Goal: Task Accomplishment & Management: Complete application form

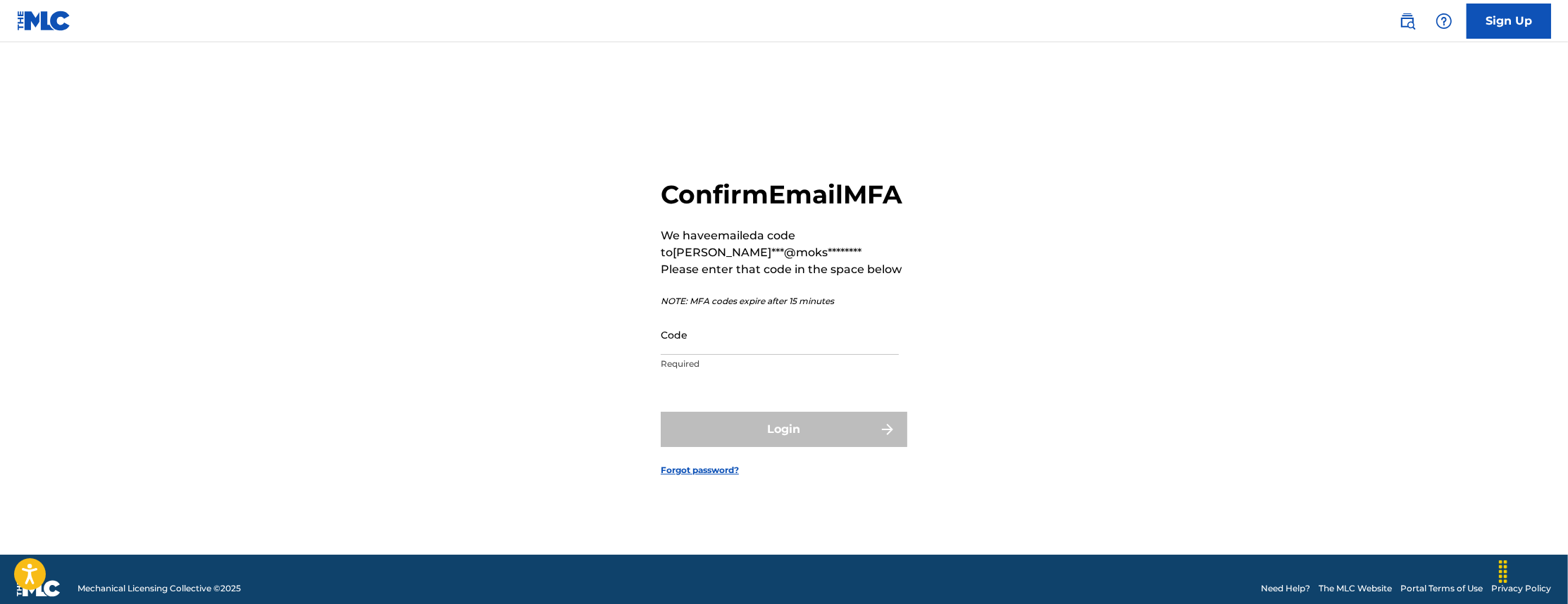
click at [725, 355] on input "Code" at bounding box center [779, 335] width 238 height 40
paste input "108657"
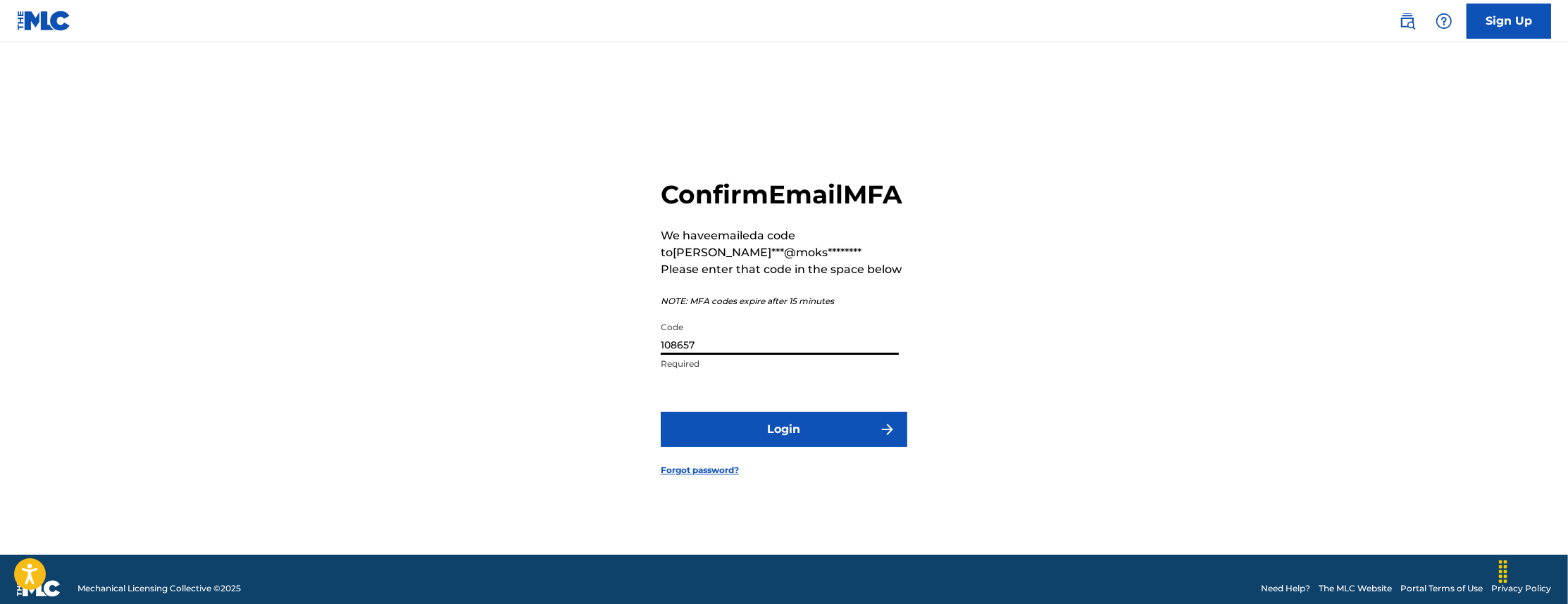
type input "108657"
click at [800, 447] on button "Login" at bounding box center [783, 430] width 246 height 36
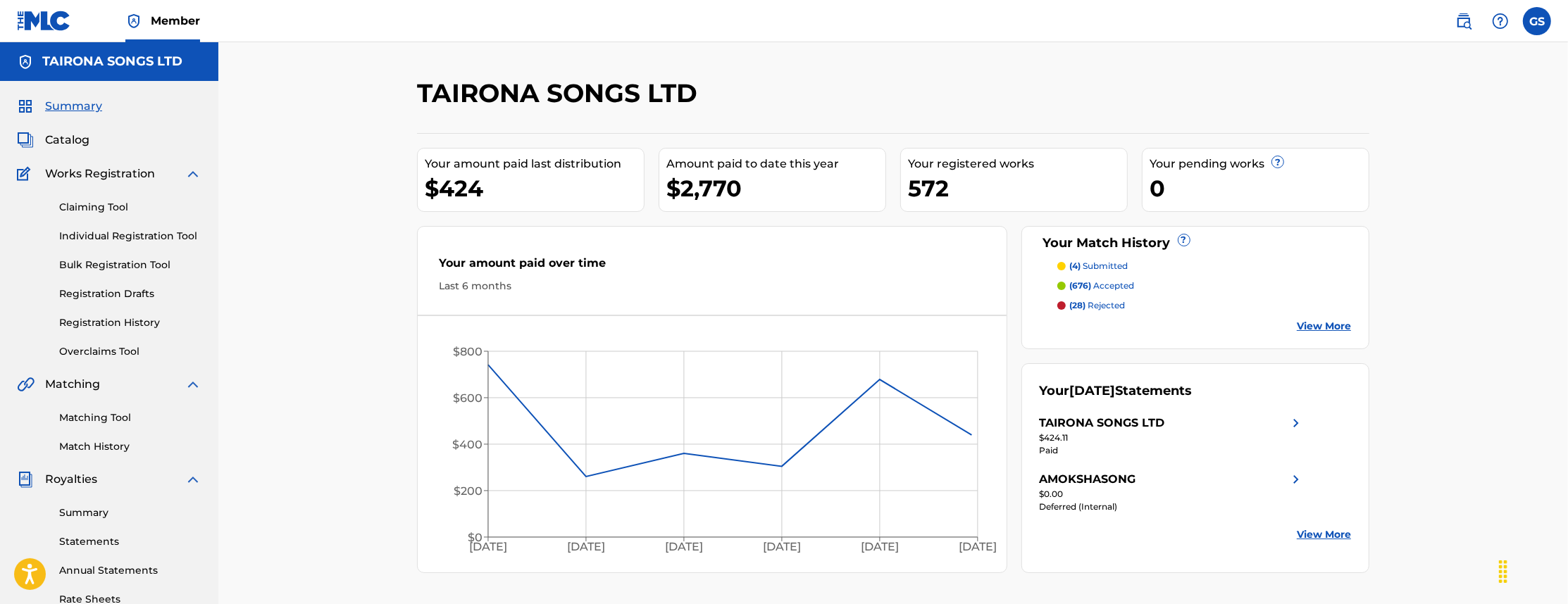
click at [105, 207] on link "Claiming Tool" at bounding box center [131, 207] width 142 height 15
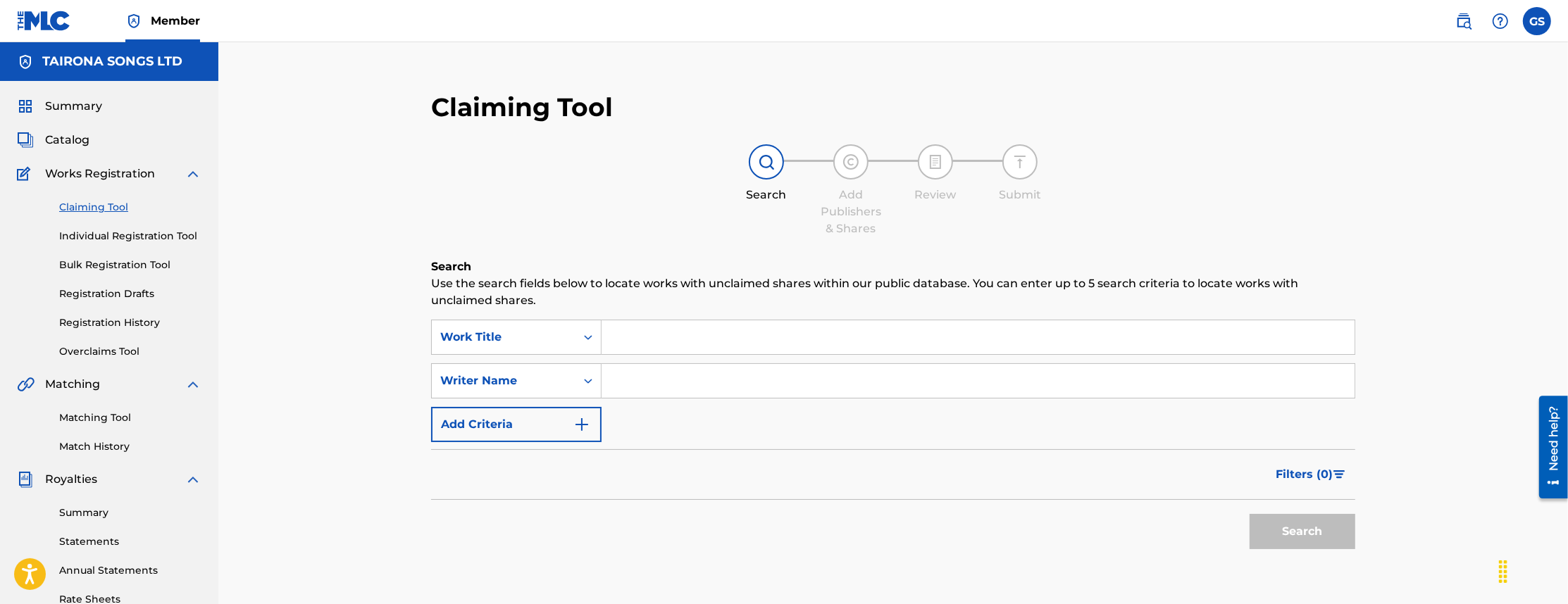
click at [725, 337] on input "Search Form" at bounding box center [978, 338] width 753 height 34
type input "broke my heart"
click at [1290, 539] on button "Search" at bounding box center [1302, 532] width 106 height 36
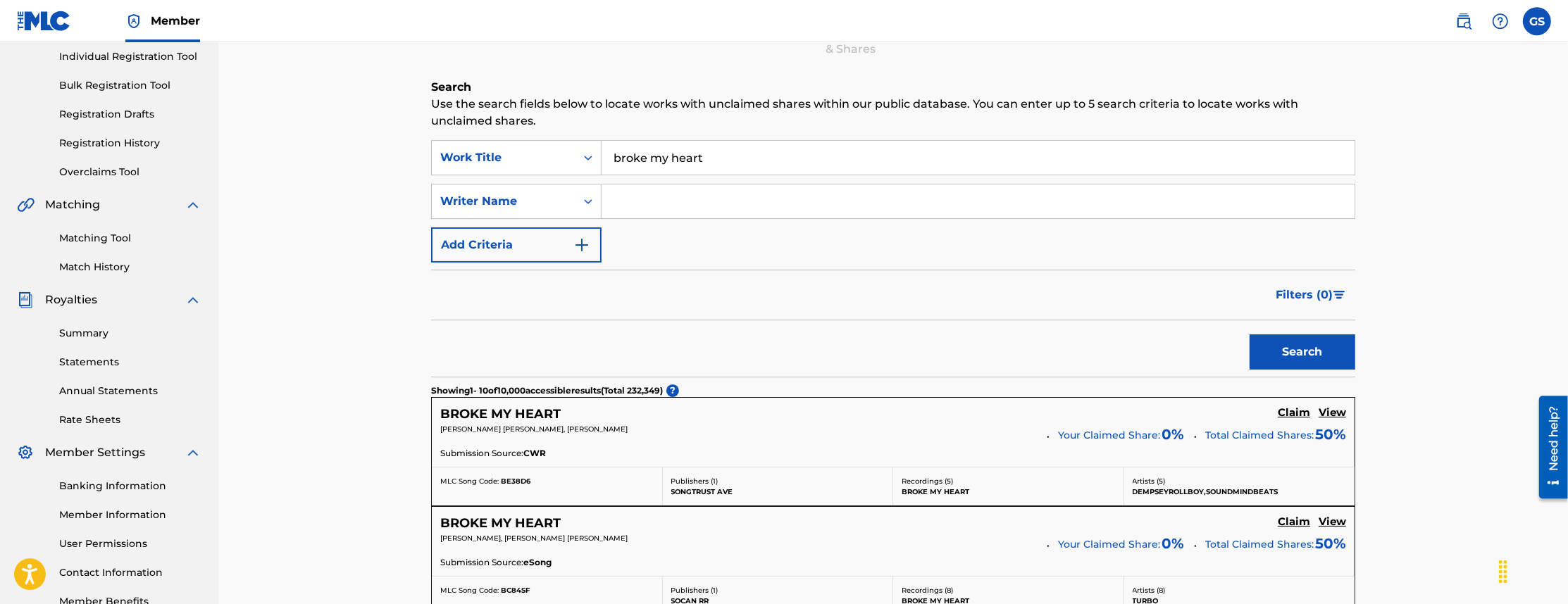
scroll to position [134, 0]
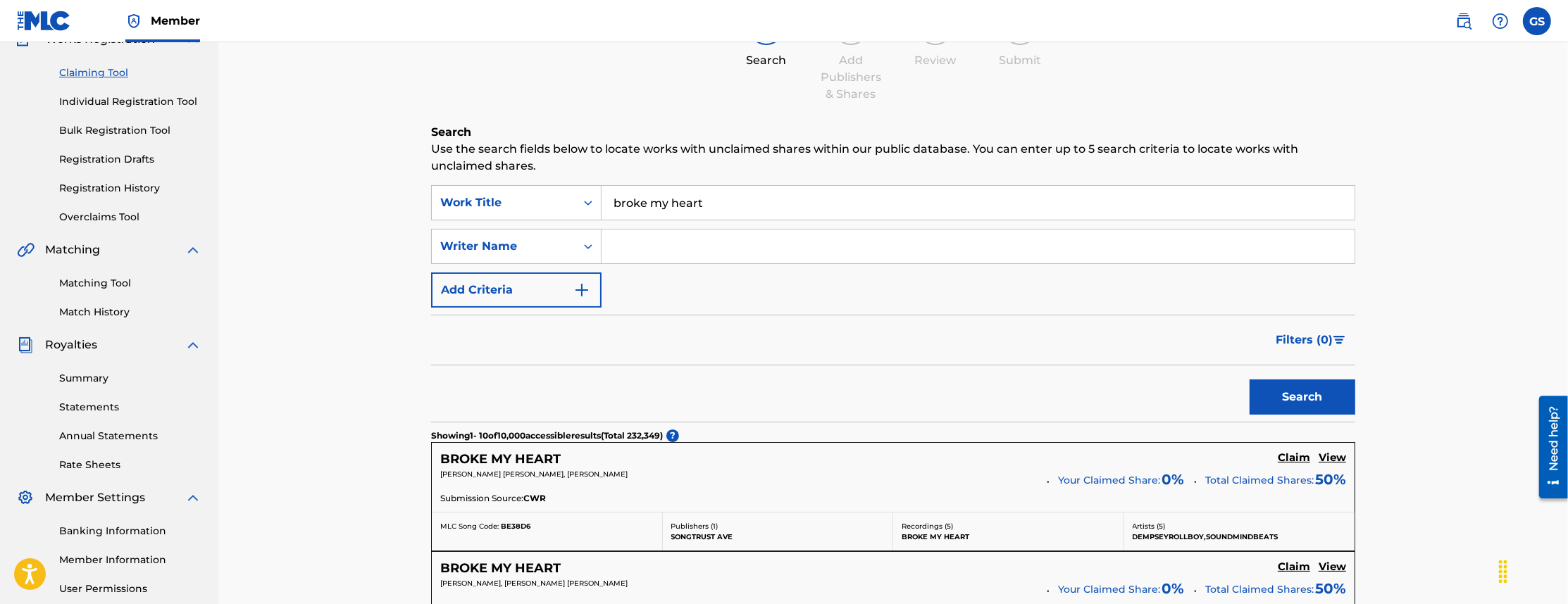
click at [668, 252] on input "Search Form" at bounding box center [978, 246] width 753 height 34
click at [1250, 380] on button "Search" at bounding box center [1302, 398] width 106 height 36
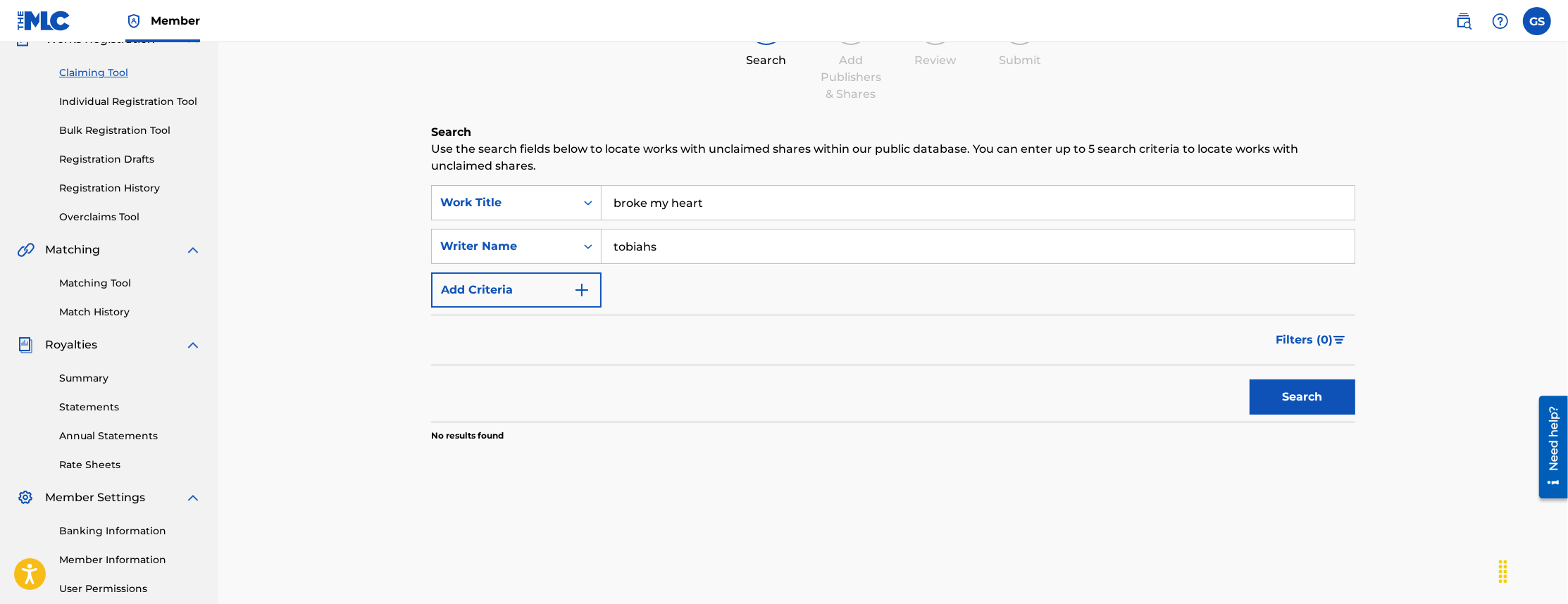
drag, startPoint x: 668, startPoint y: 249, endPoint x: 596, endPoint y: 244, distance: 72.2
click at [602, 244] on input "tobiahs" at bounding box center [978, 246] width 753 height 34
click at [1250, 380] on button "Search" at bounding box center [1302, 398] width 106 height 36
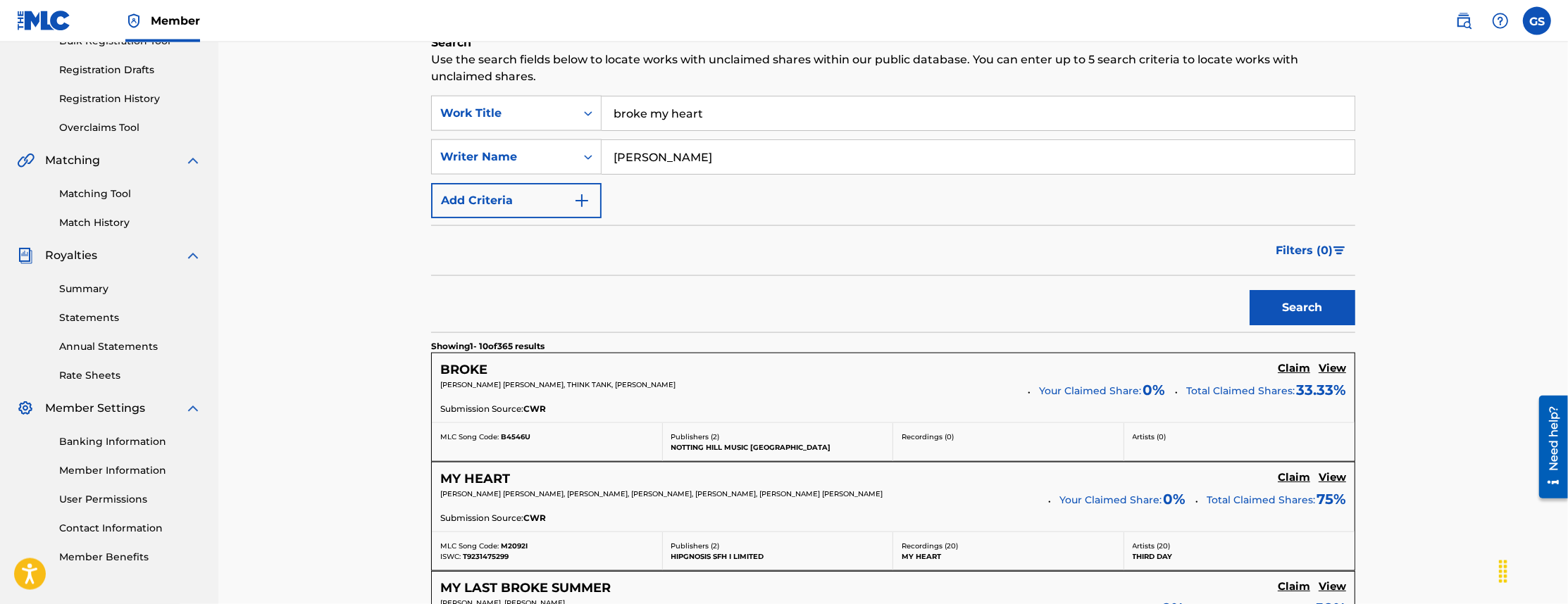
scroll to position [0, 0]
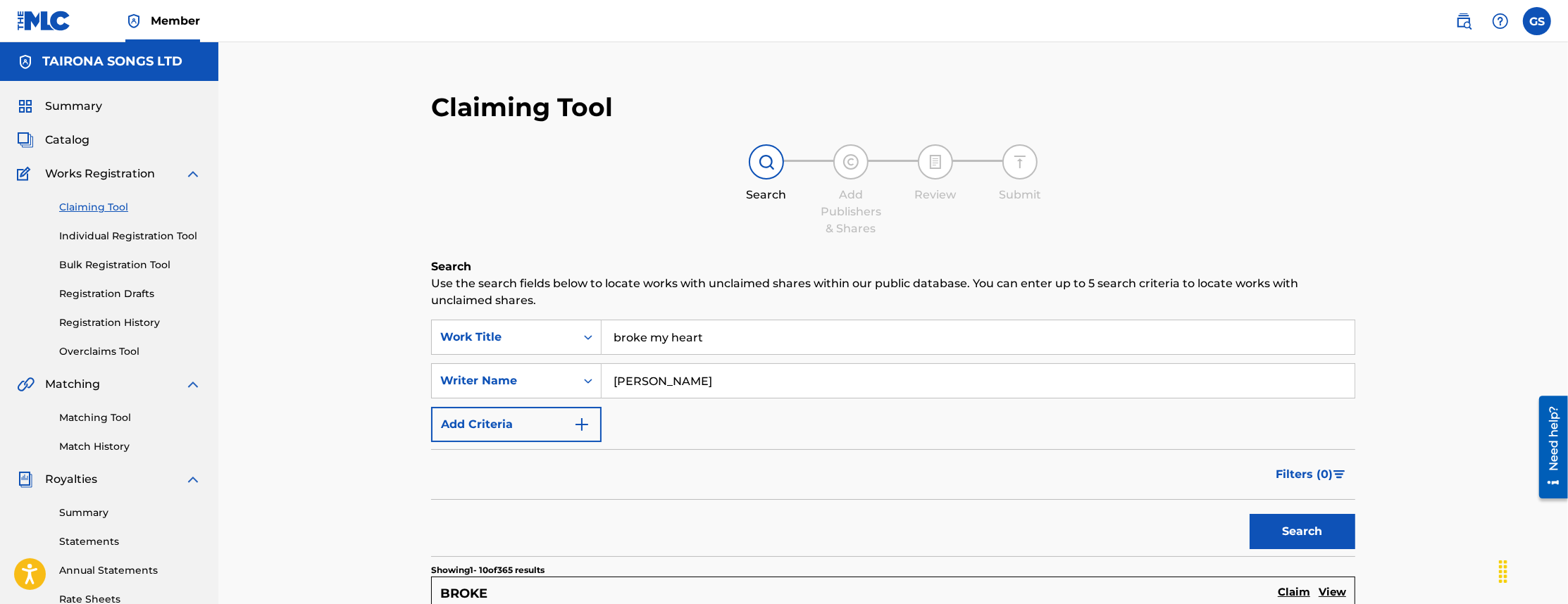
drag, startPoint x: 673, startPoint y: 385, endPoint x: 579, endPoint y: 377, distance: 94.3
click at [602, 377] on input "[PERSON_NAME]" at bounding box center [978, 381] width 753 height 34
type input "farahs"
click at [1250, 514] on button "Search" at bounding box center [1302, 532] width 106 height 36
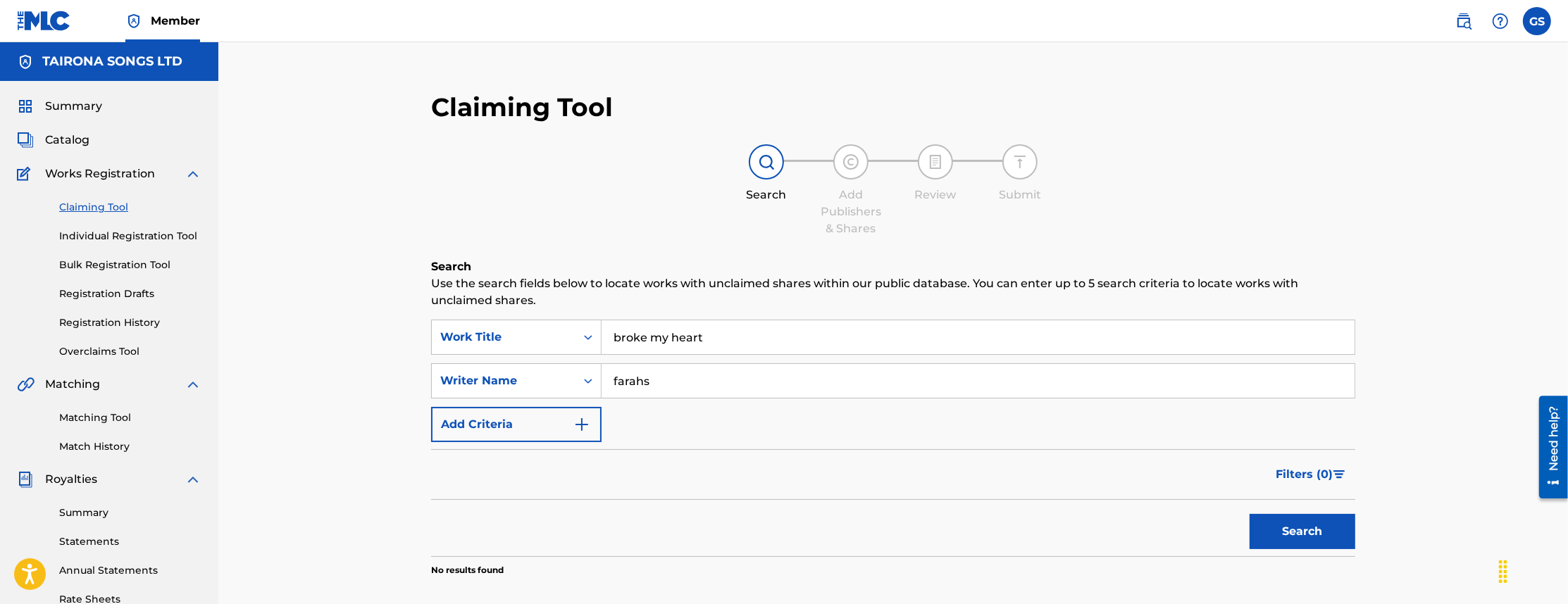
drag, startPoint x: 714, startPoint y: 339, endPoint x: 542, endPoint y: 331, distance: 172.2
click at [602, 331] on input "broke my heart" at bounding box center [978, 338] width 753 height 34
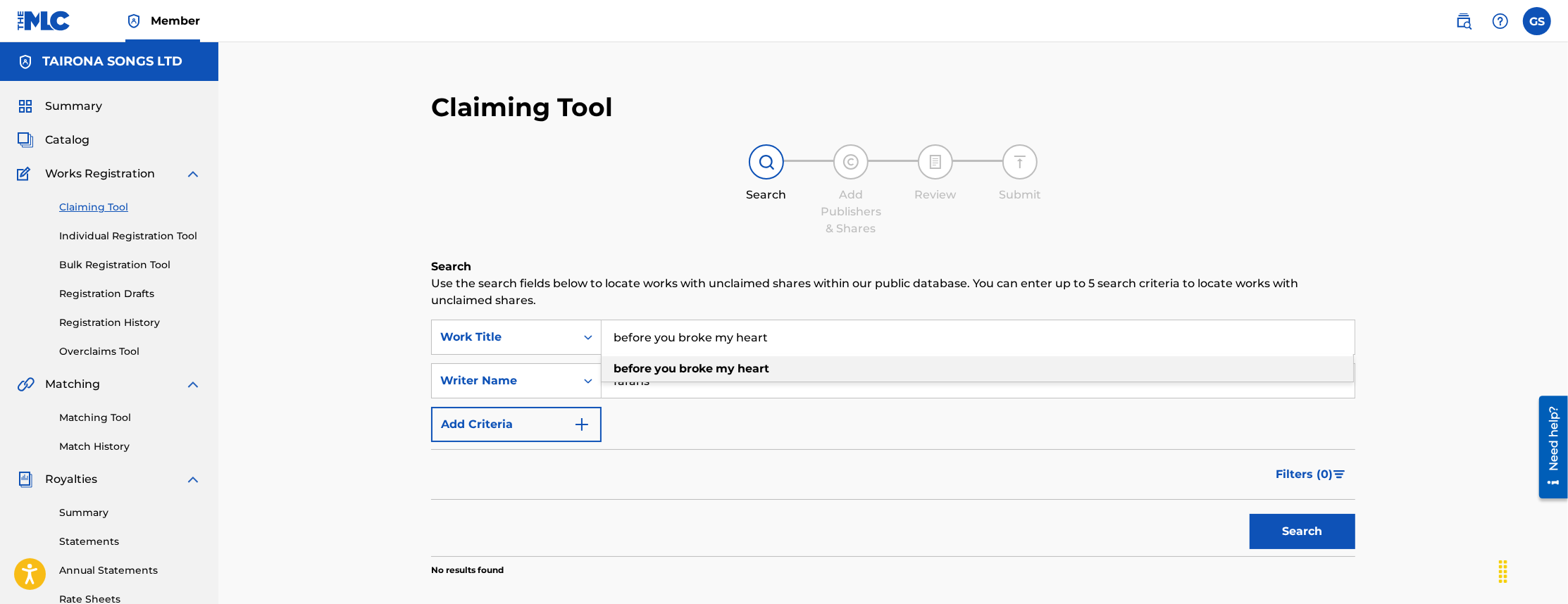
type input "before you broke my heart"
click at [652, 369] on span "Search Form" at bounding box center [653, 368] width 3 height 13
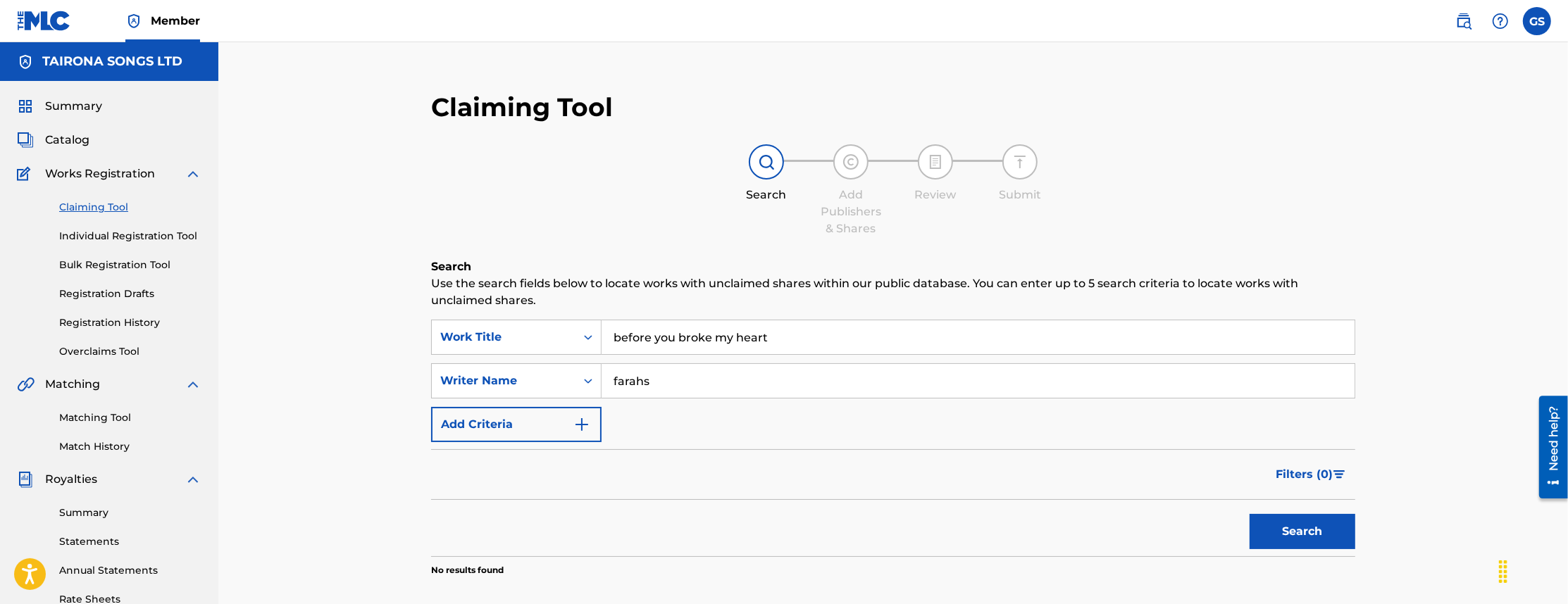
click at [1295, 531] on button "Search" at bounding box center [1302, 532] width 106 height 36
drag, startPoint x: 692, startPoint y: 383, endPoint x: 444, endPoint y: 367, distance: 248.5
click at [602, 368] on input "farahs" at bounding box center [978, 381] width 753 height 34
click at [1250, 514] on button "Search" at bounding box center [1302, 532] width 106 height 36
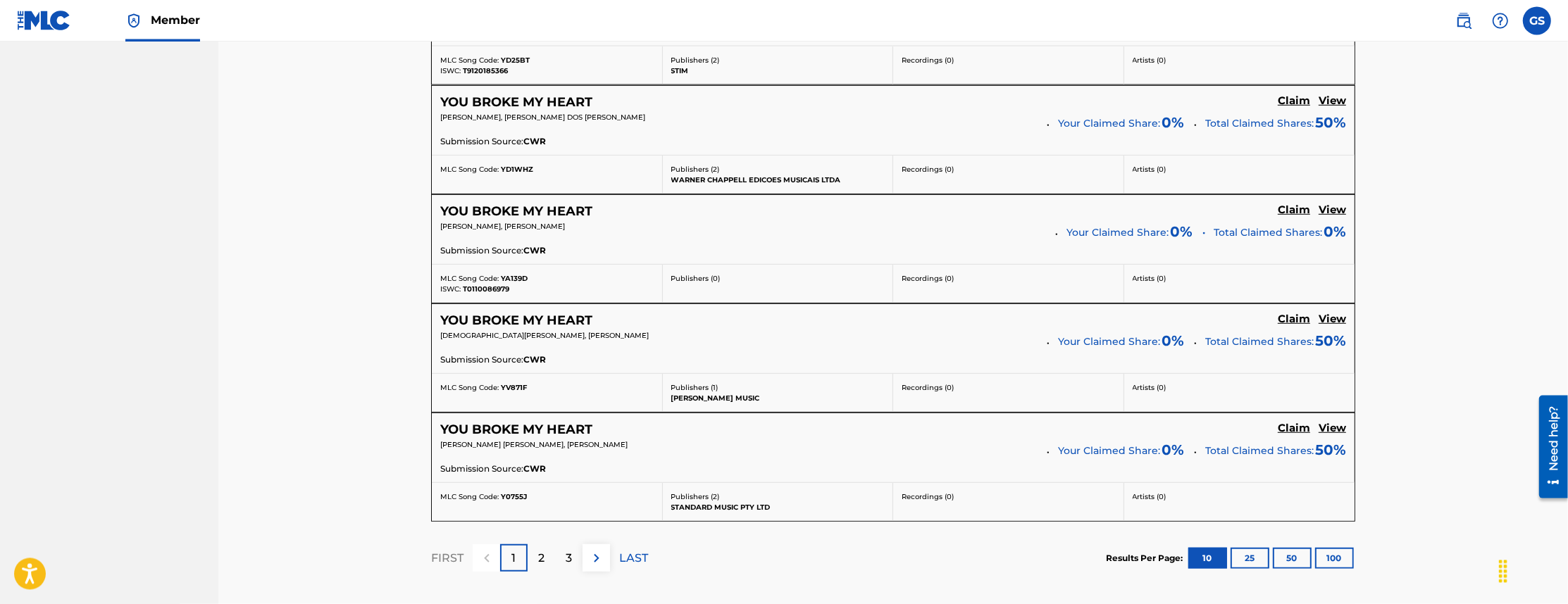
scroll to position [1167, 0]
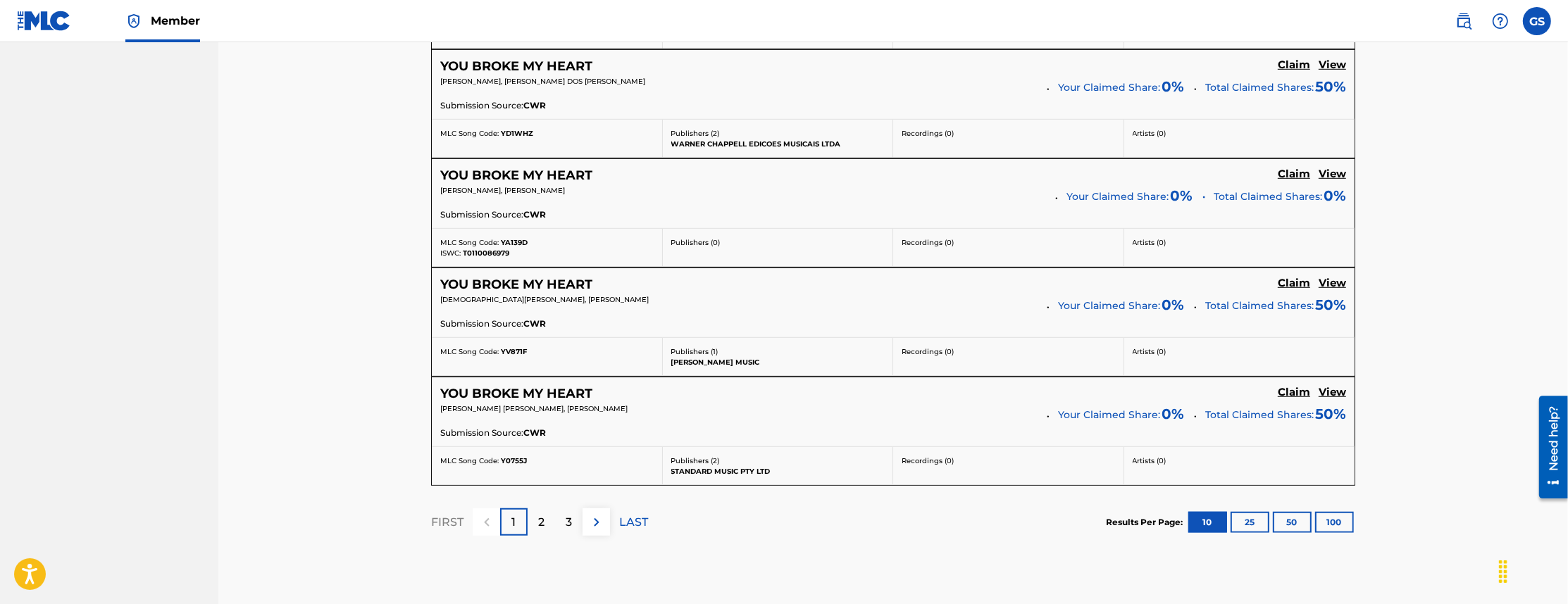
click at [1332, 529] on button "100" at bounding box center [1335, 522] width 39 height 21
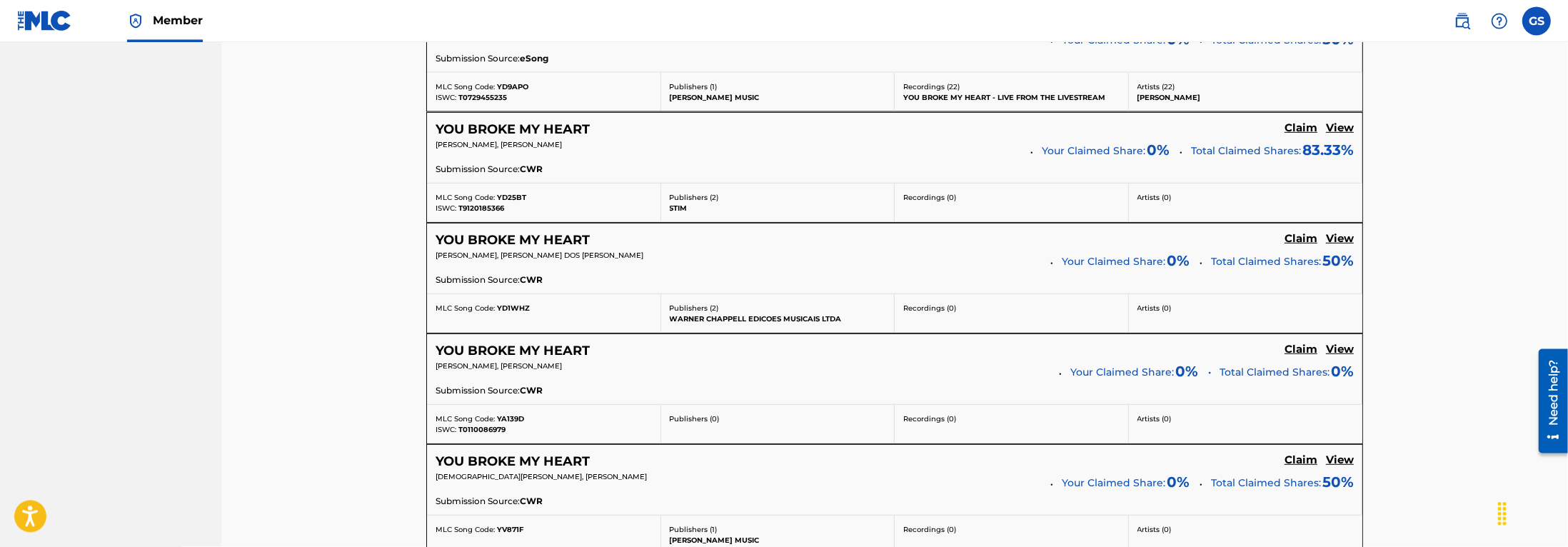
scroll to position [0, 0]
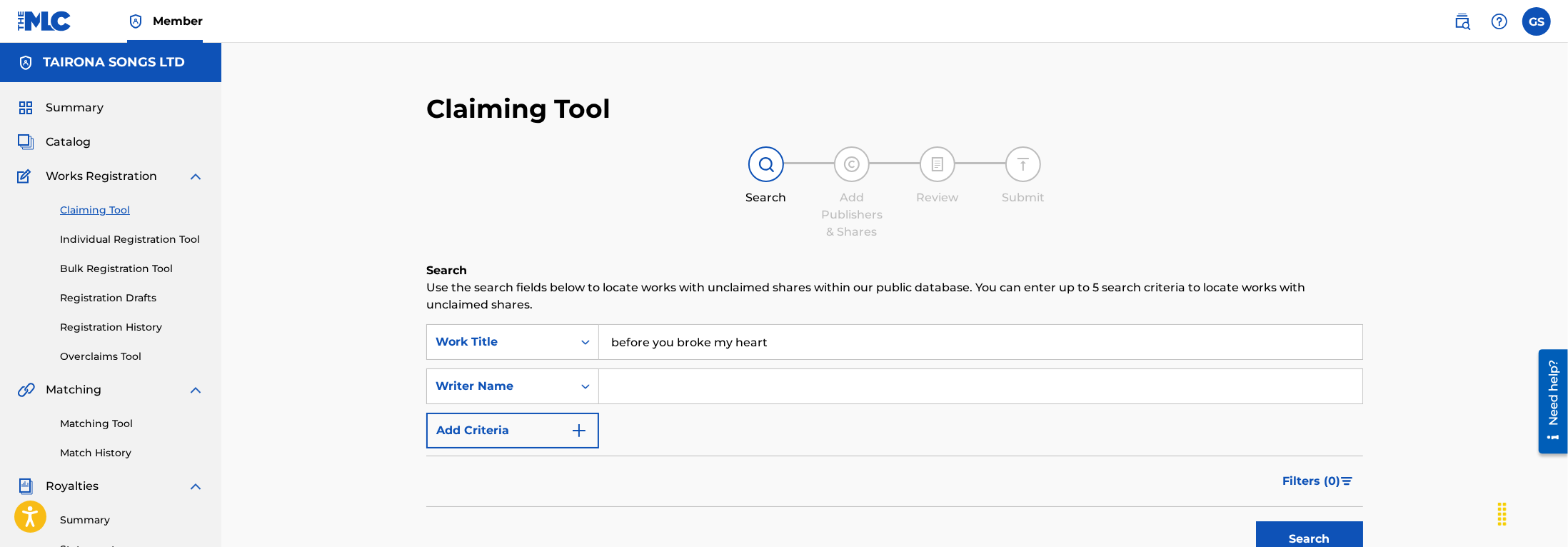
drag, startPoint x: 677, startPoint y: 342, endPoint x: 568, endPoint y: 342, distance: 109.0
click at [599, 342] on input "before you broke my heart" at bounding box center [980, 342] width 763 height 34
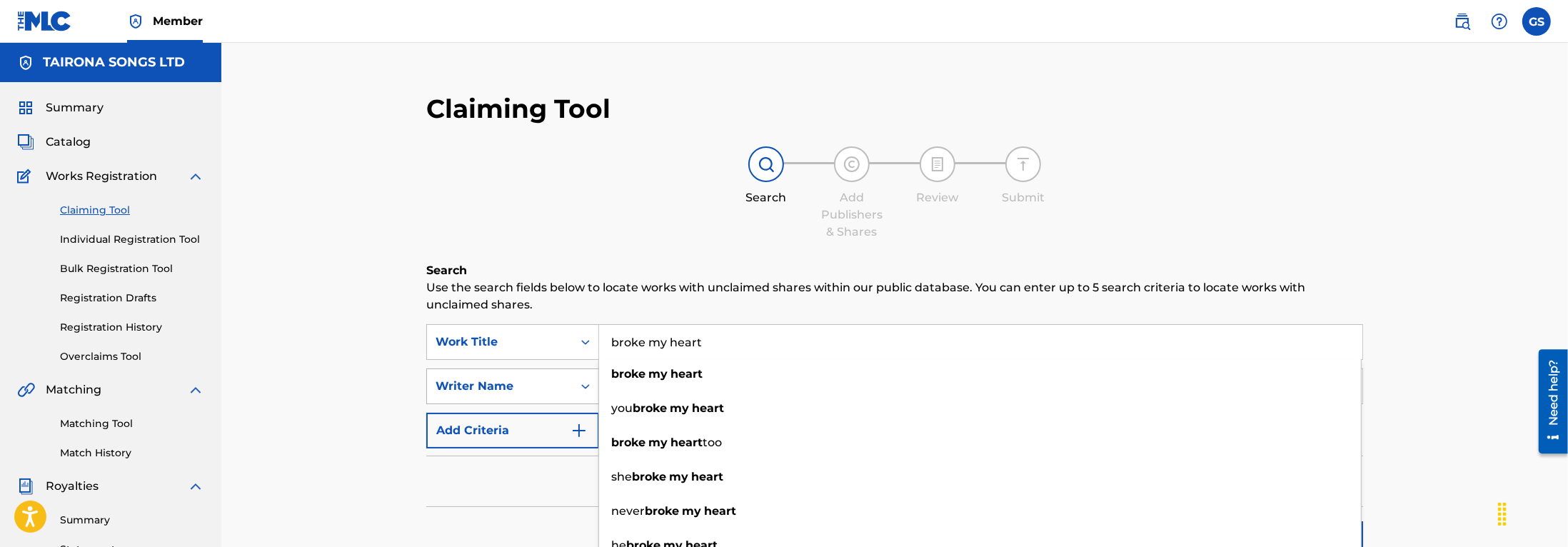
type input "broke my heart"
click at [478, 372] on div "Writer Name" at bounding box center [512, 387] width 173 height 36
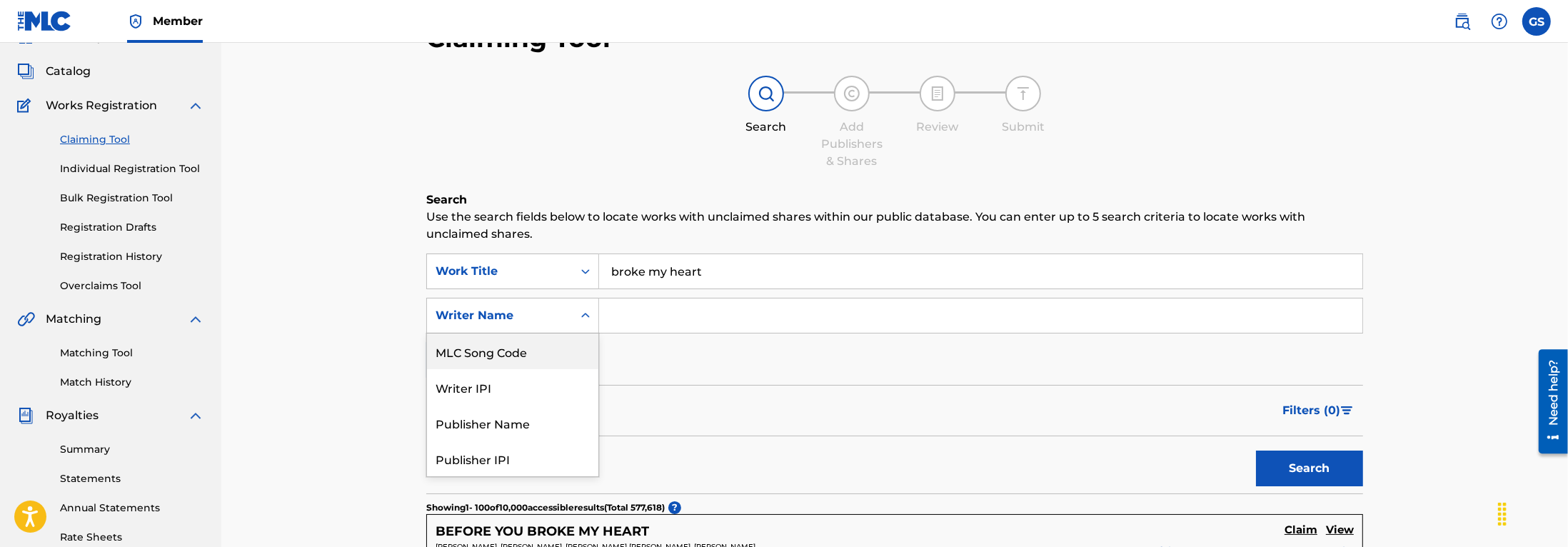
scroll to position [72, 0]
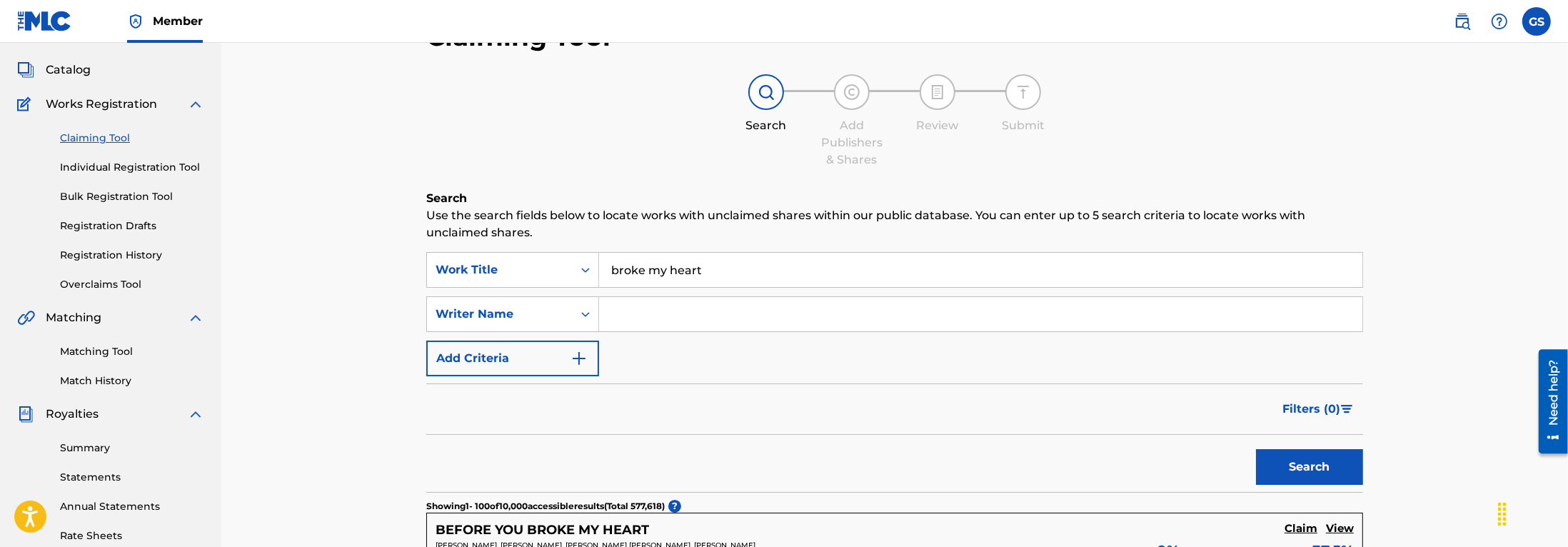
click at [640, 311] on input "Search Form" at bounding box center [980, 314] width 763 height 34
type input "Tobiahs Fakhri"
click at [1256, 449] on button "Search" at bounding box center [1309, 467] width 107 height 36
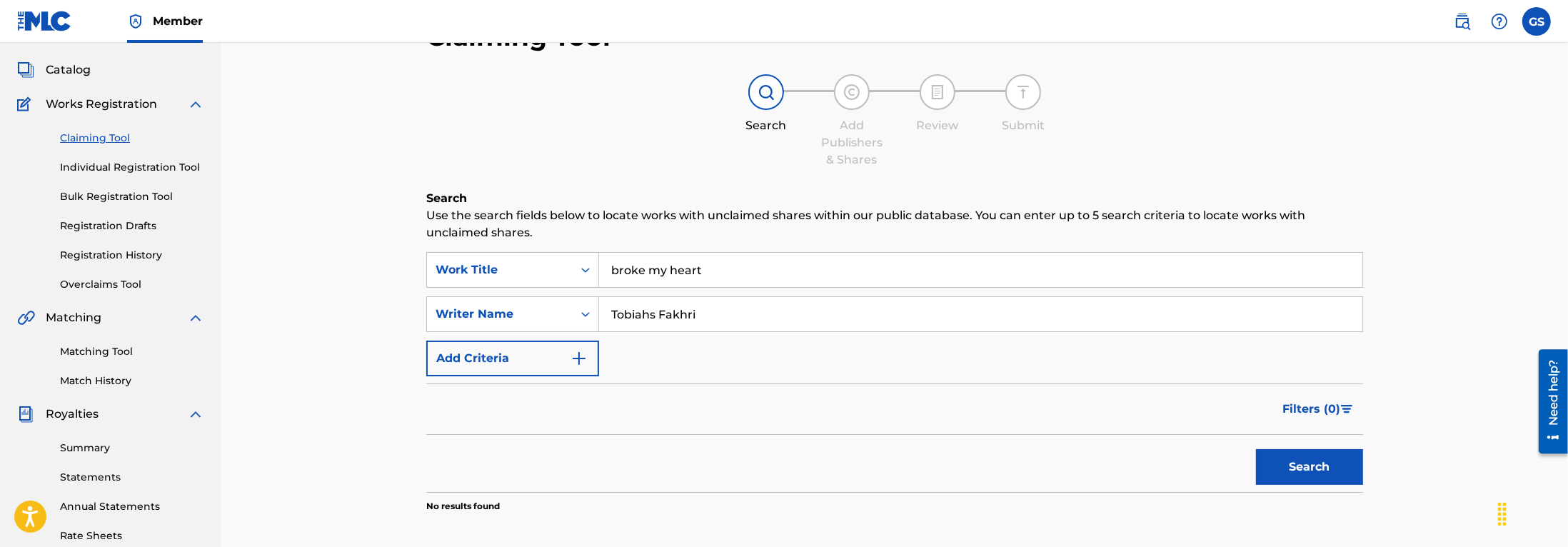
click at [193, 103] on img at bounding box center [196, 104] width 17 height 17
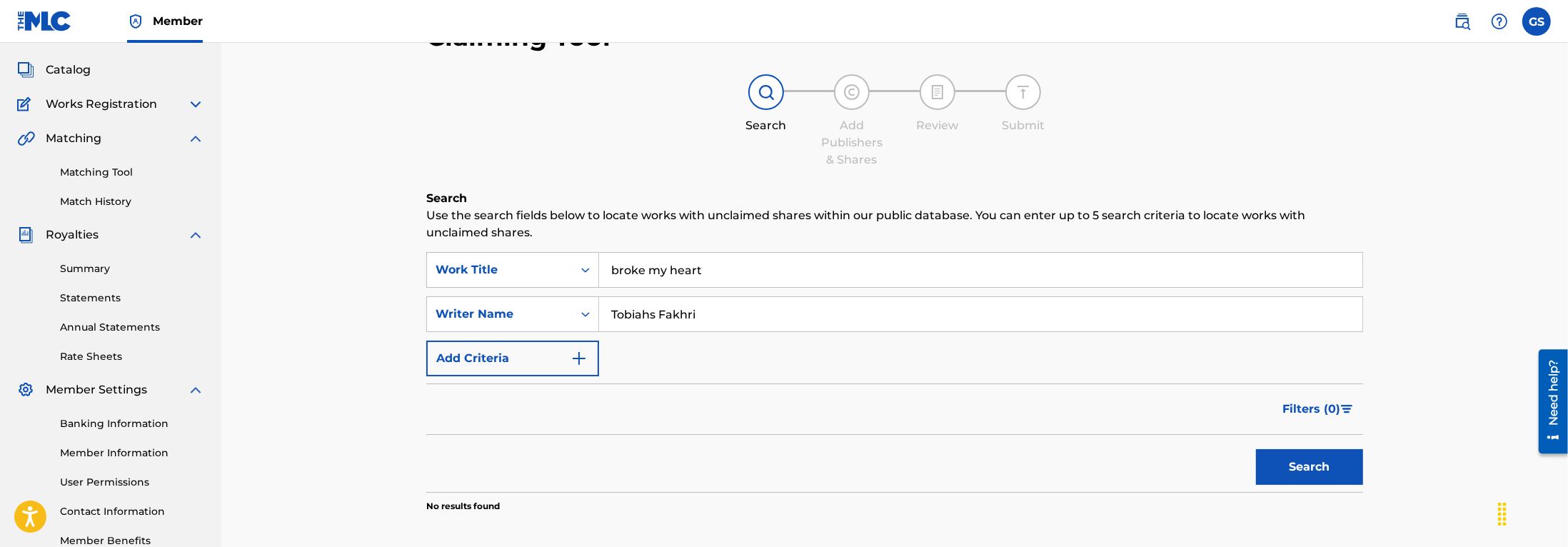
click at [106, 104] on span "Works Registration" at bounding box center [101, 104] width 111 height 17
click at [190, 106] on img at bounding box center [196, 104] width 17 height 17
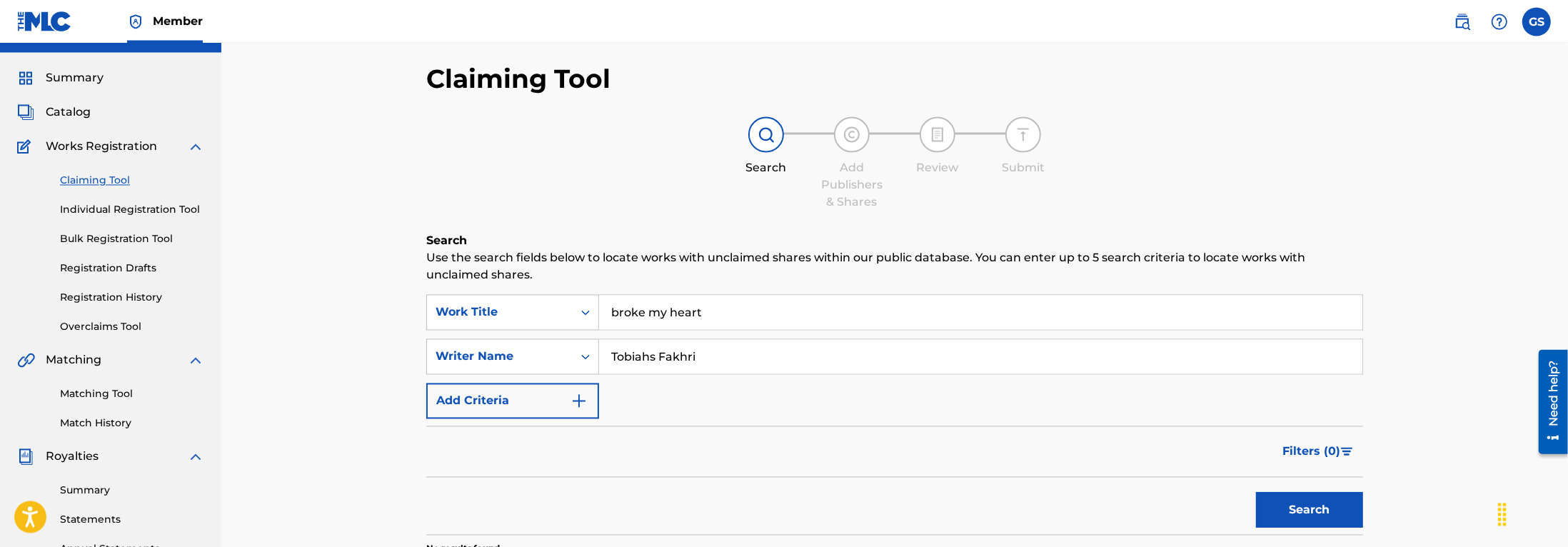
scroll to position [12, 0]
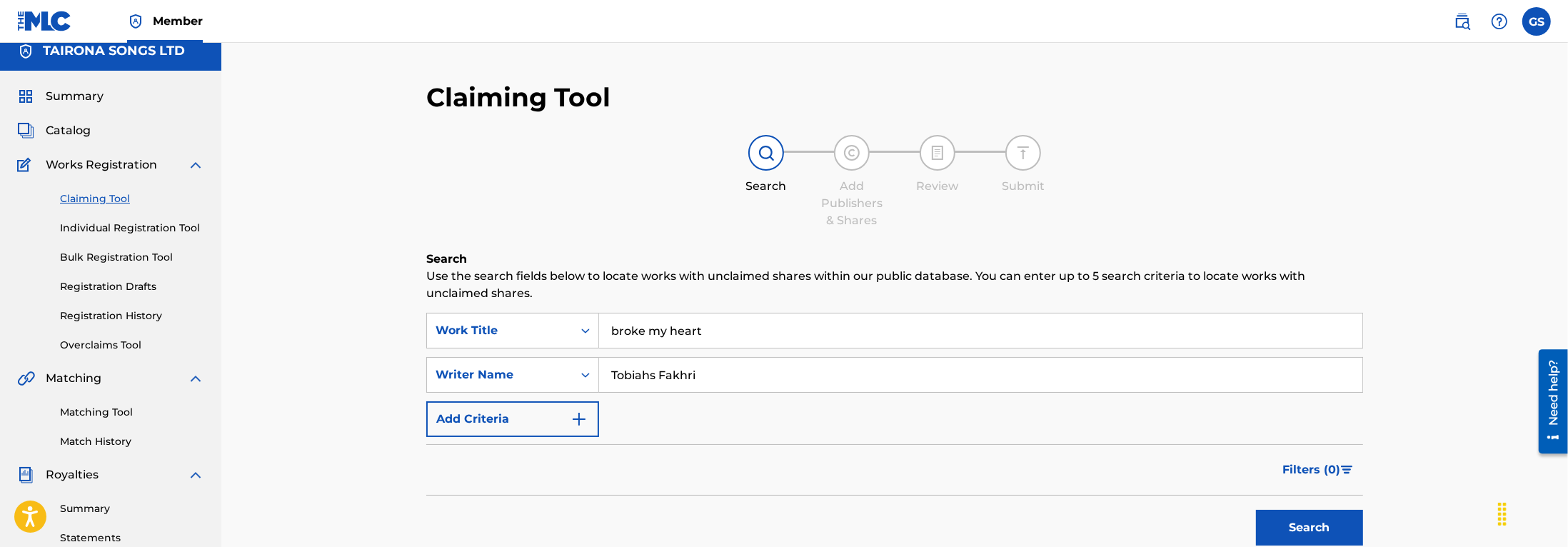
click at [1325, 531] on button "Search" at bounding box center [1309, 527] width 107 height 36
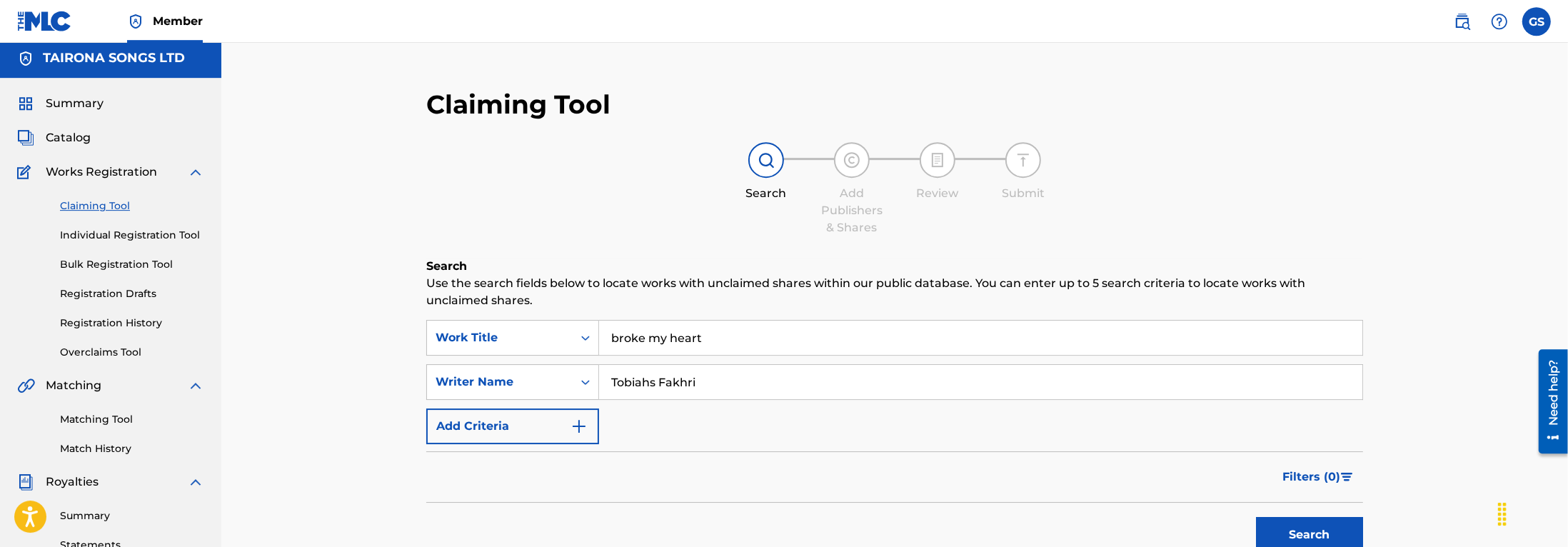
scroll to position [0, 0]
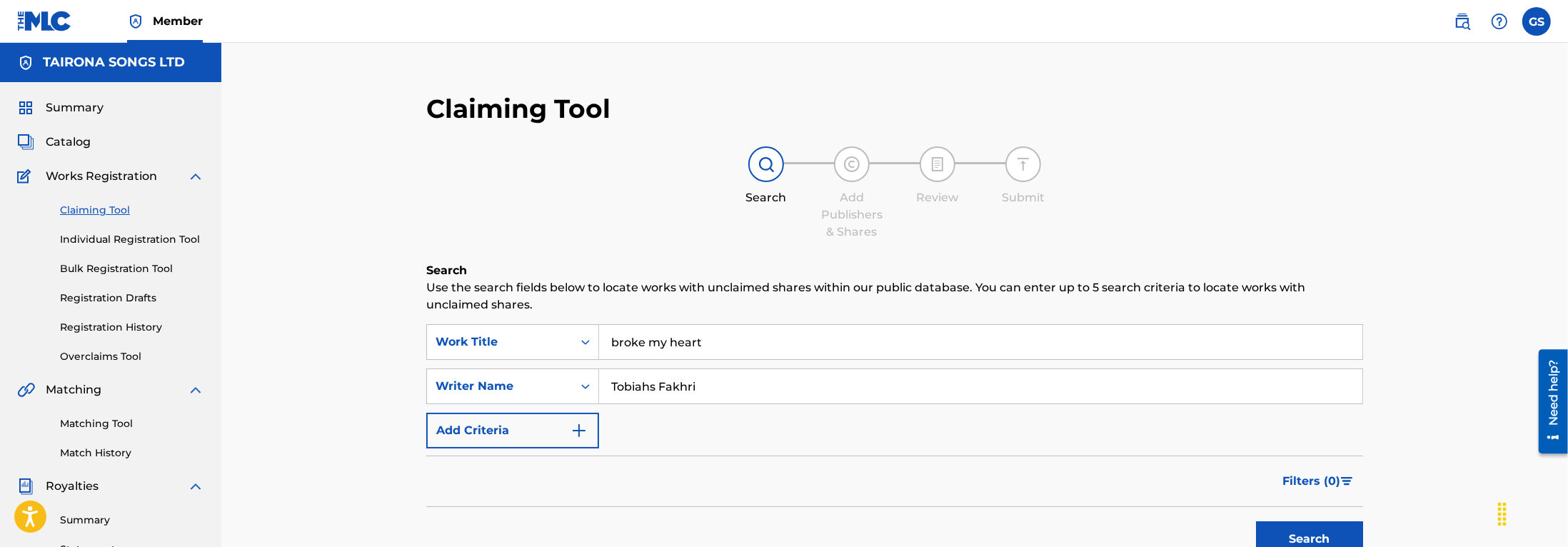
click at [189, 239] on link "Individual Registration Tool" at bounding box center [132, 239] width 144 height 15
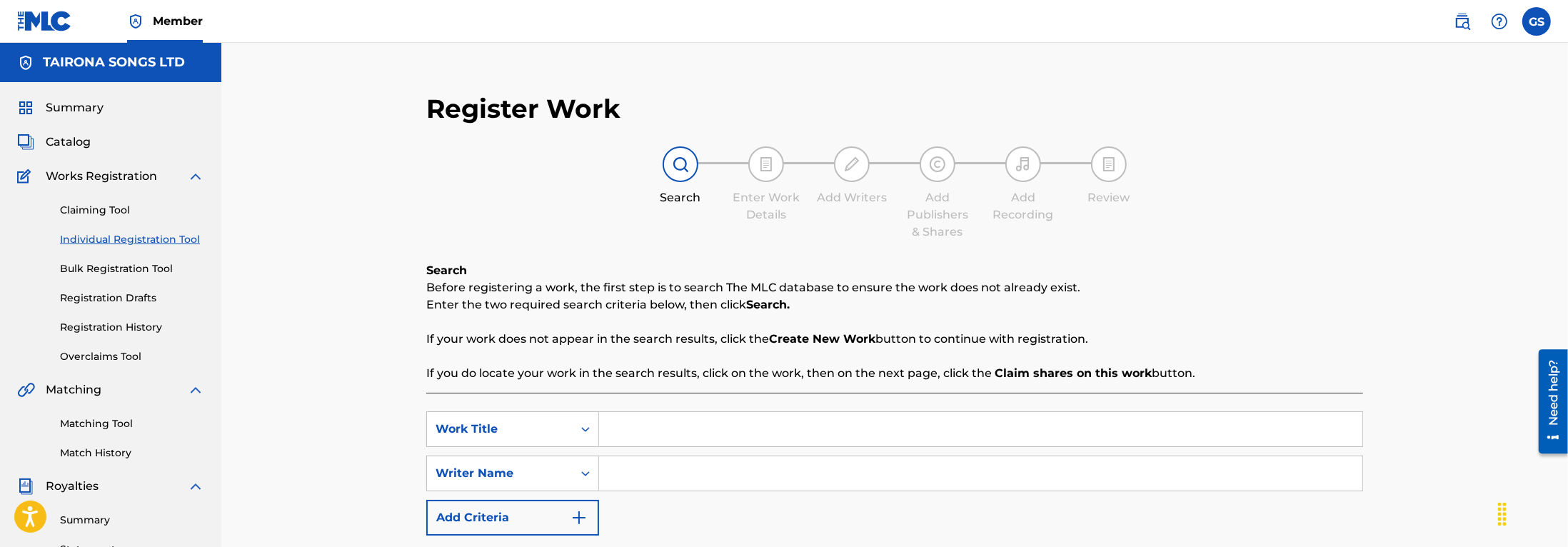
click at [669, 438] on input "Search Form" at bounding box center [980, 429] width 763 height 34
type input "broke my heart"
click at [700, 473] on input "Search Form" at bounding box center [980, 473] width 763 height 34
type input "h"
click at [661, 474] on input "Tobiahs Fakhri" at bounding box center [980, 473] width 763 height 34
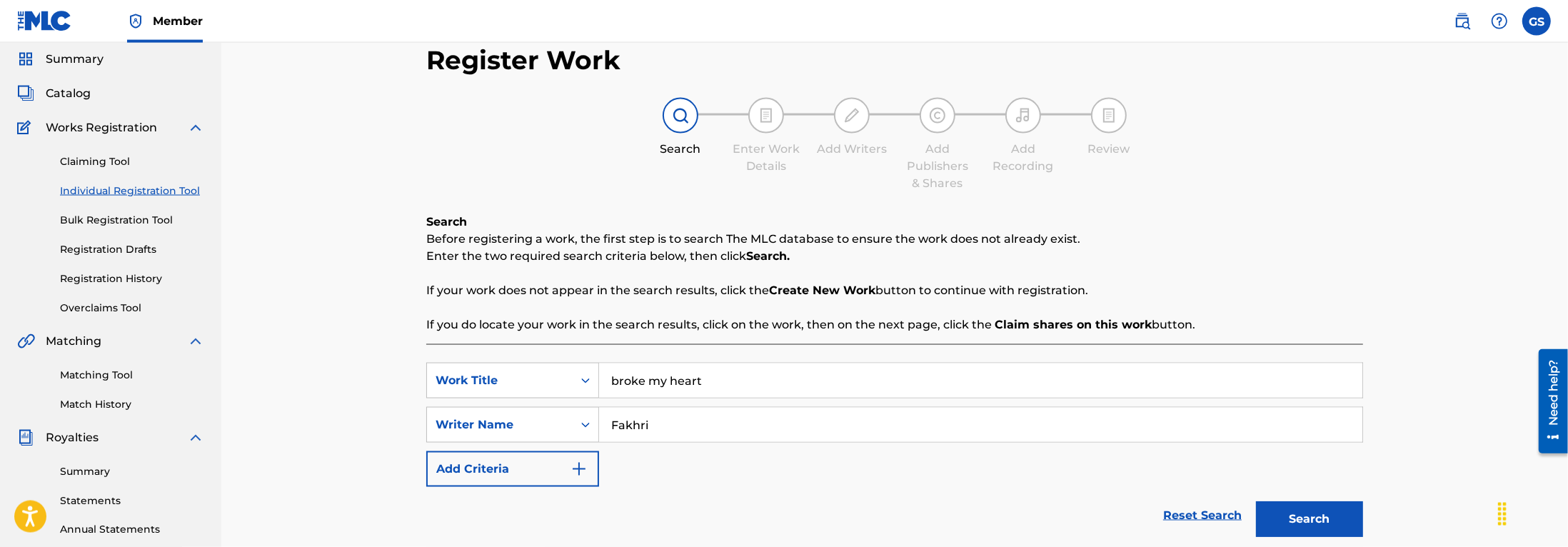
scroll to position [272, 0]
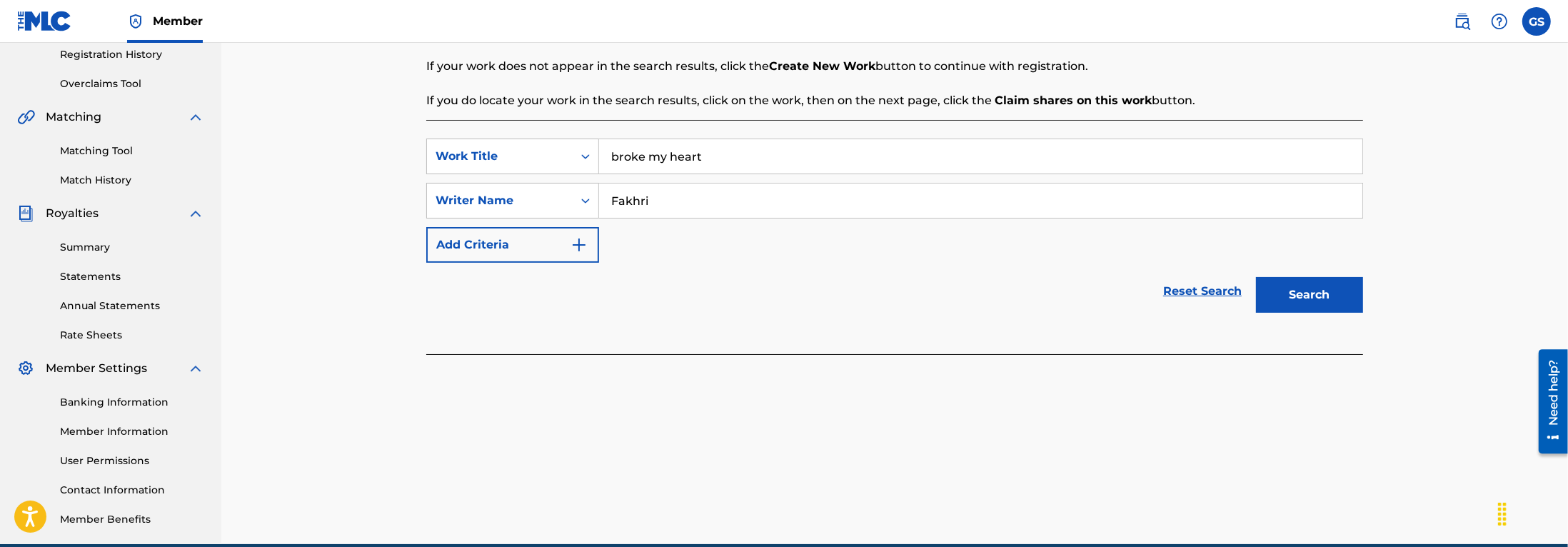
type input "Fakhri"
click at [1310, 300] on button "Search" at bounding box center [1309, 295] width 107 height 36
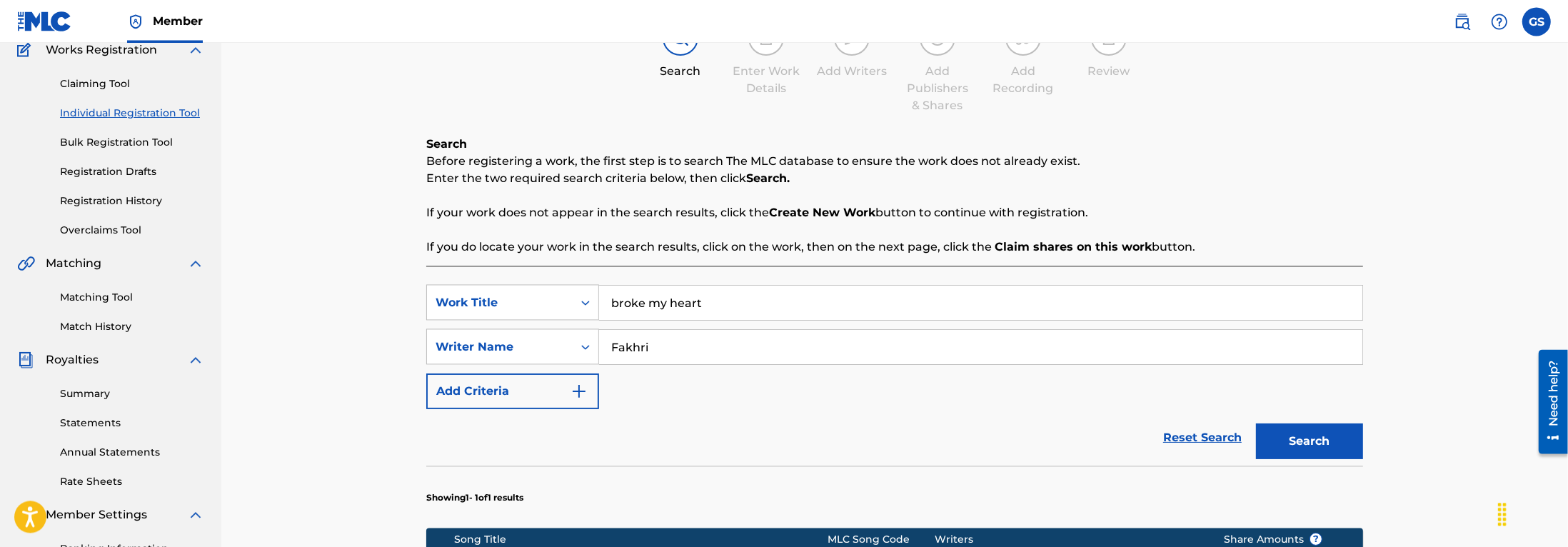
scroll to position [442, 0]
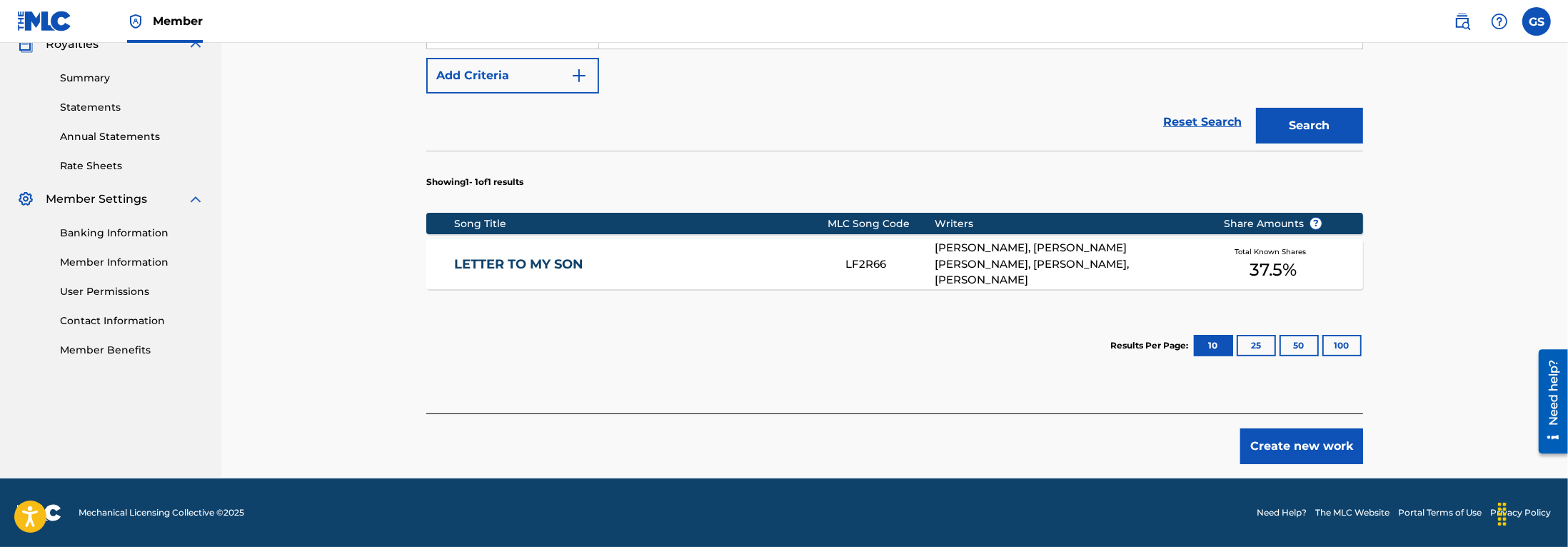
click at [1303, 448] on button "Create new work" at bounding box center [1301, 446] width 123 height 36
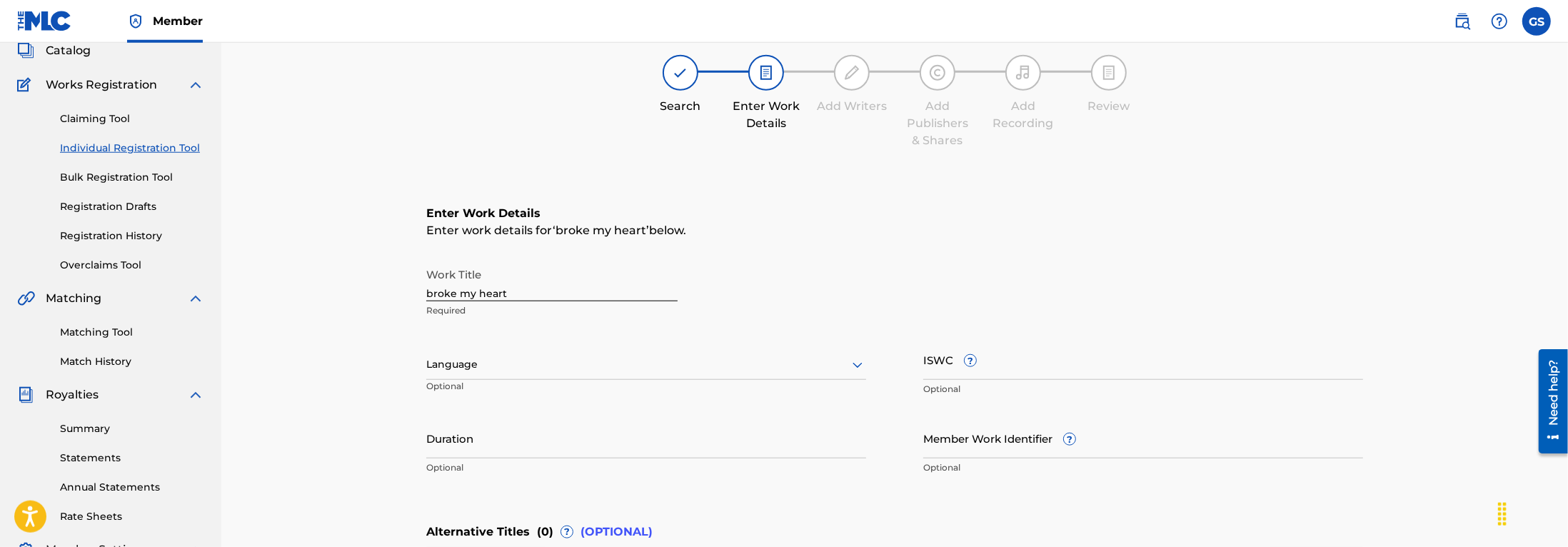
scroll to position [102, 0]
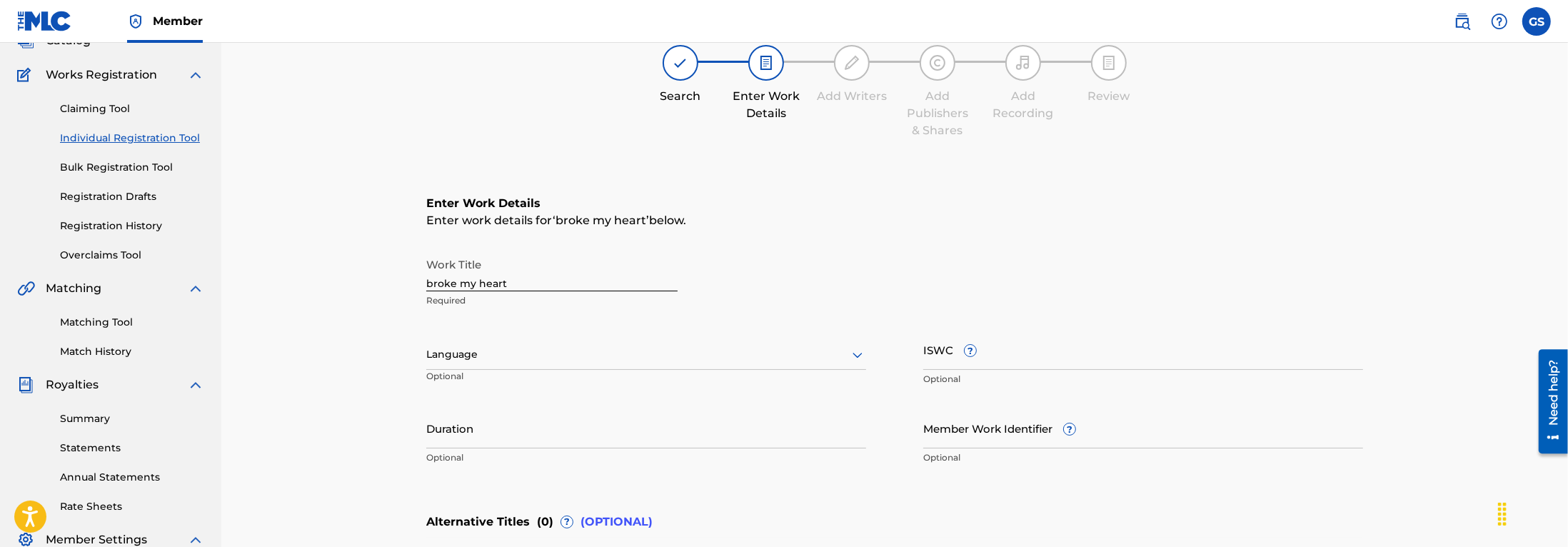
click at [609, 346] on div at bounding box center [646, 354] width 440 height 18
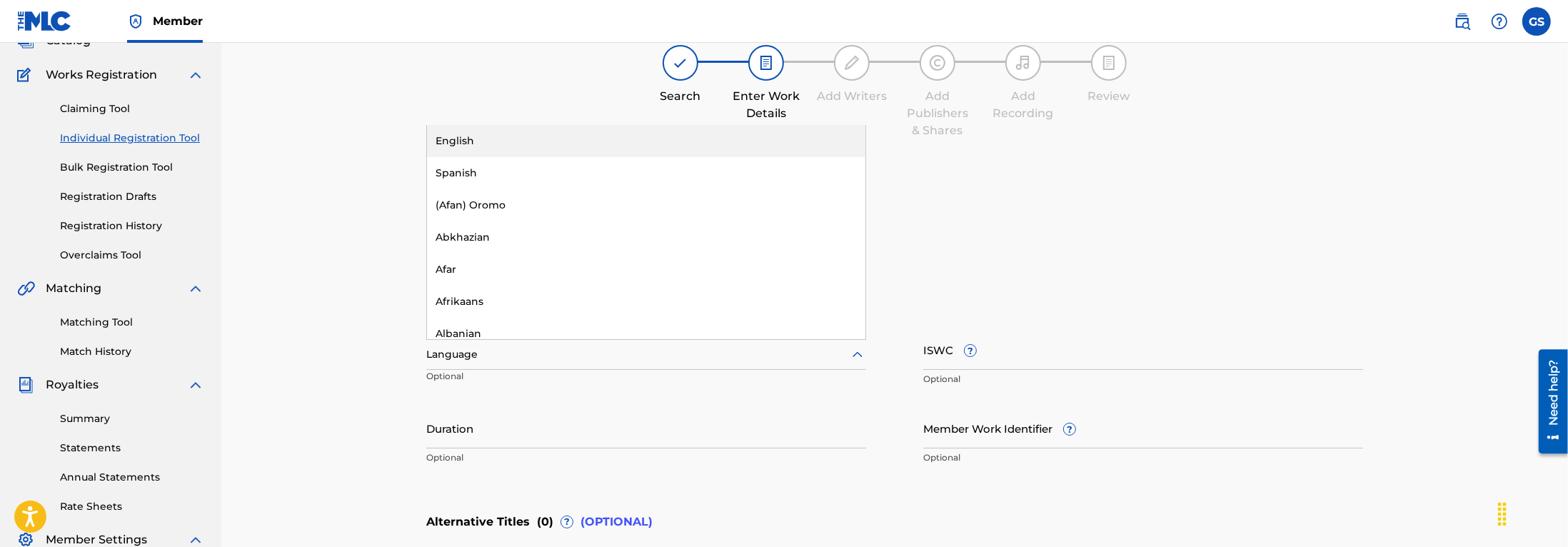
click at [488, 146] on div "English" at bounding box center [646, 141] width 438 height 32
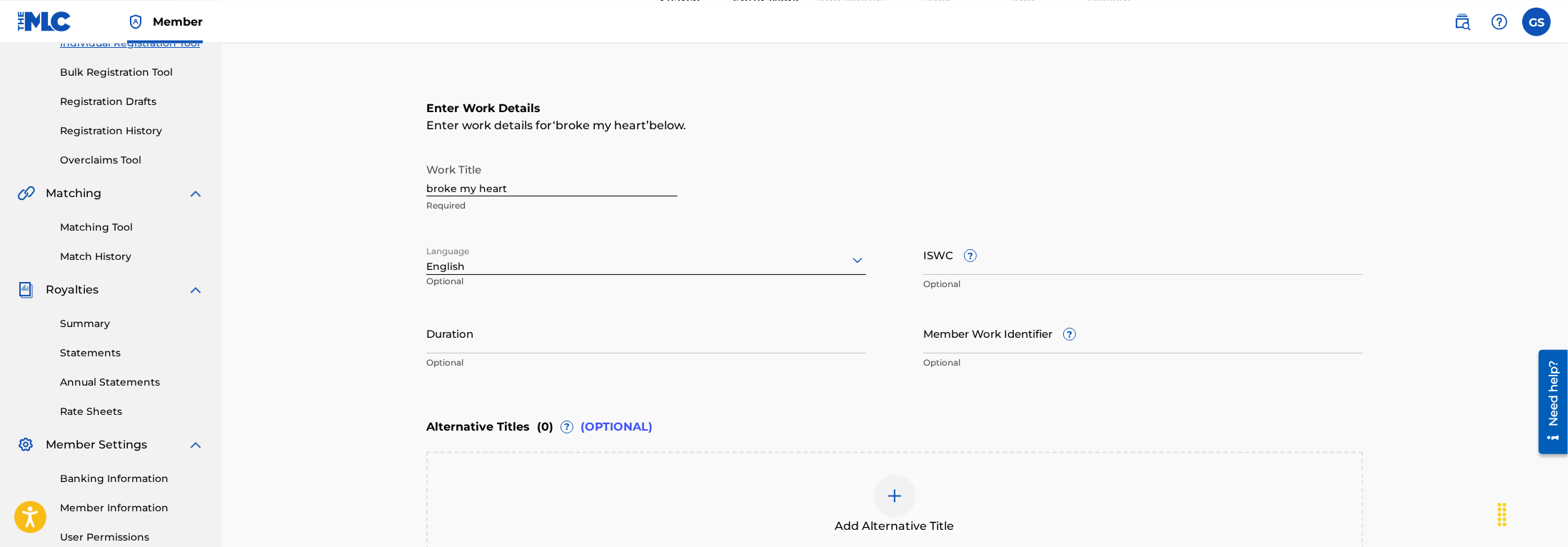
scroll to position [238, 0]
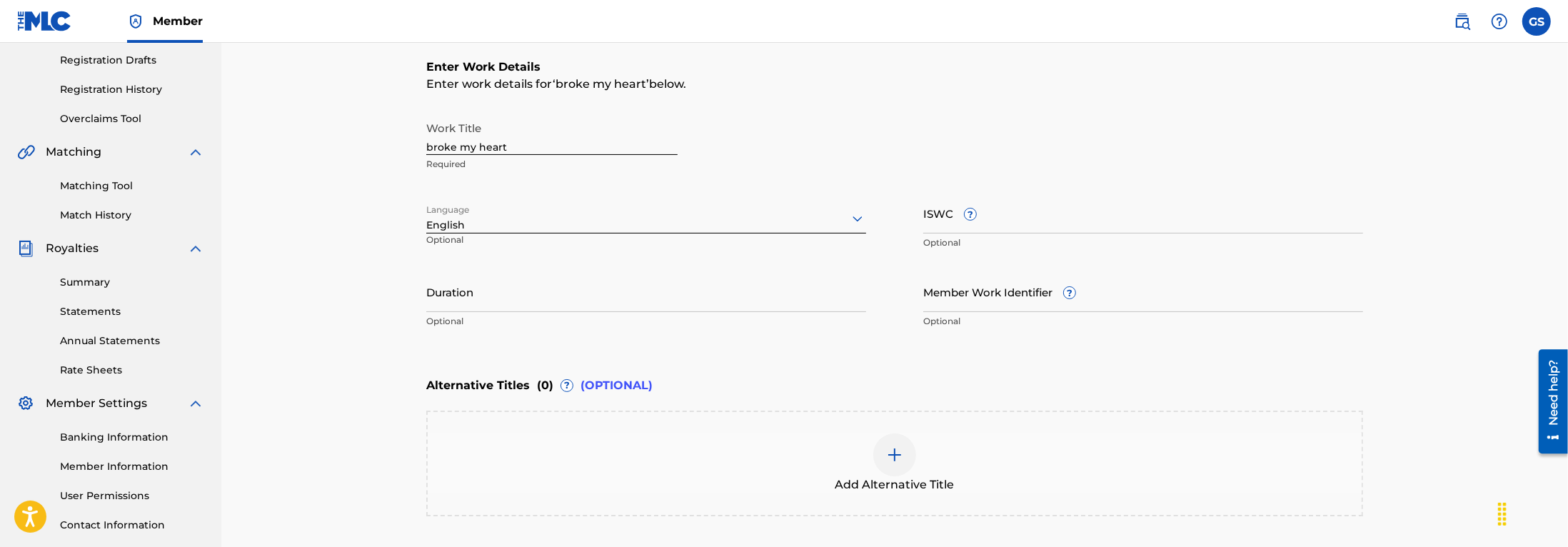
click at [993, 291] on input "Member Work Identifier ?" at bounding box center [1143, 292] width 440 height 41
paste input "TAIKOS0323"
type input "TAIKOS0323"
click at [892, 452] on img at bounding box center [895, 455] width 17 height 17
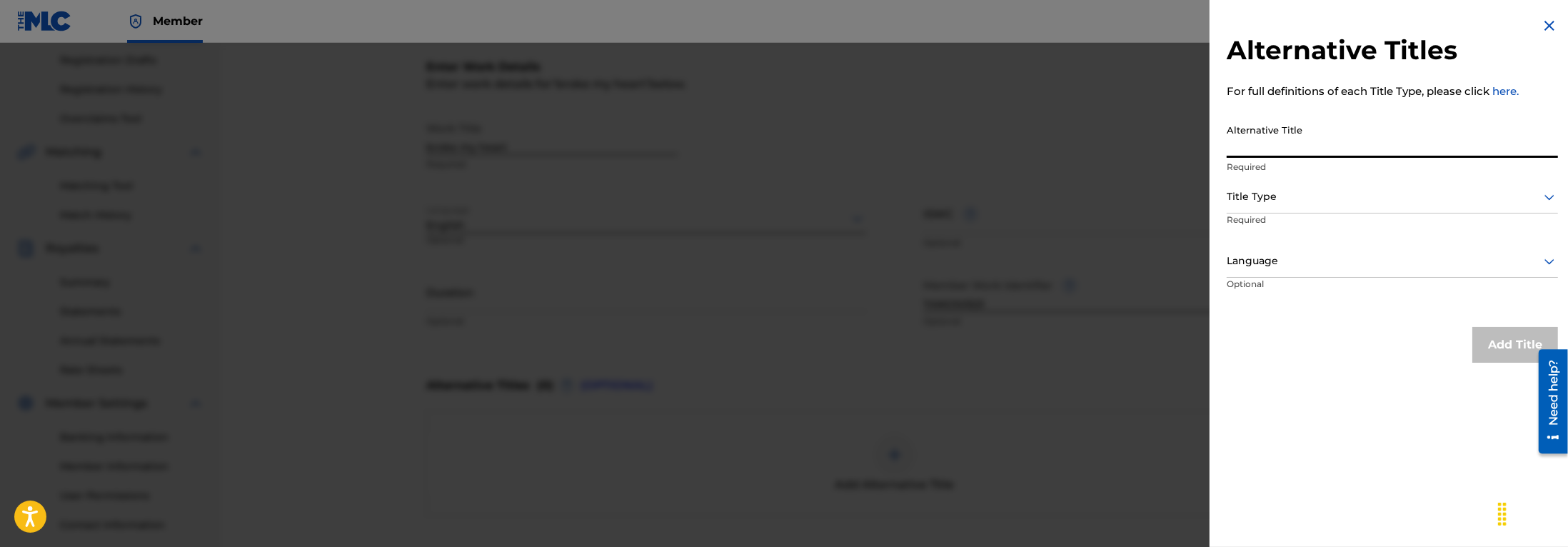
click at [1298, 150] on input "Alternative Title" at bounding box center [1392, 138] width 331 height 41
click at [1350, 150] on input "Before You Broke My HEart" at bounding box center [1392, 138] width 331 height 41
type input "Before You Broke My Heart"
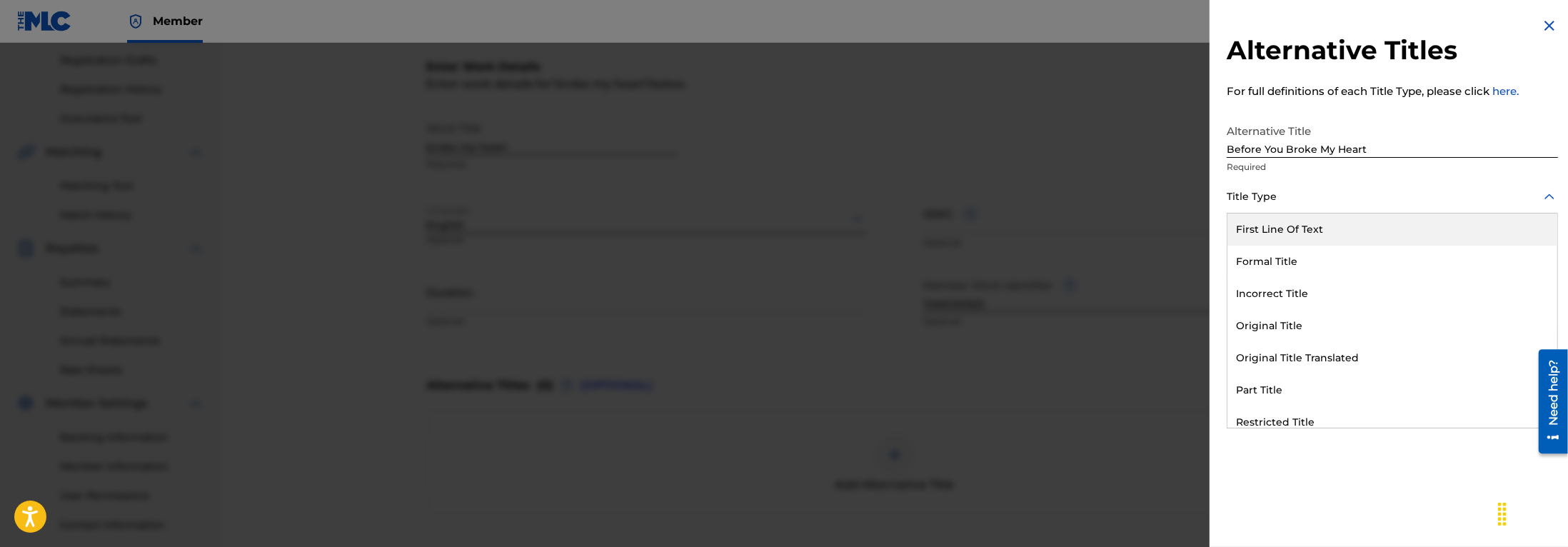
click at [1302, 207] on div "Title Type" at bounding box center [1392, 197] width 331 height 32
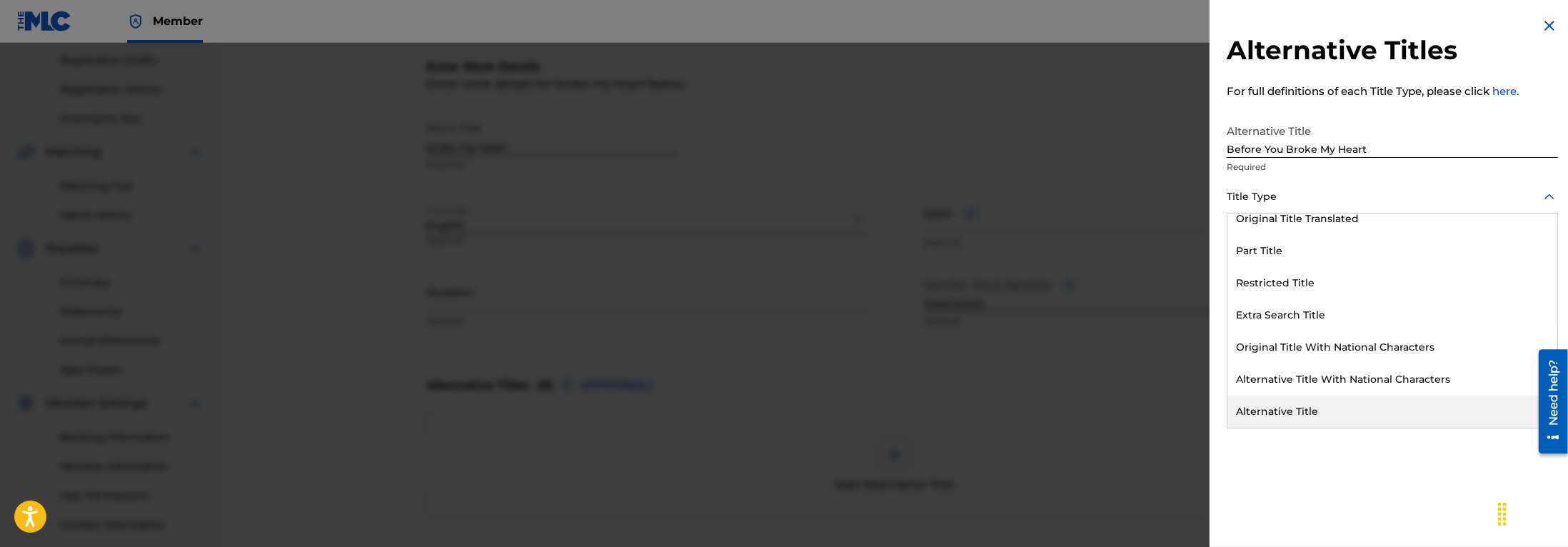
click at [1310, 408] on div "Alternative Title" at bounding box center [1392, 411] width 330 height 32
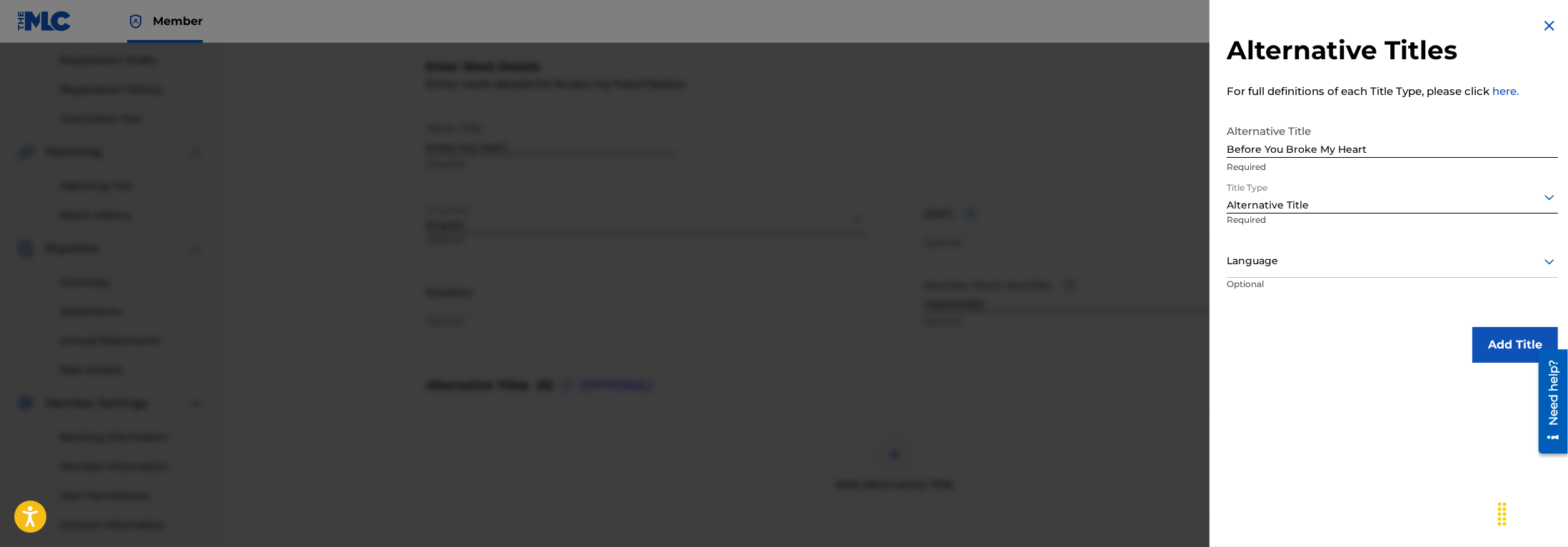
click at [1266, 257] on div at bounding box center [1392, 261] width 331 height 18
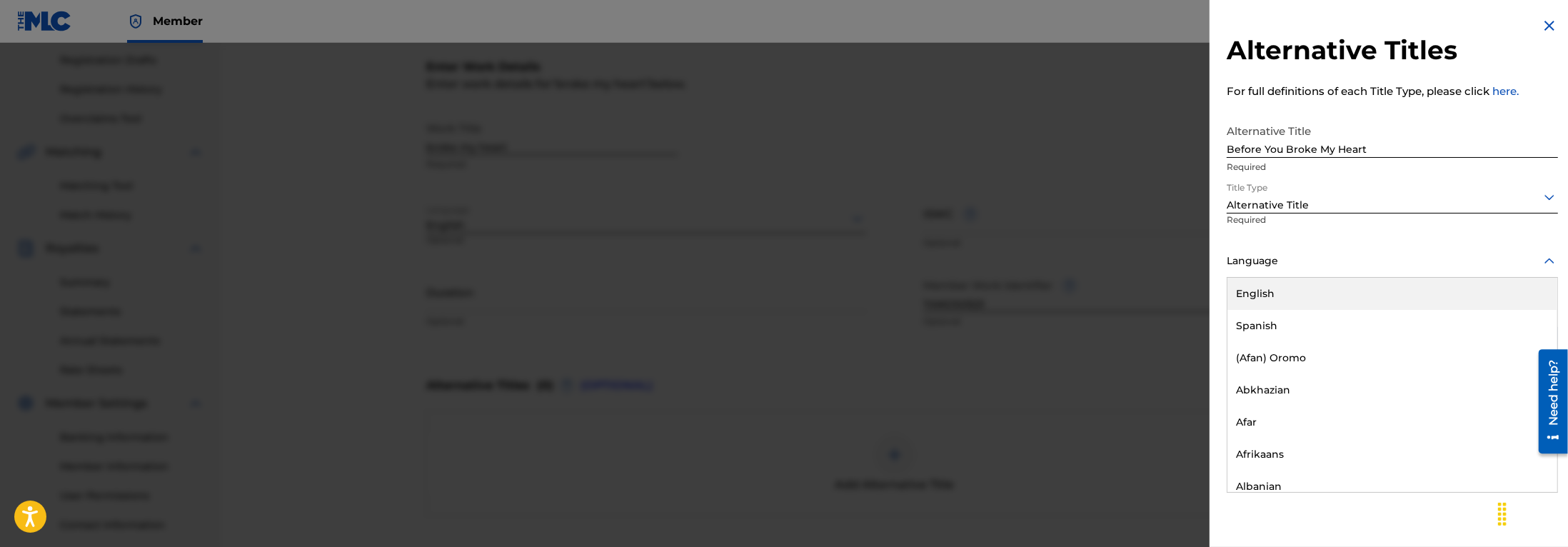
click at [1273, 286] on div "English" at bounding box center [1392, 293] width 330 height 32
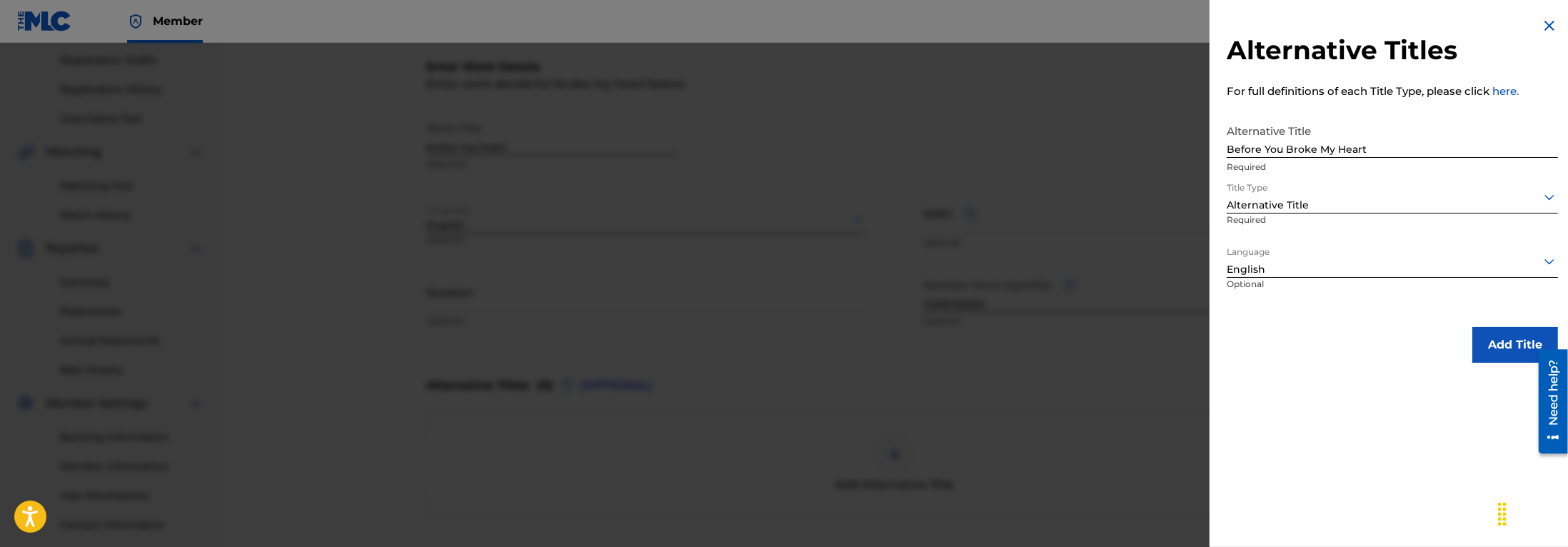
click at [1496, 343] on button "Add Title" at bounding box center [1514, 345] width 85 height 36
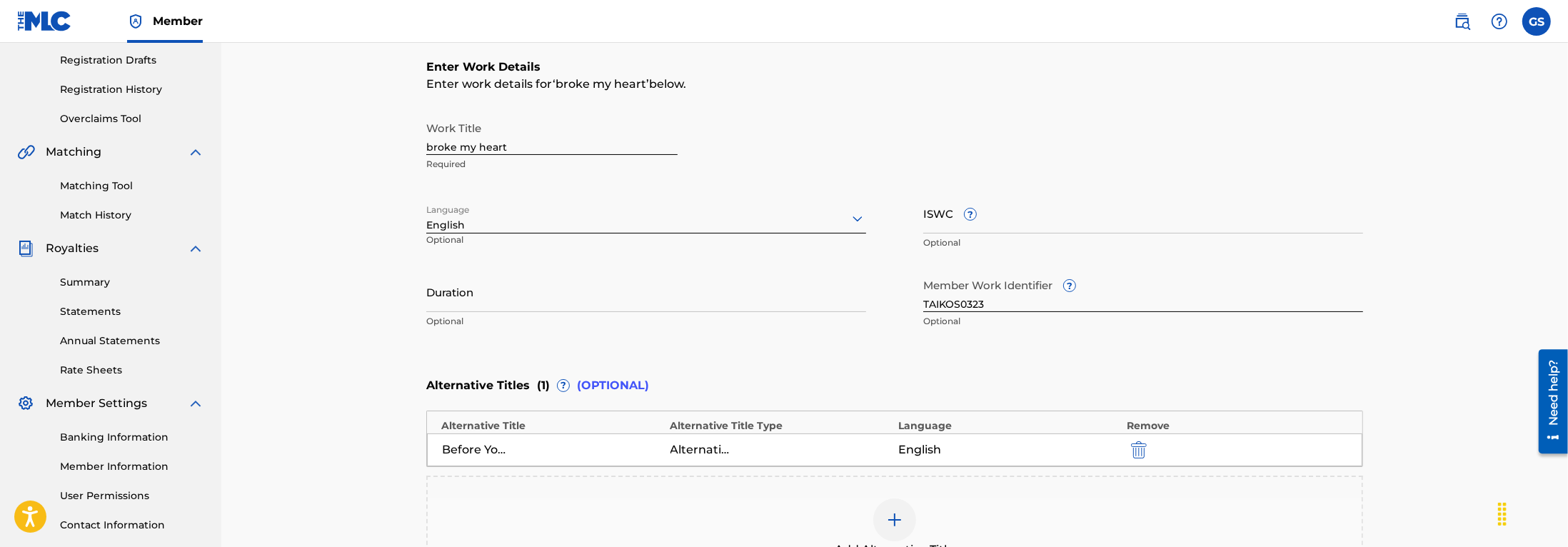
click at [899, 521] on img at bounding box center [895, 520] width 17 height 17
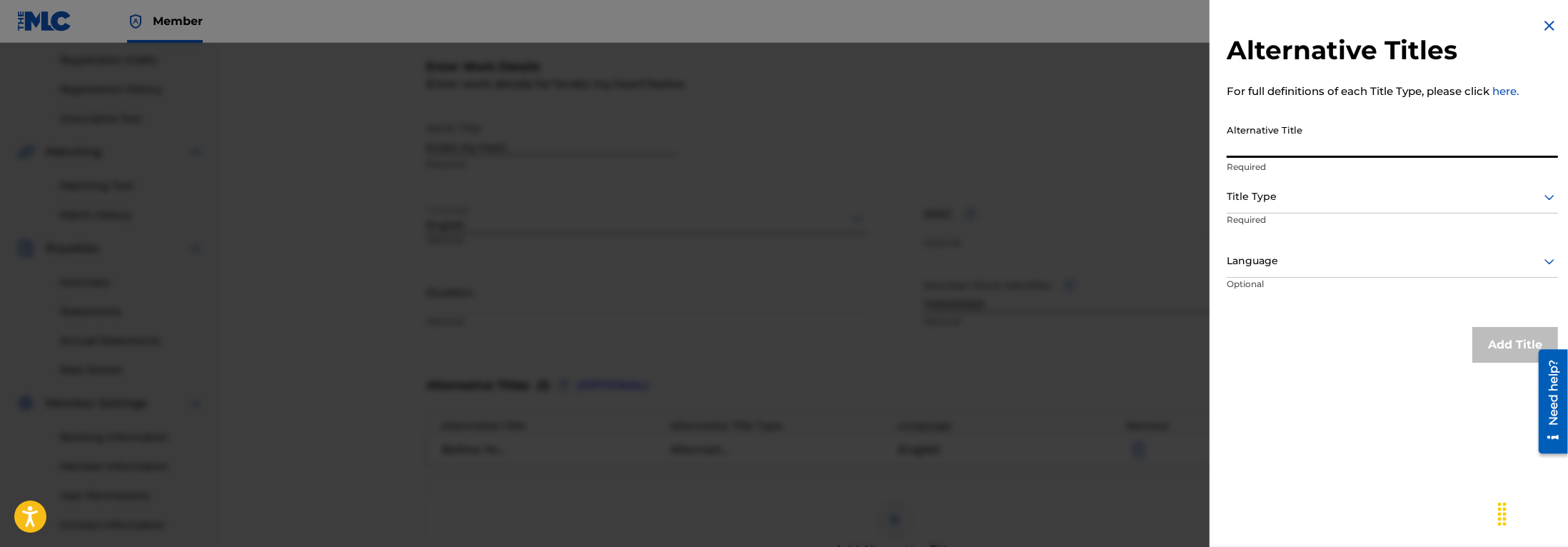
click at [1264, 149] on input "Alternative Title" at bounding box center [1392, 138] width 331 height 41
type input "You Broke My Heart"
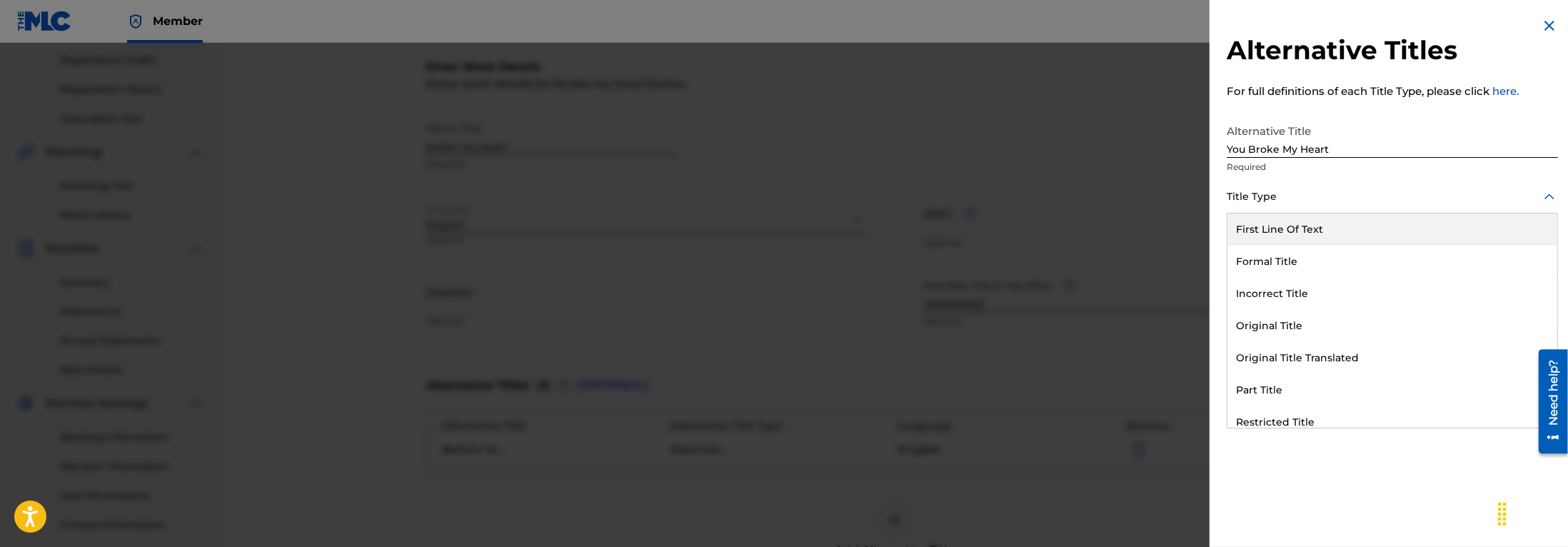
click at [1362, 202] on div at bounding box center [1392, 196] width 331 height 18
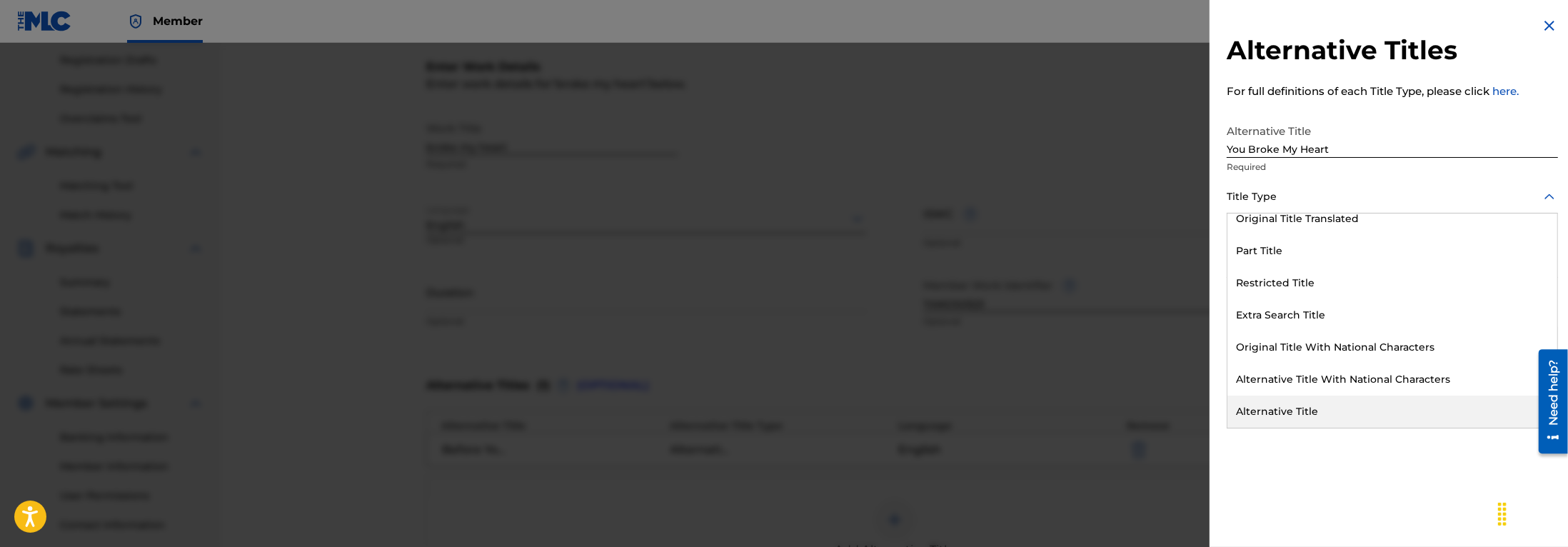
click at [1326, 411] on div "Alternative Title" at bounding box center [1392, 411] width 330 height 32
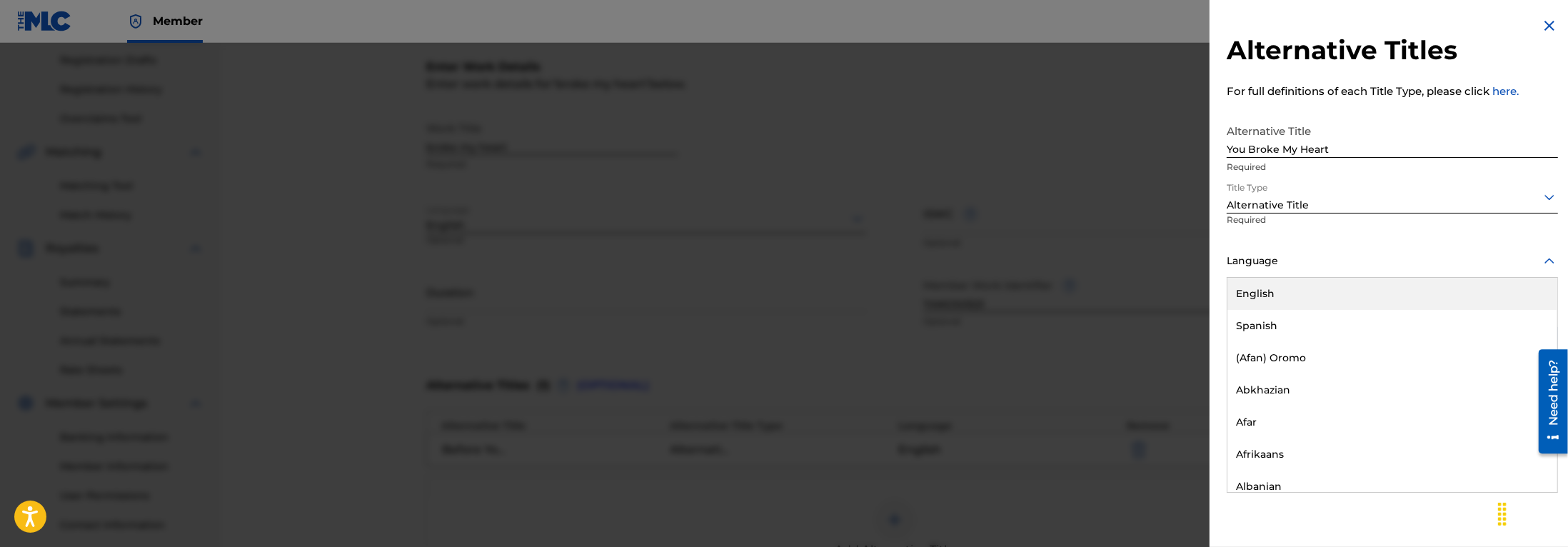
click at [1299, 266] on div at bounding box center [1392, 261] width 331 height 18
click at [1294, 292] on div "English" at bounding box center [1392, 293] width 330 height 32
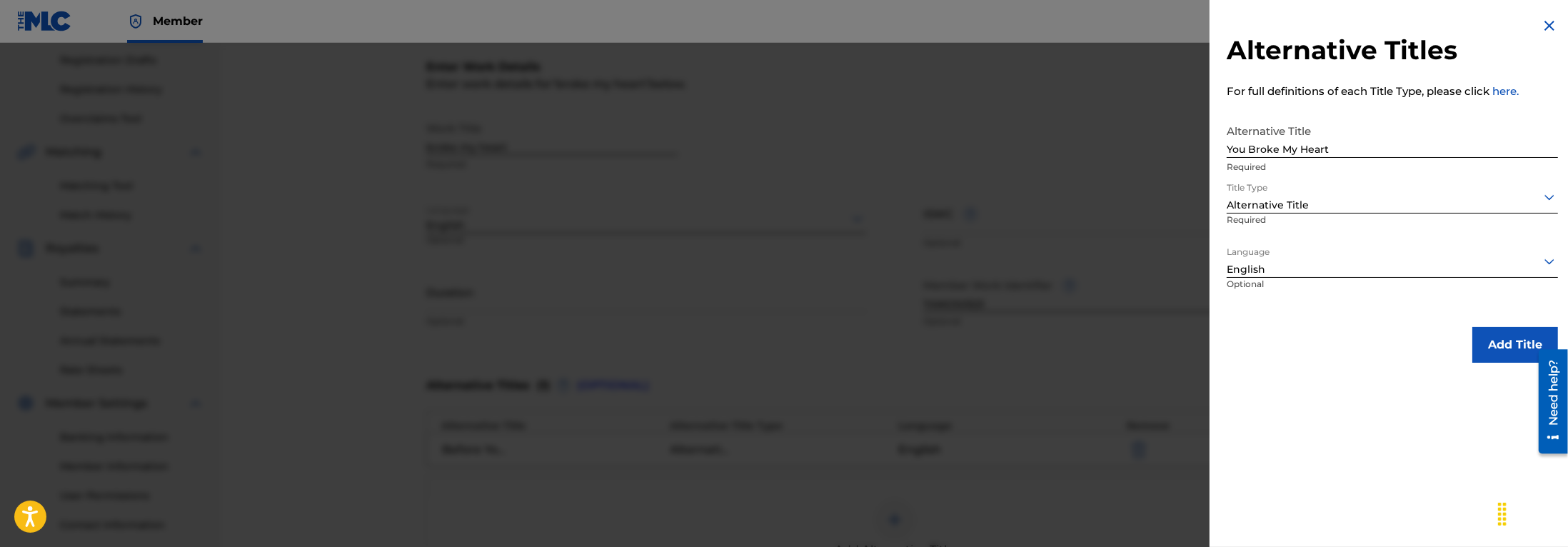
click at [1489, 349] on button "Add Title" at bounding box center [1514, 345] width 85 height 36
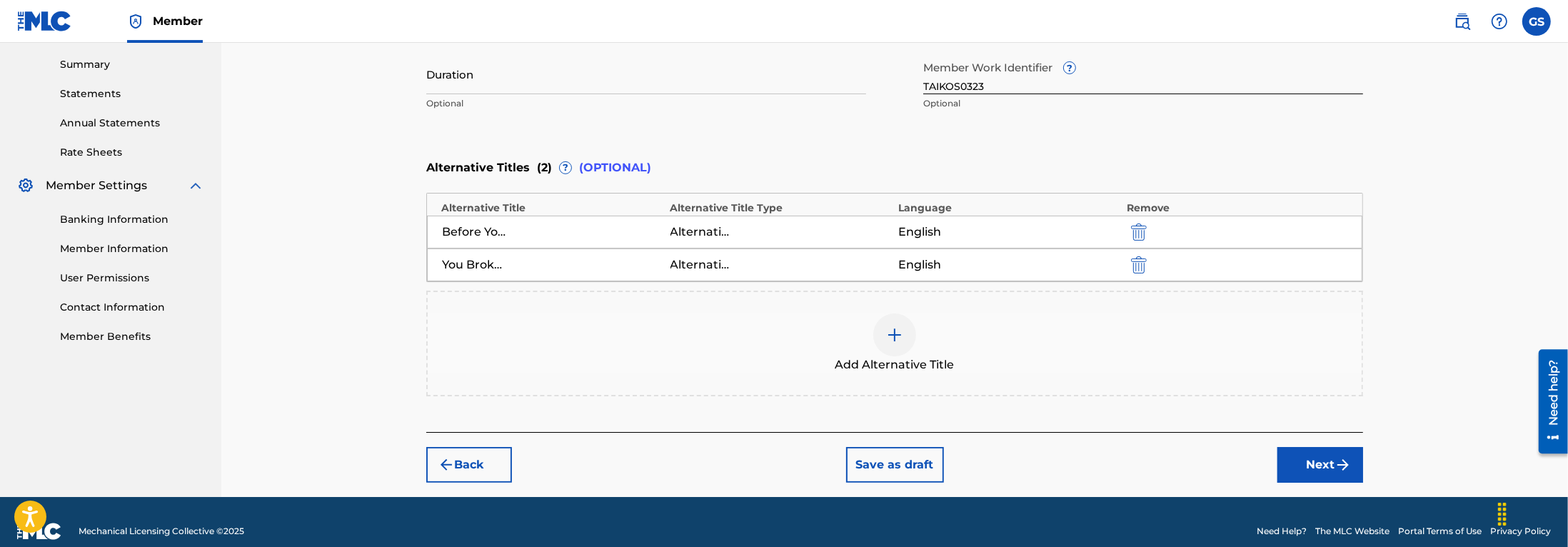
scroll to position [473, 0]
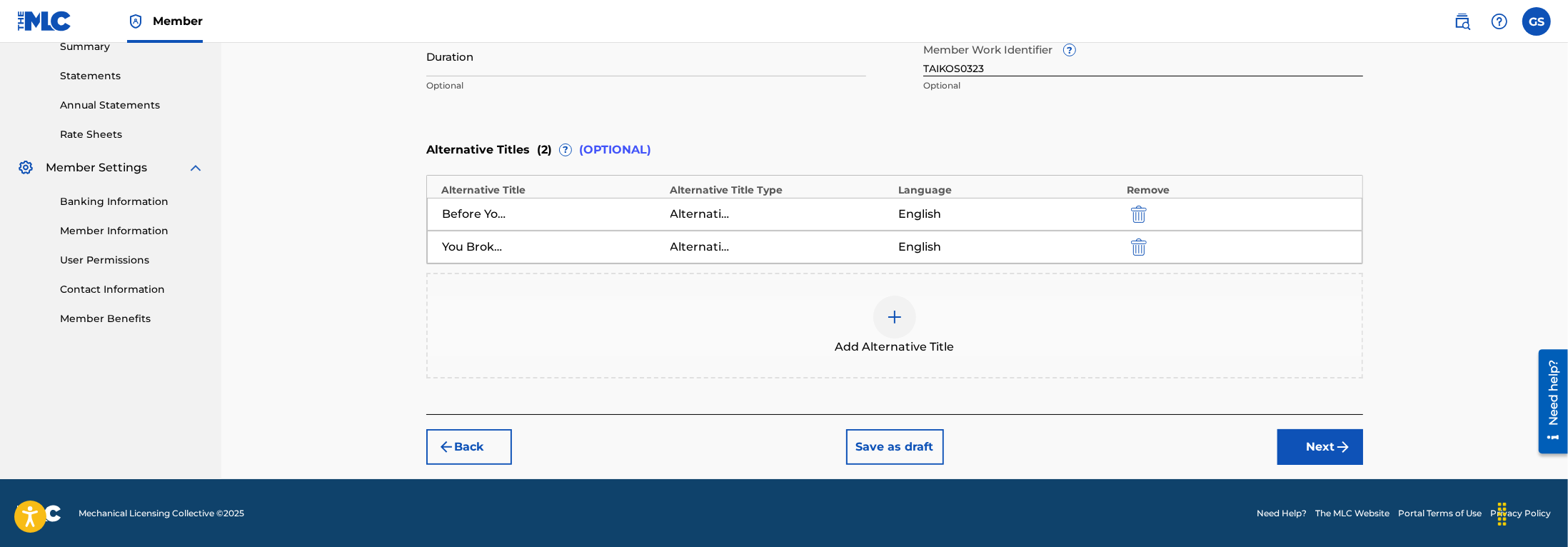
click at [1344, 442] on img "submit" at bounding box center [1343, 447] width 17 height 17
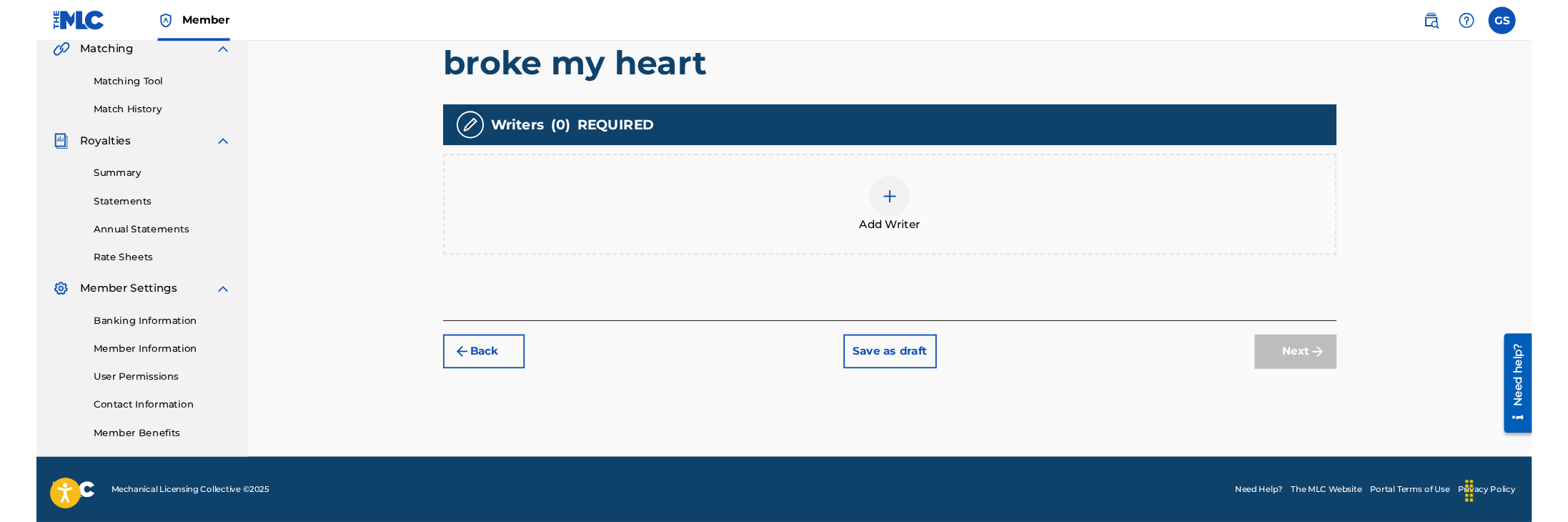
scroll to position [338, 0]
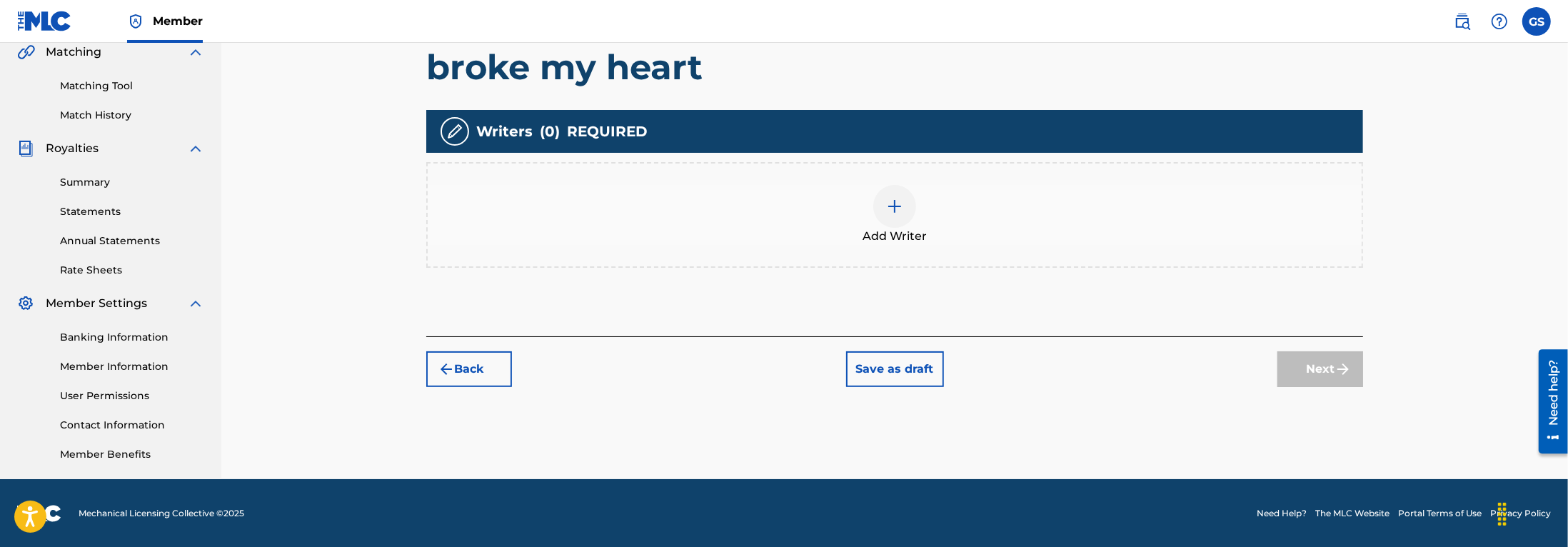
click at [899, 207] on img at bounding box center [895, 207] width 17 height 17
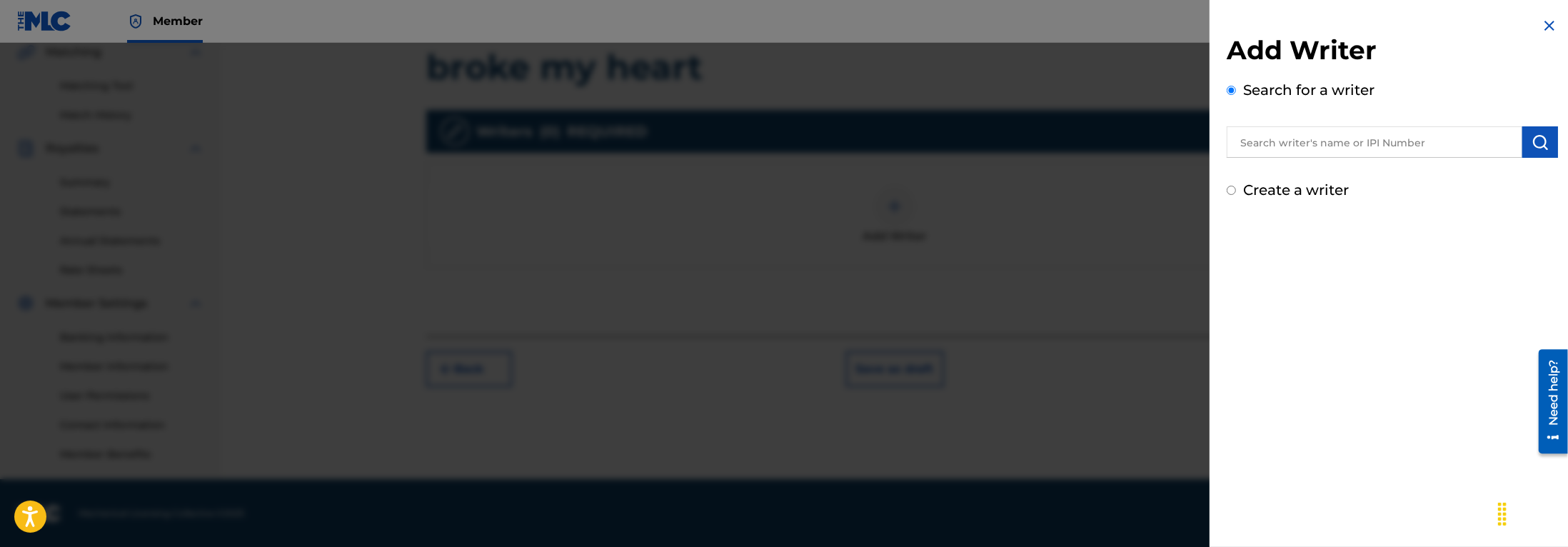
click at [1270, 143] on input "text" at bounding box center [1375, 142] width 296 height 31
type input "[PERSON_NAME]"
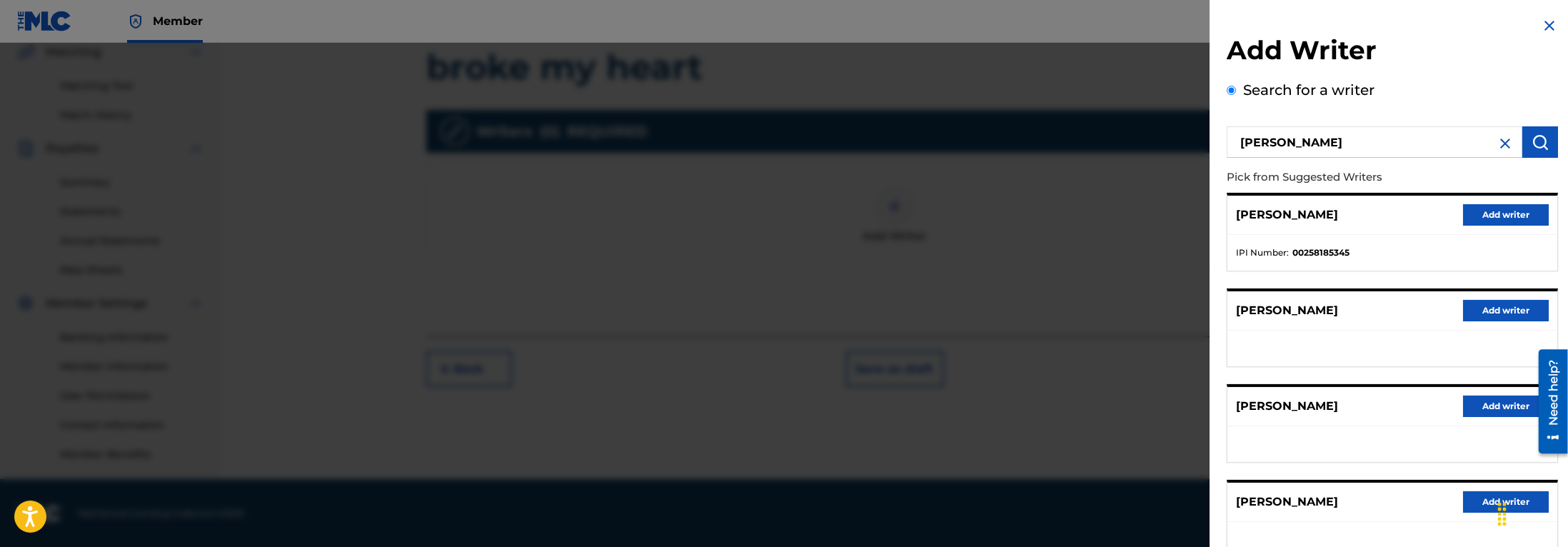
click at [1489, 218] on button "Add writer" at bounding box center [1505, 214] width 85 height 21
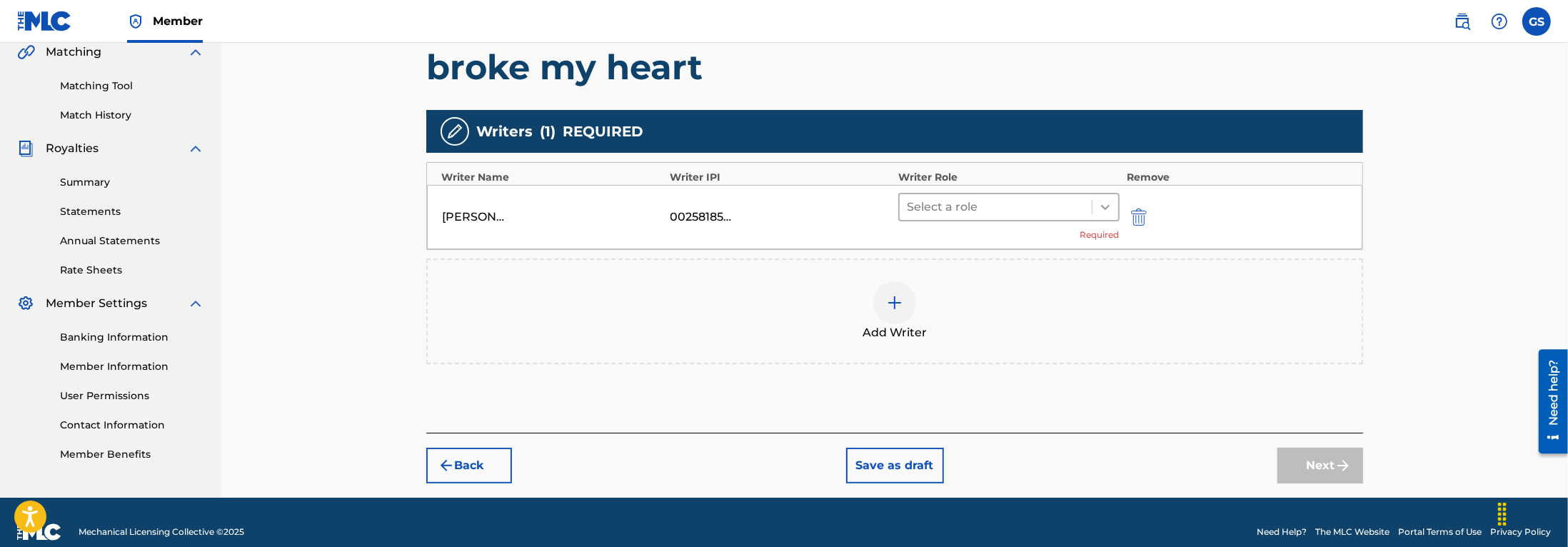
click at [1104, 207] on icon at bounding box center [1105, 207] width 9 height 5
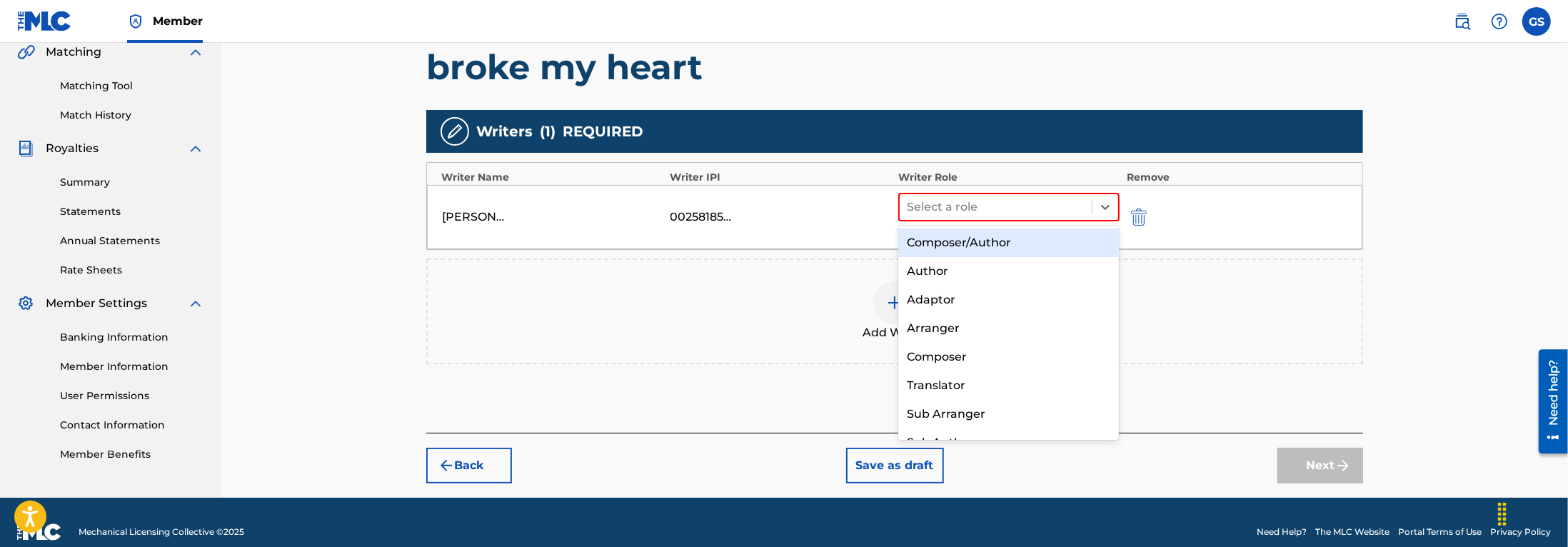
click at [984, 242] on div "Composer/Author" at bounding box center [1008, 243] width 221 height 28
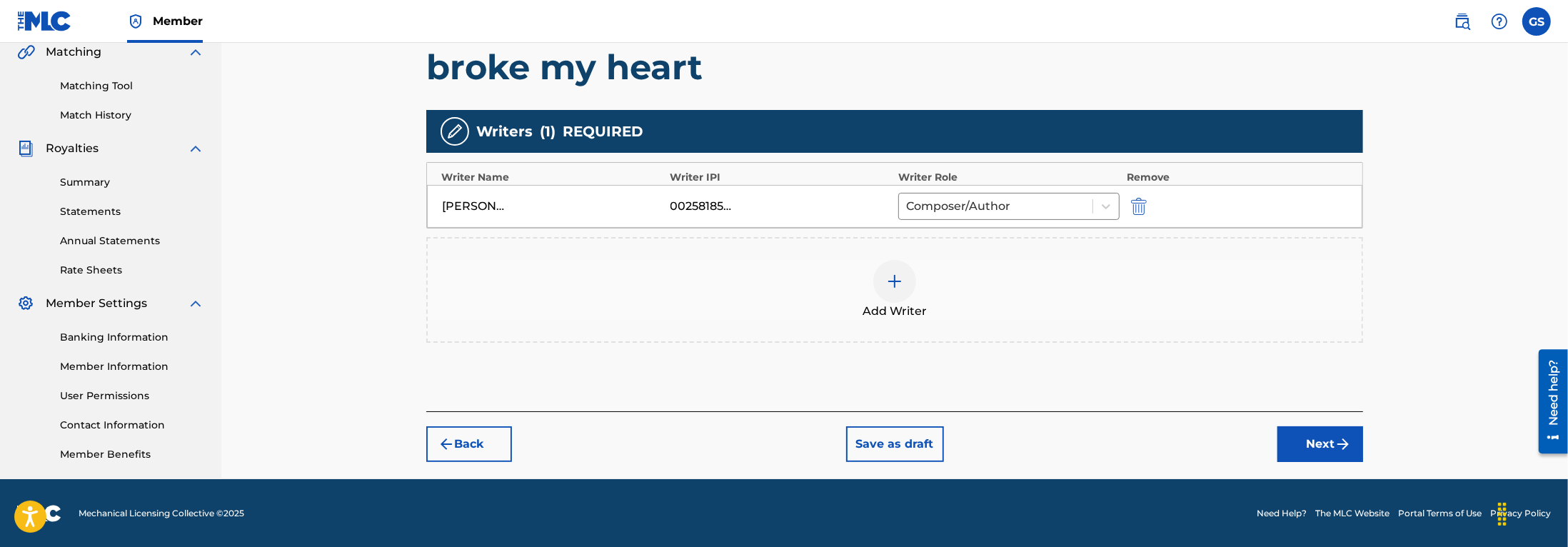
click at [892, 281] on img at bounding box center [895, 281] width 17 height 17
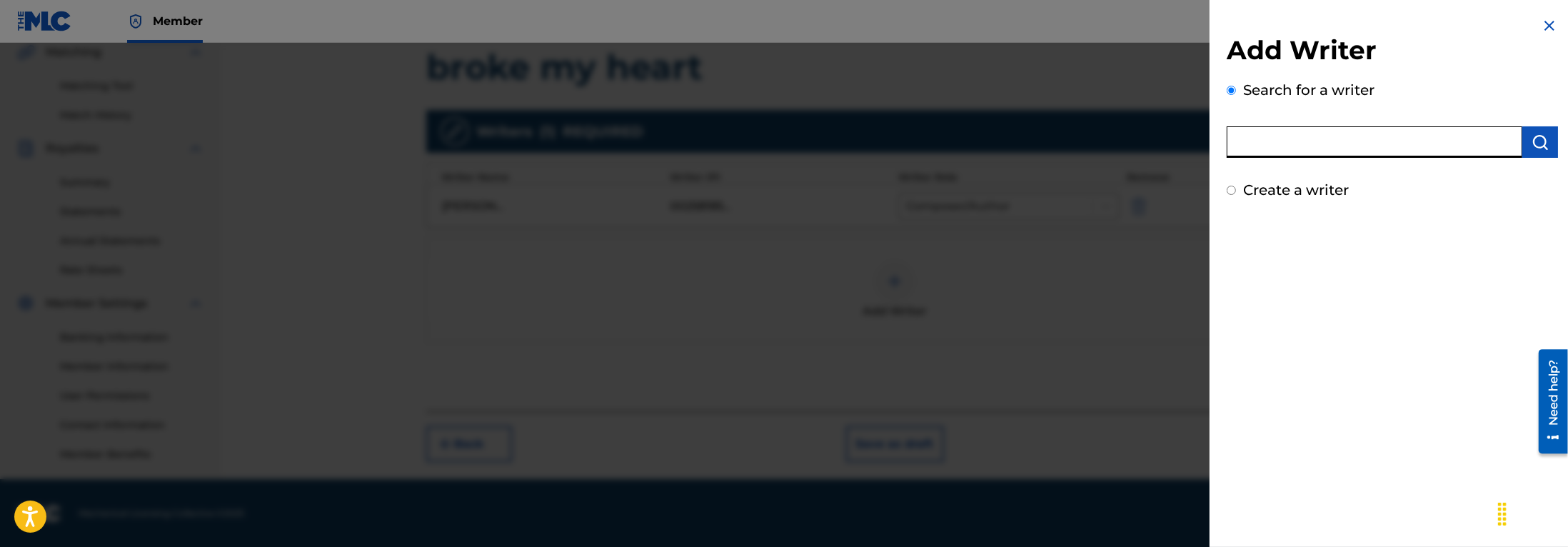
click at [1359, 135] on input "text" at bounding box center [1375, 142] width 296 height 31
type input "[PERSON_NAME]"
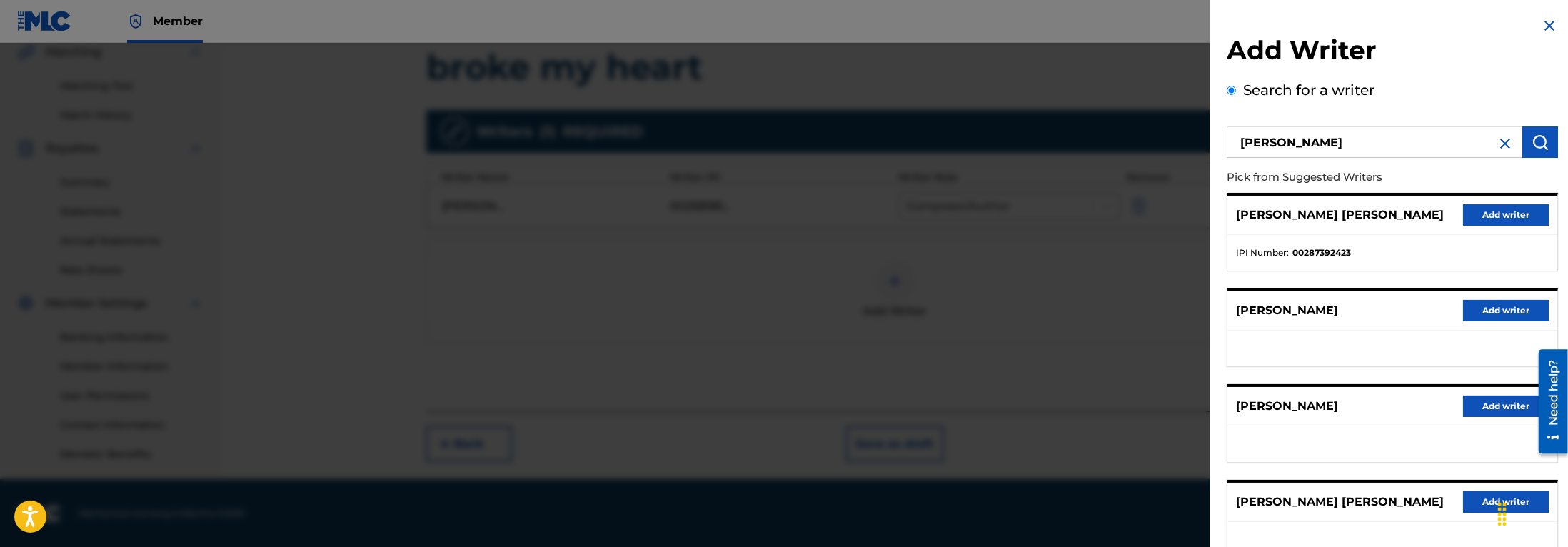
click at [1482, 213] on button "Add writer" at bounding box center [1505, 214] width 85 height 21
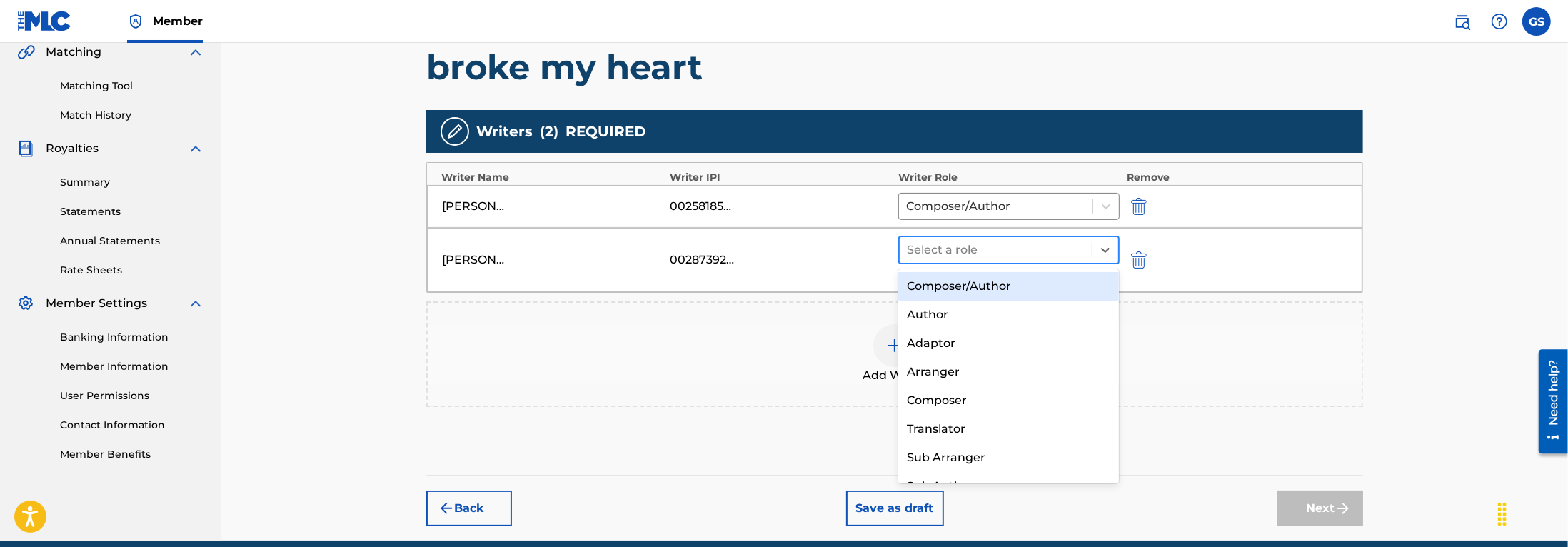
click at [1059, 248] on div at bounding box center [995, 250] width 178 height 20
click at [1029, 281] on div "Composer/Author" at bounding box center [1008, 286] width 221 height 28
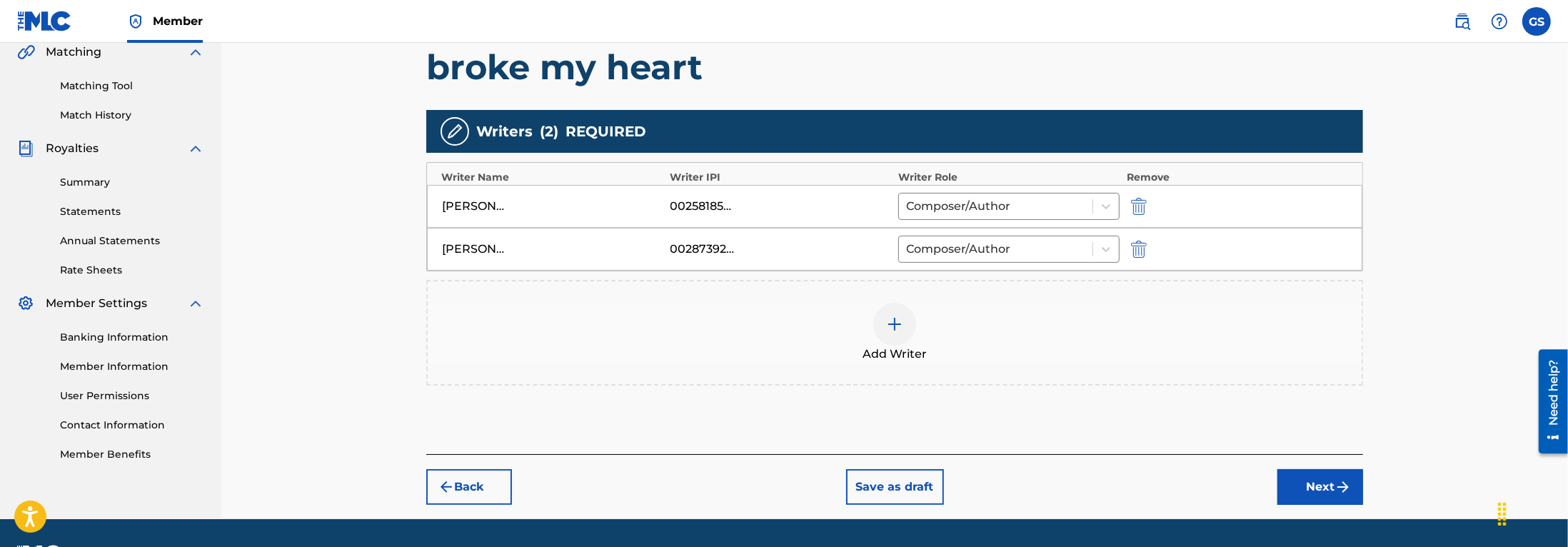
click at [899, 324] on img at bounding box center [895, 324] width 17 height 17
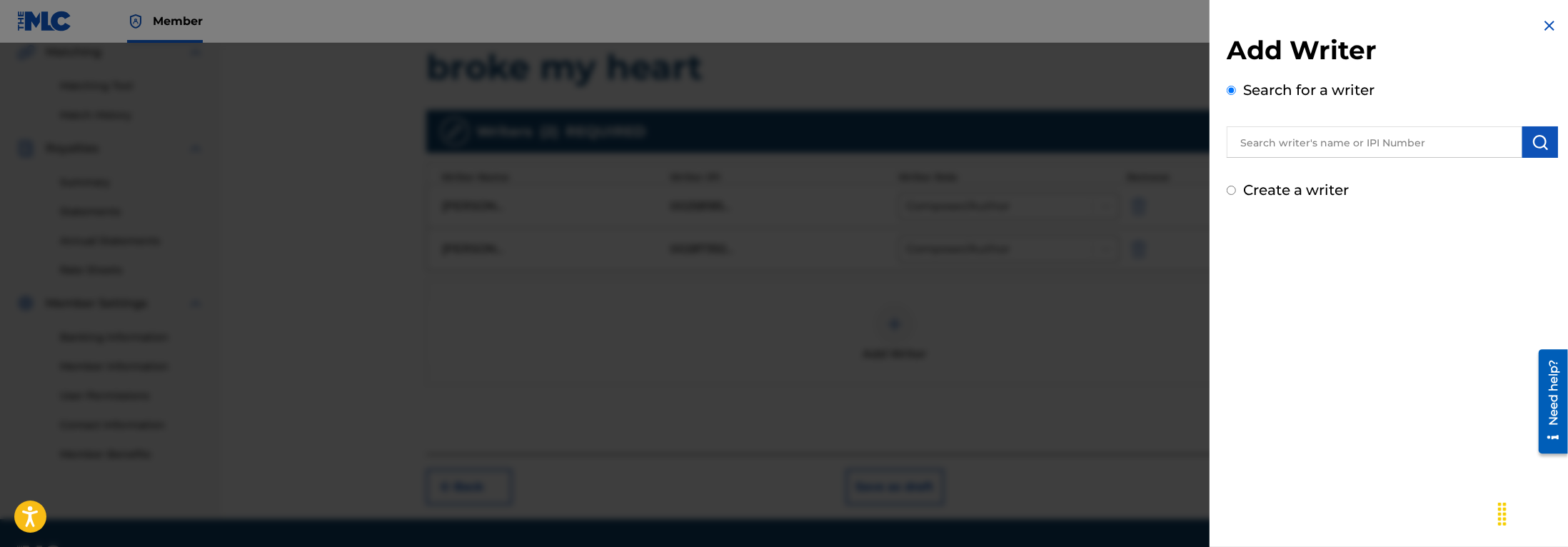
click at [1293, 142] on input "text" at bounding box center [1375, 142] width 296 height 31
type input "[PERSON_NAME]"
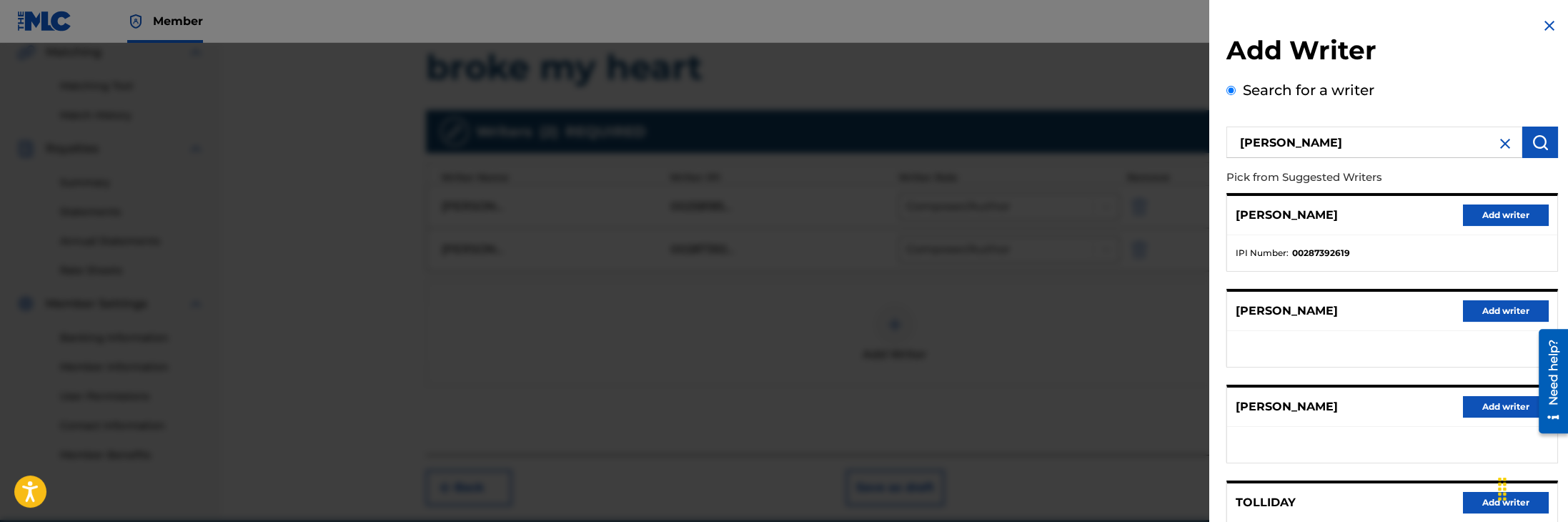
click at [1507, 216] on button "Add writer" at bounding box center [1505, 215] width 85 height 21
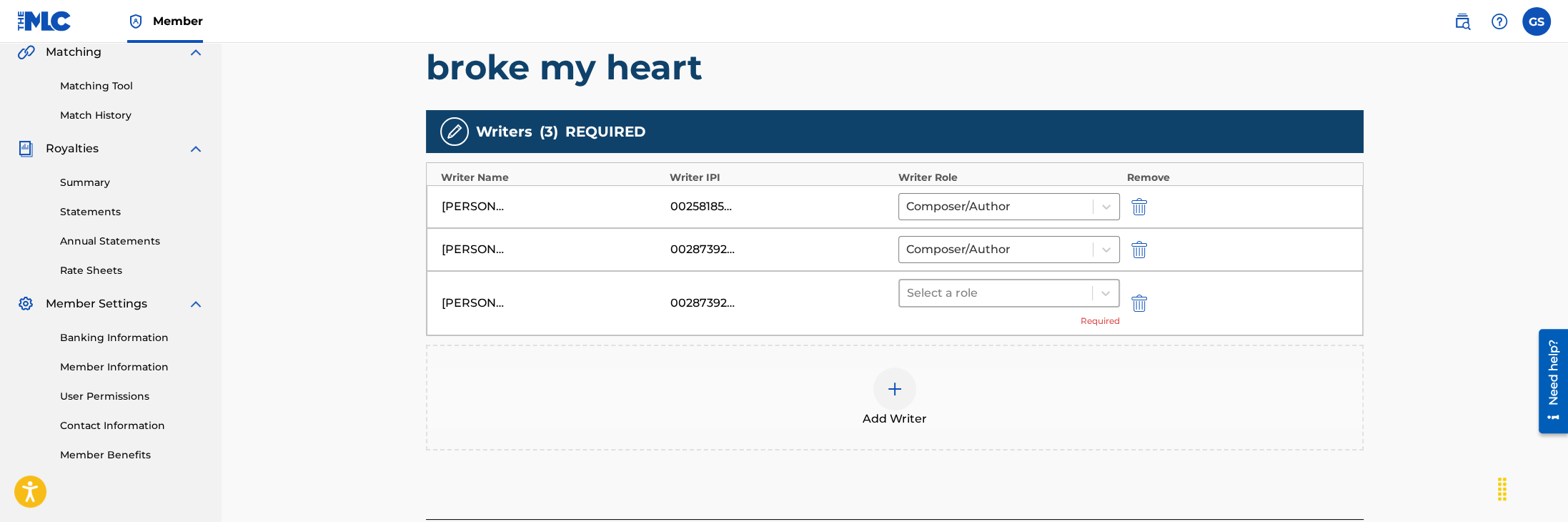
click at [1066, 296] on div at bounding box center [995, 293] width 178 height 20
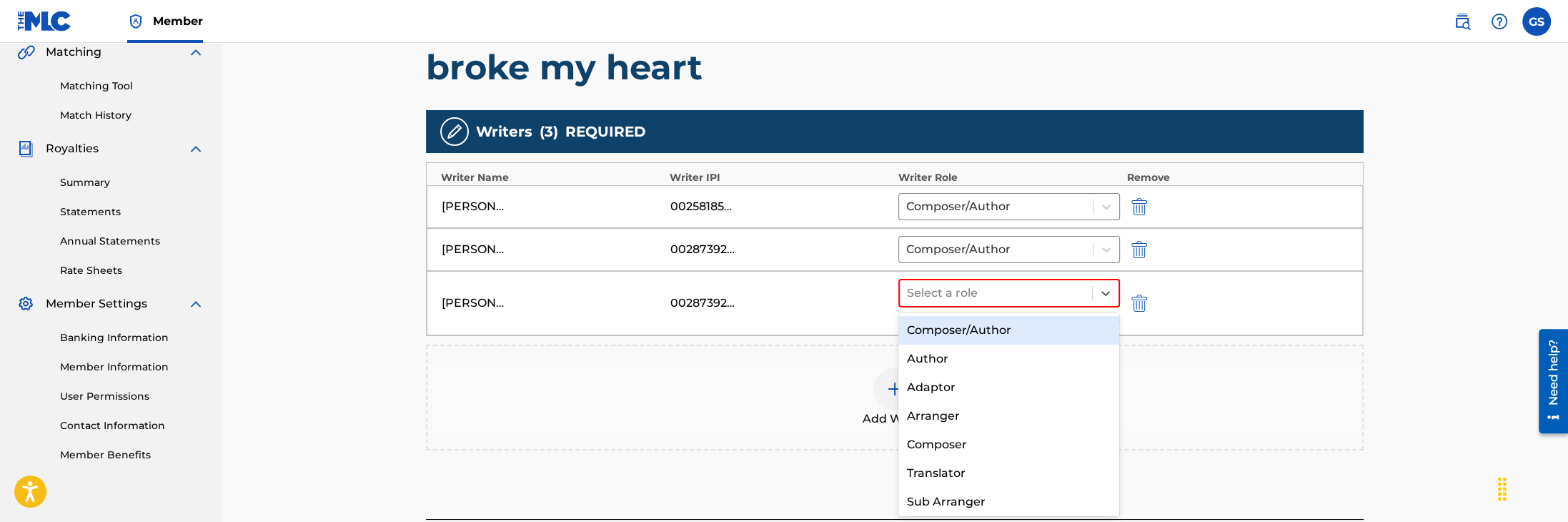
click at [1026, 325] on div "Composer/Author" at bounding box center [1009, 330] width 221 height 28
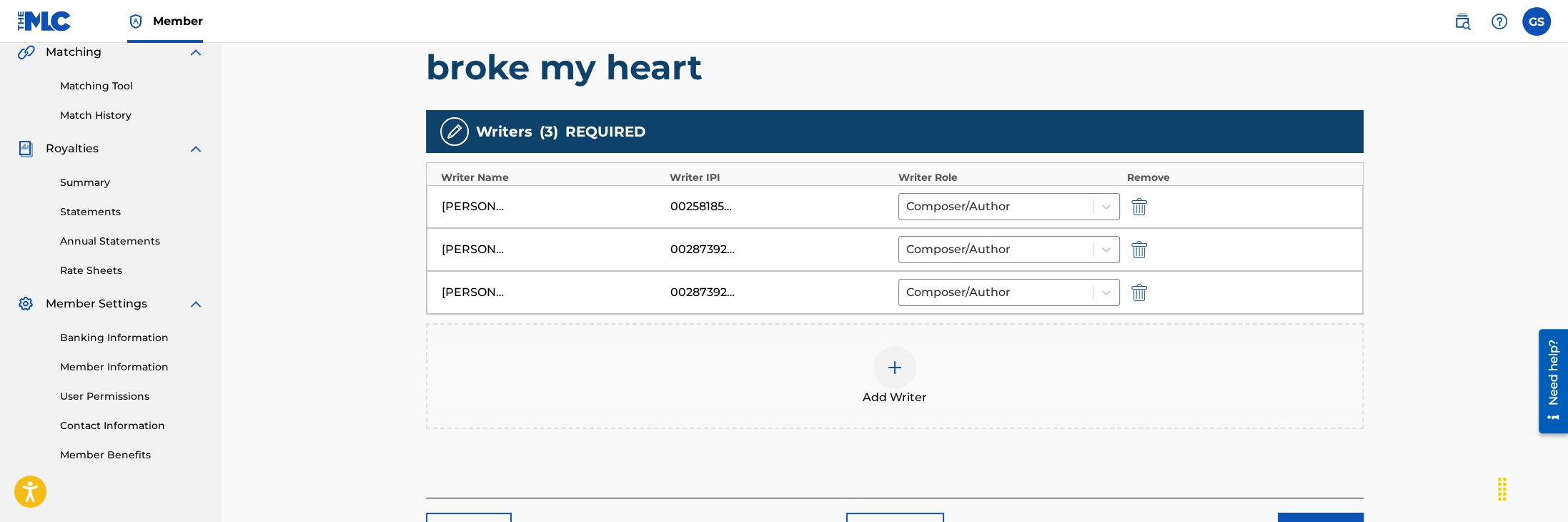
click at [897, 369] on img at bounding box center [895, 368] width 17 height 17
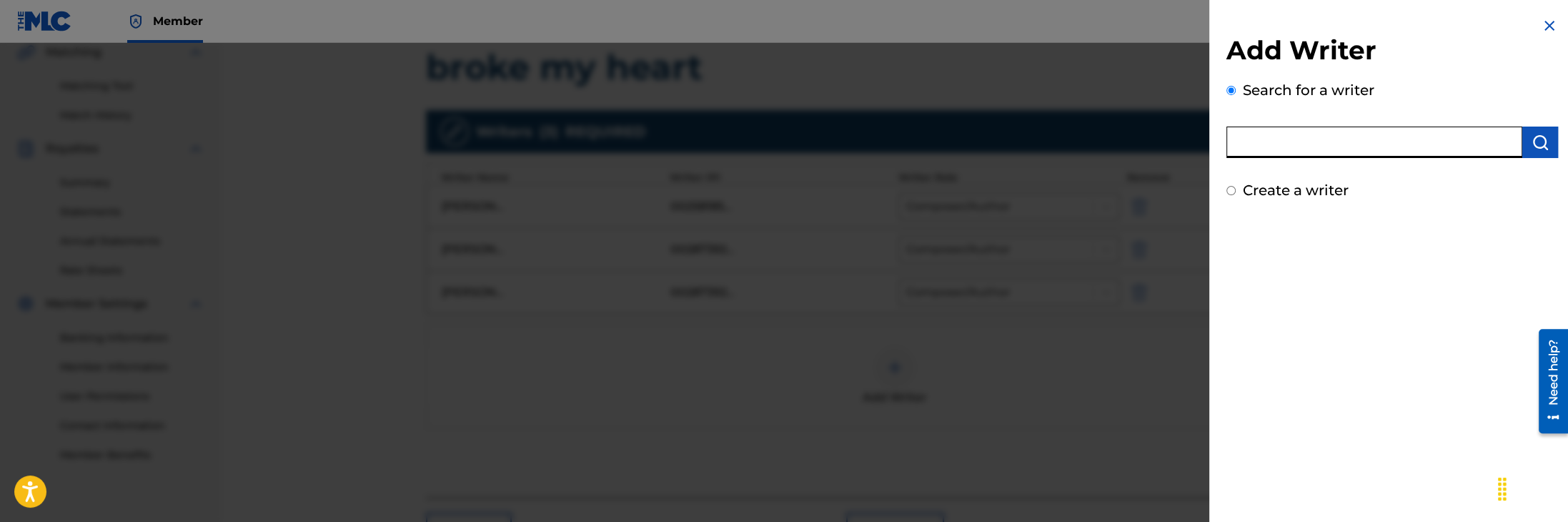
click at [1323, 147] on input "text" at bounding box center [1374, 142] width 296 height 31
click at [1295, 142] on input "Tobiahs Fkhri" at bounding box center [1374, 142] width 296 height 31
type input "Tobiahs Fakhri"
click at [1532, 143] on img "submit" at bounding box center [1540, 143] width 17 height 17
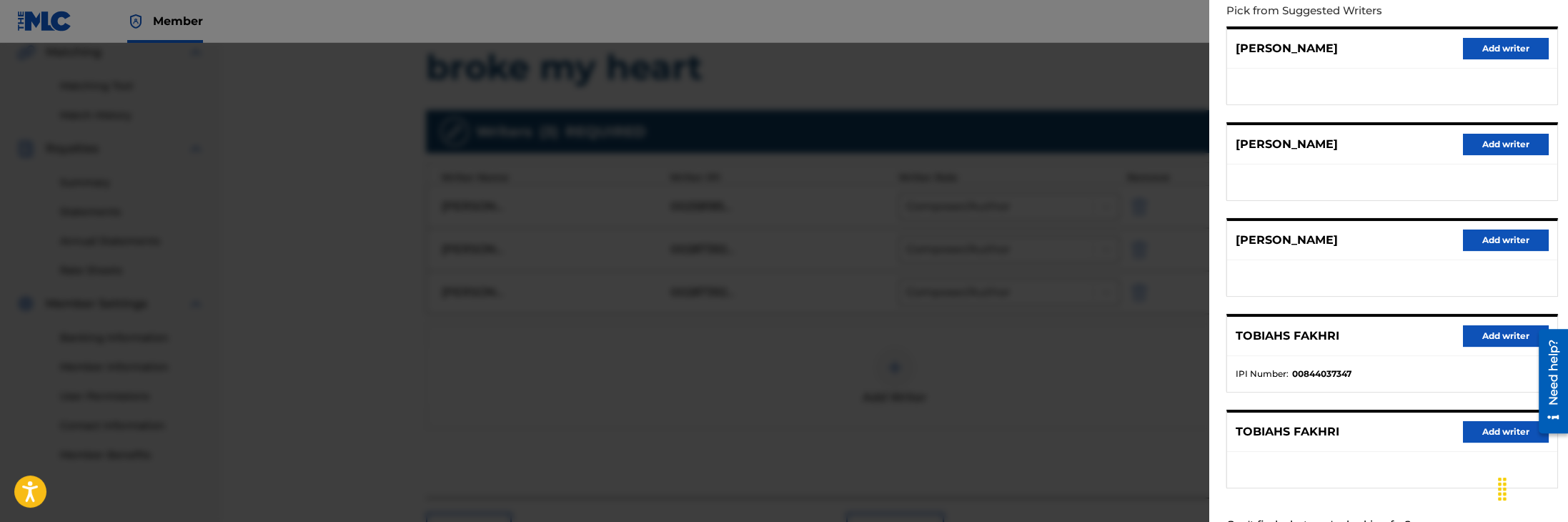
scroll to position [167, 0]
click at [1494, 336] on button "Add writer" at bounding box center [1505, 335] width 85 height 21
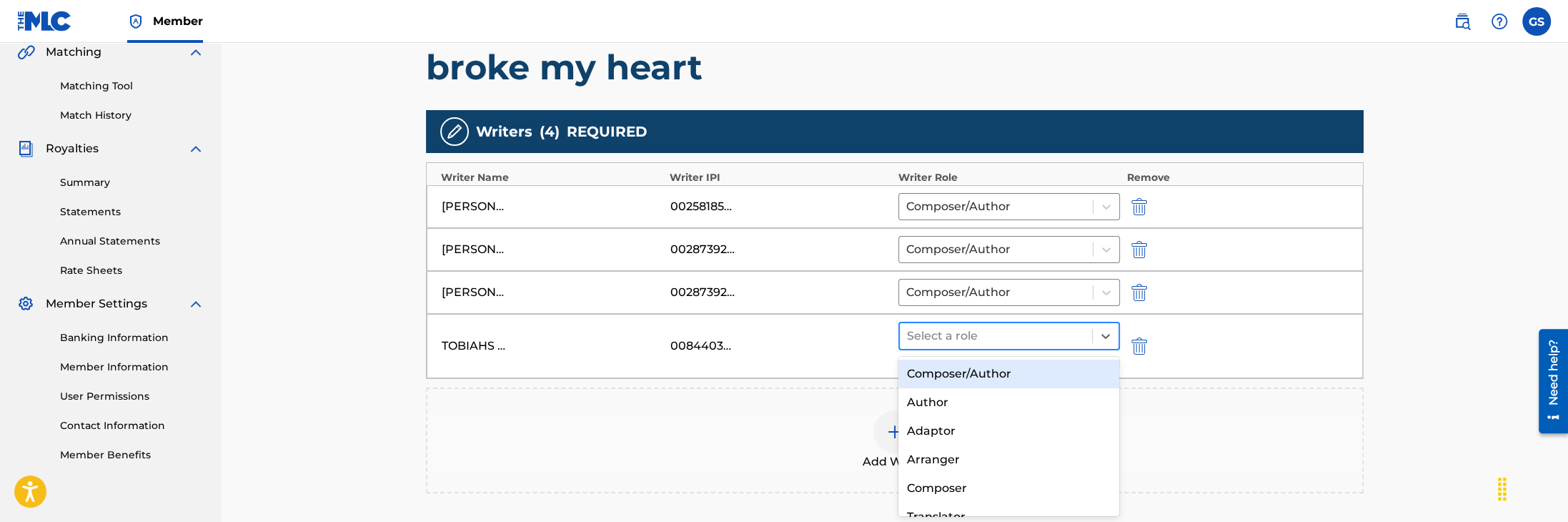
click at [1083, 337] on div at bounding box center [995, 336] width 178 height 20
click at [1051, 365] on div "Composer/Author" at bounding box center [1009, 374] width 221 height 28
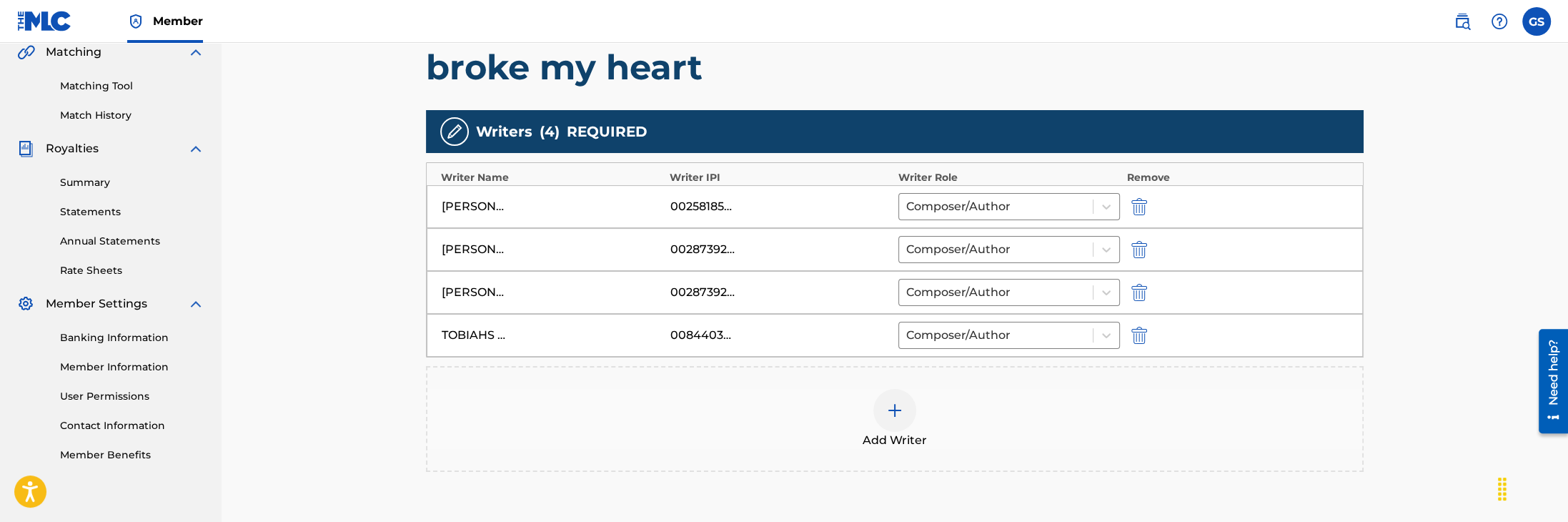
click at [889, 415] on img at bounding box center [895, 411] width 17 height 17
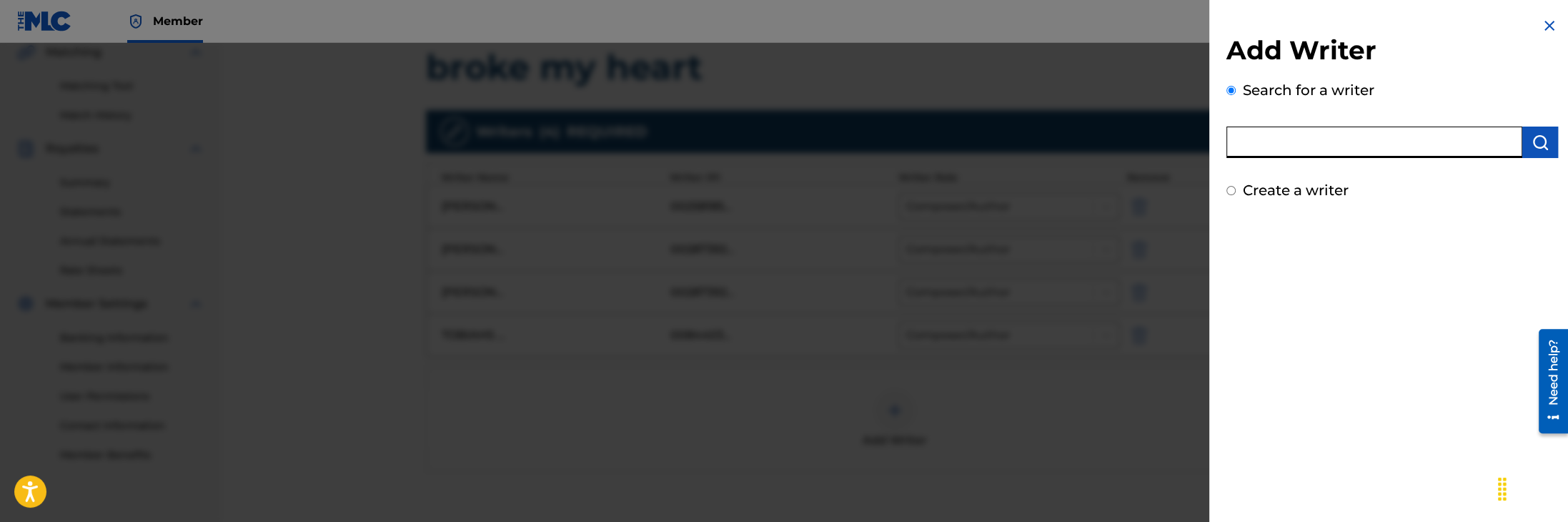
click at [1331, 142] on input "text" at bounding box center [1374, 142] width 296 height 31
type input "[PERSON_NAME]"
click at [1532, 136] on img "submit" at bounding box center [1540, 143] width 17 height 17
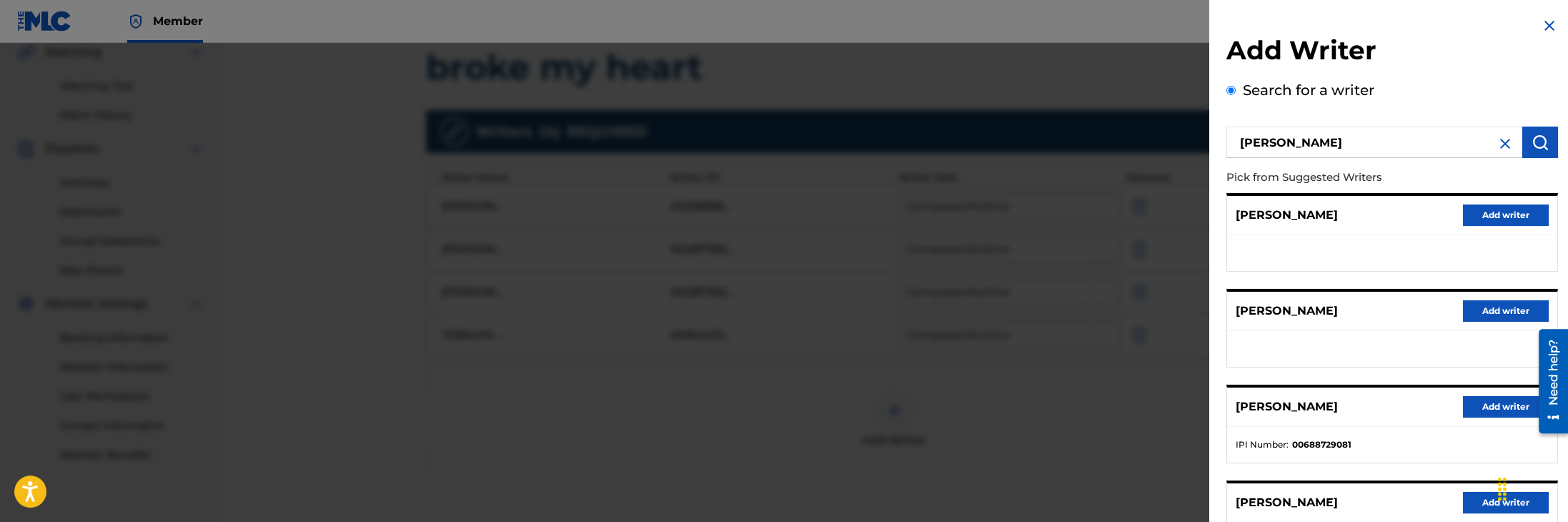
click at [1482, 410] on button "Add writer" at bounding box center [1505, 406] width 85 height 21
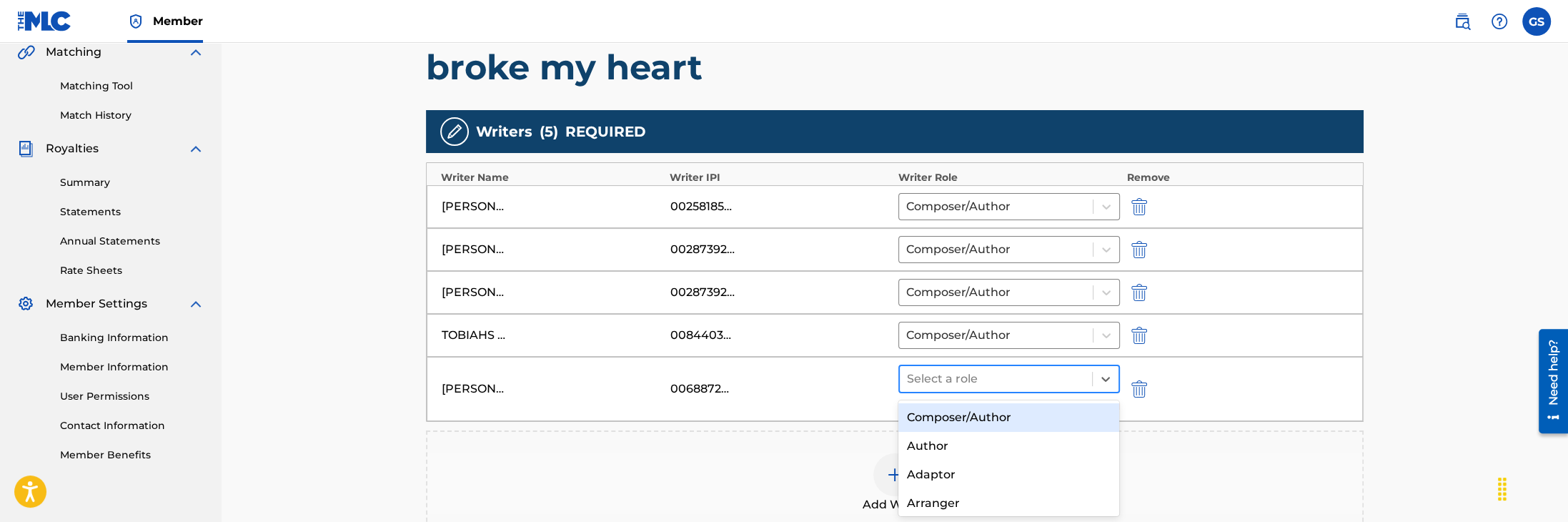
click at [1032, 385] on div at bounding box center [995, 379] width 178 height 20
click at [1005, 411] on div "Composer/Author" at bounding box center [1009, 417] width 221 height 28
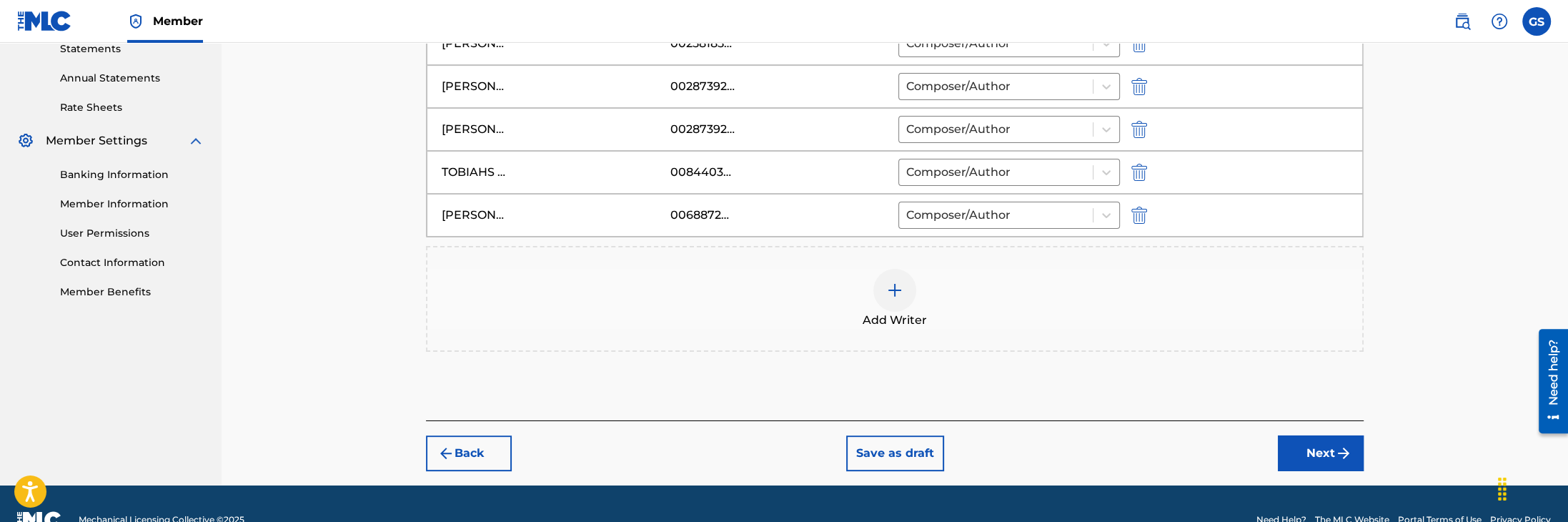
scroll to position [536, 0]
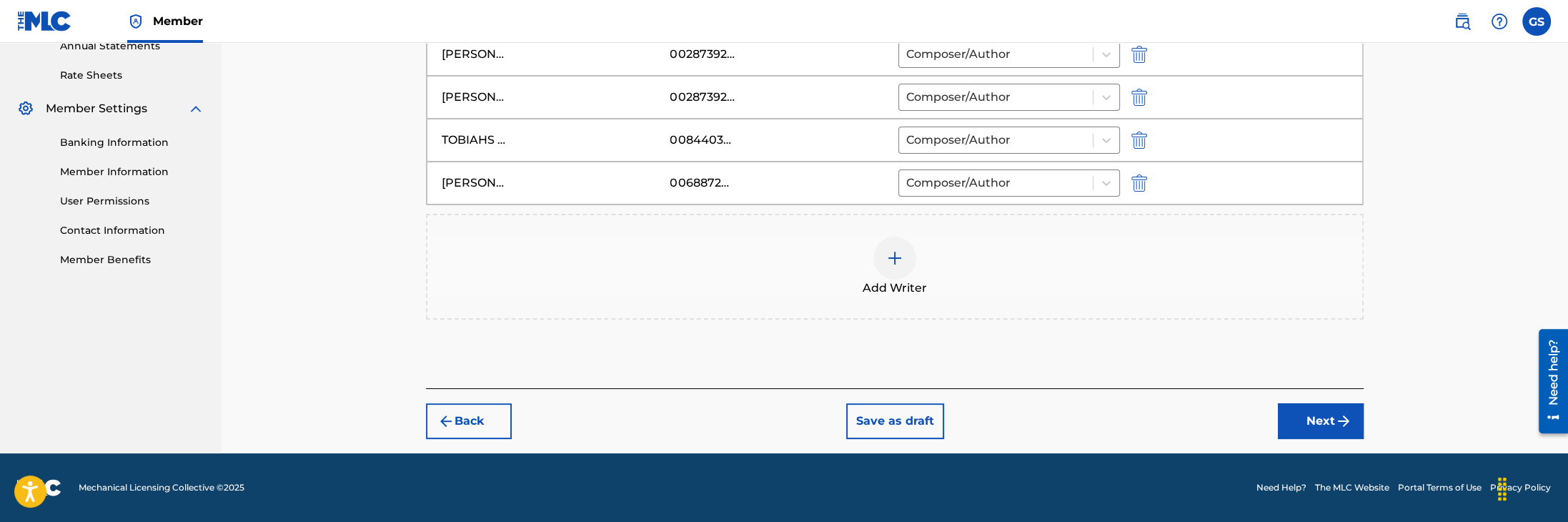
click at [1310, 422] on button "Next" at bounding box center [1320, 421] width 85 height 36
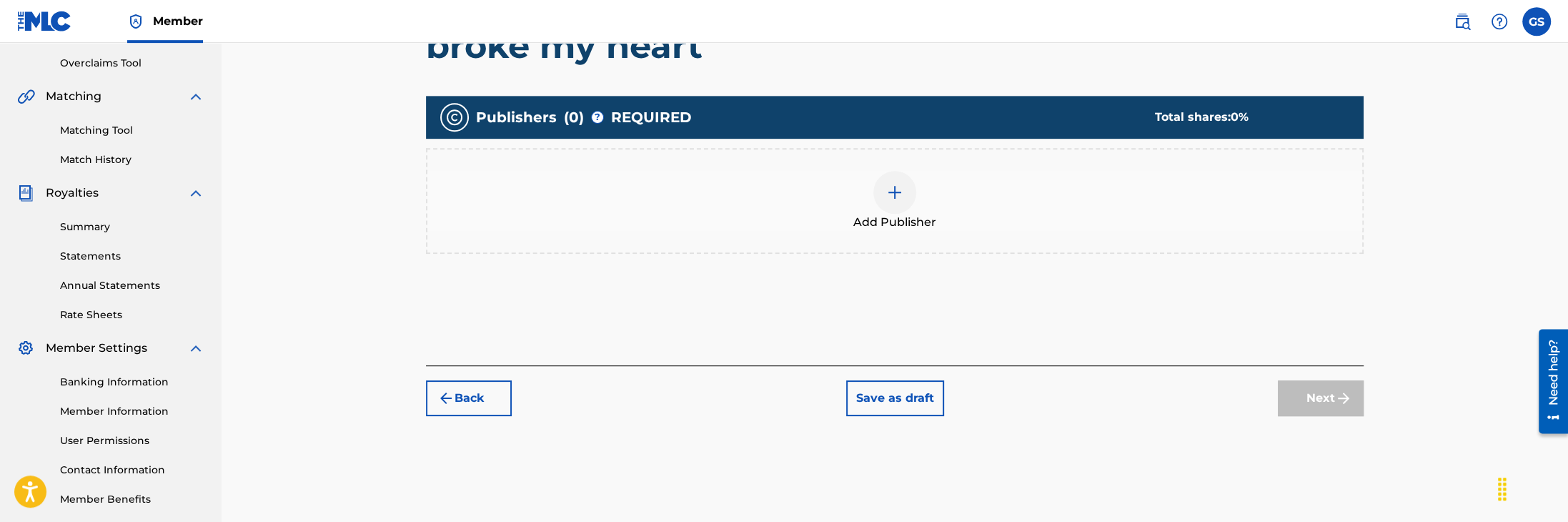
scroll to position [212, 0]
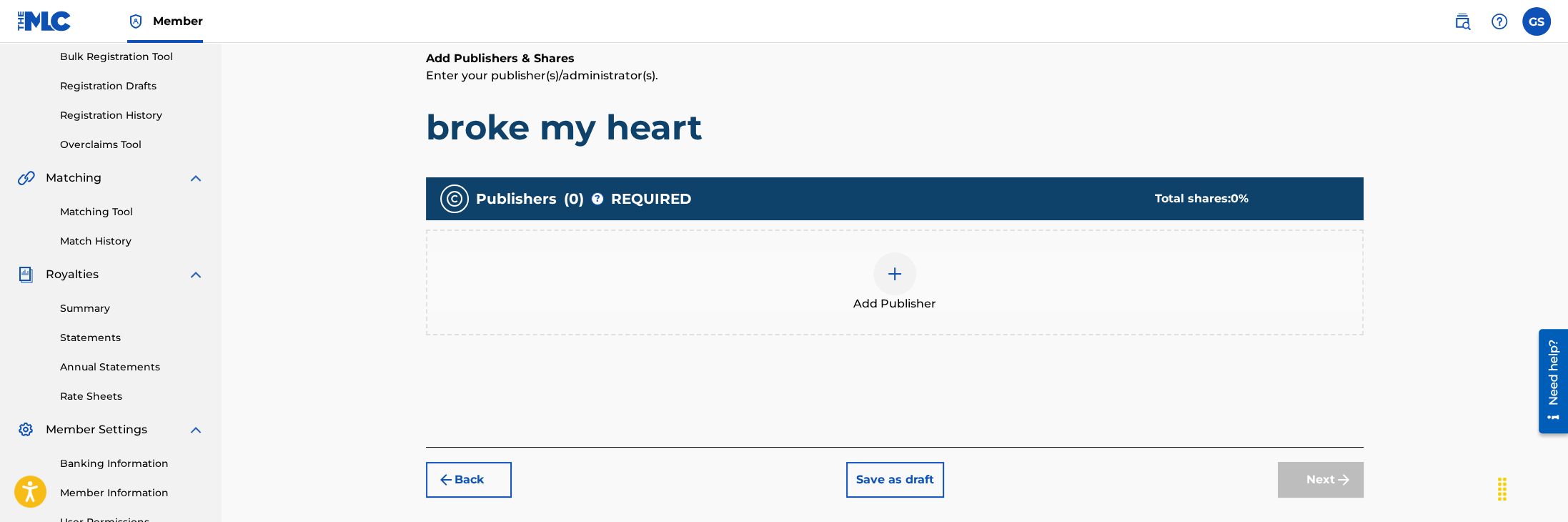
click at [904, 268] on div at bounding box center [894, 274] width 43 height 43
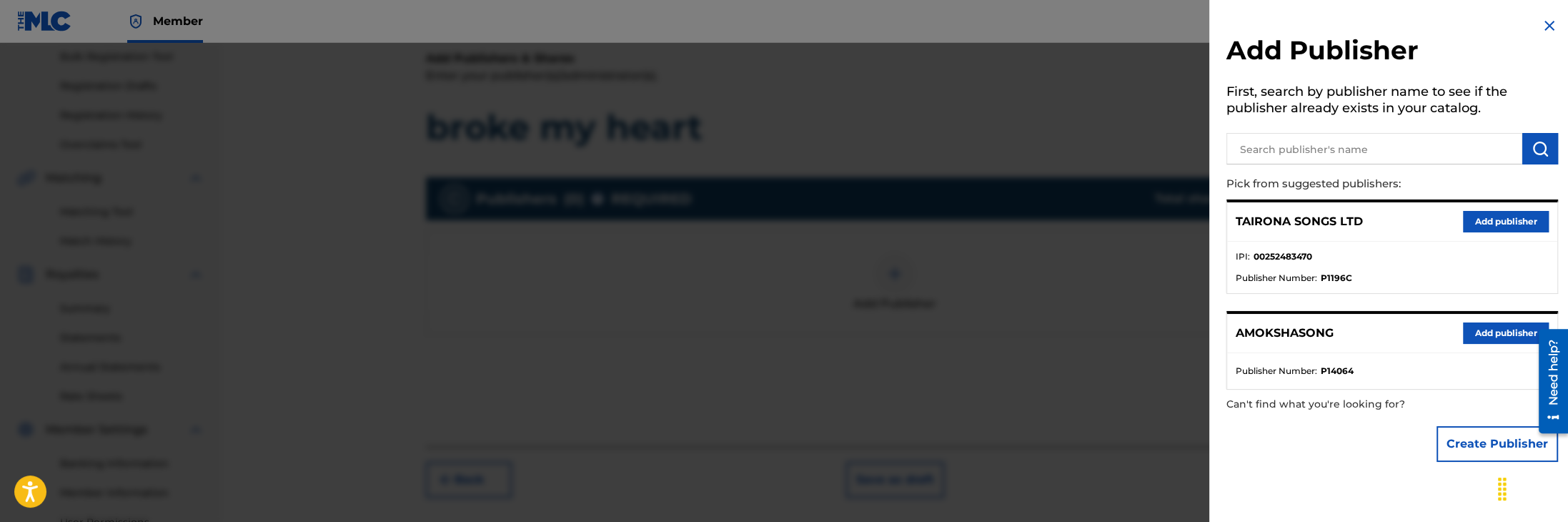
click at [1319, 150] on input "text" at bounding box center [1374, 149] width 296 height 31
click at [1505, 220] on button "Add publisher" at bounding box center [1505, 221] width 85 height 21
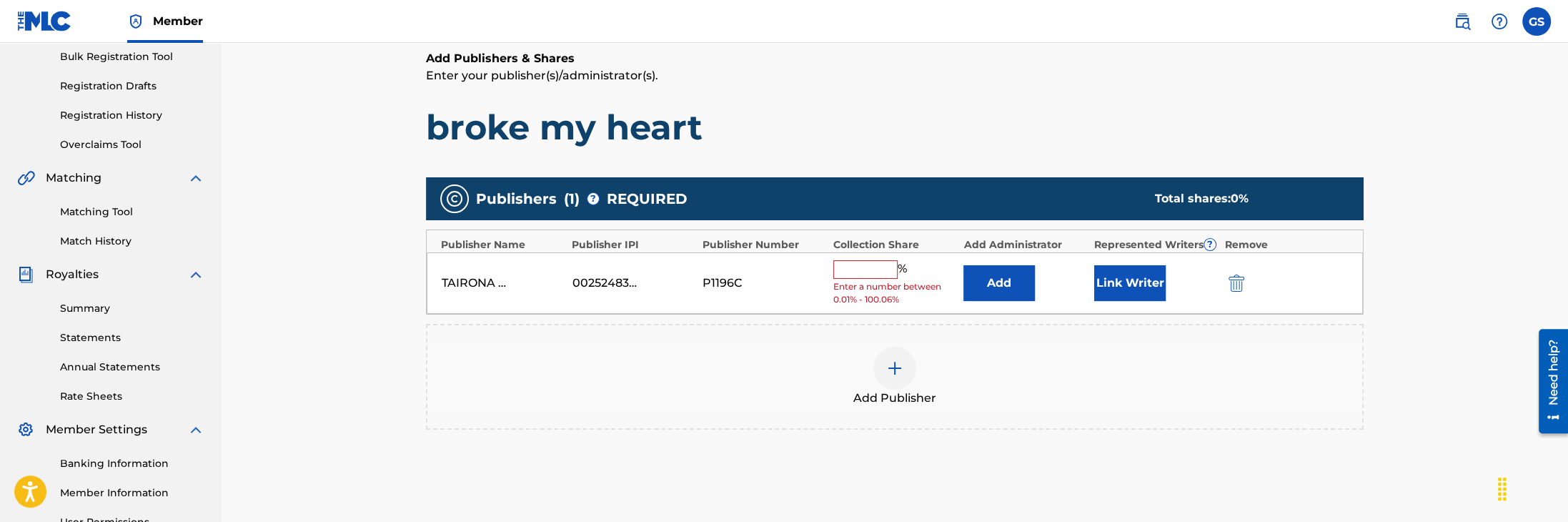
click at [861, 267] on input "text" at bounding box center [865, 270] width 64 height 19
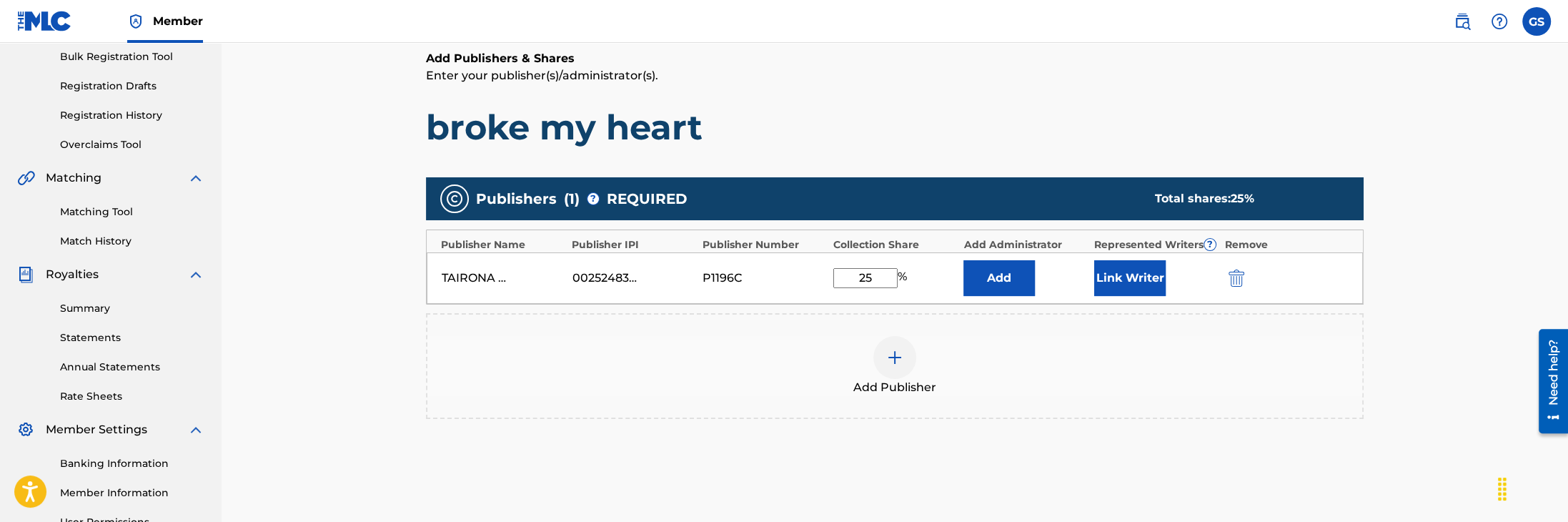
type input "25"
click at [1112, 279] on button "Link Writer" at bounding box center [1129, 278] width 71 height 36
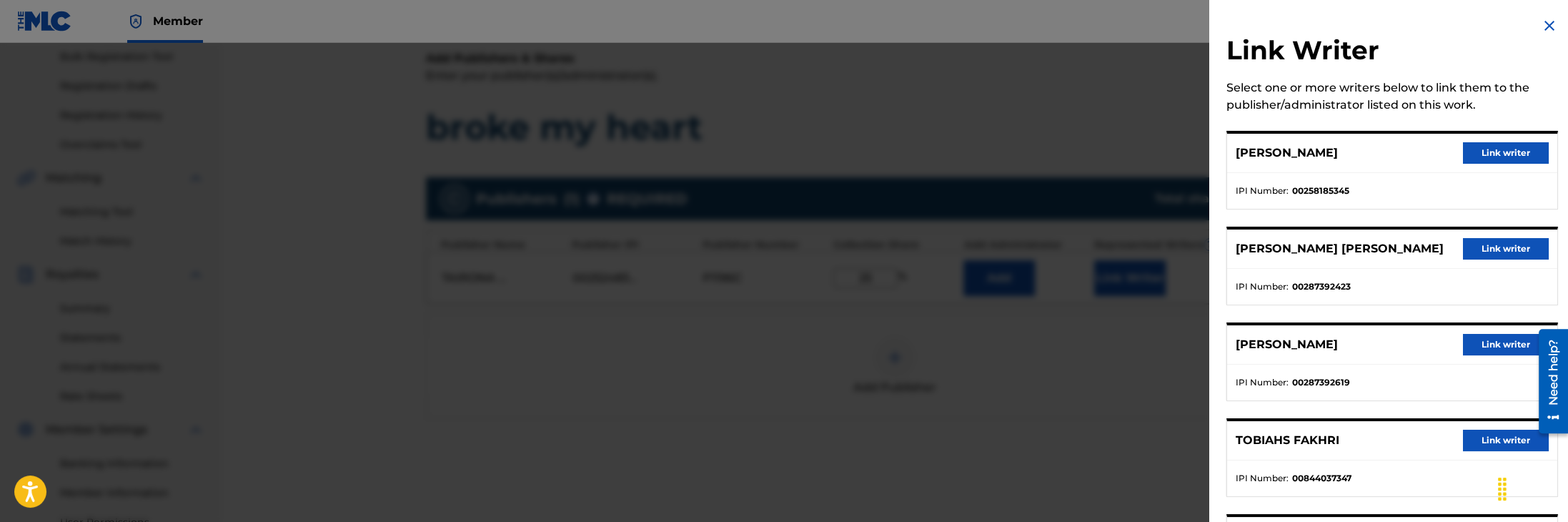
click at [1497, 149] on button "Link writer" at bounding box center [1505, 152] width 85 height 21
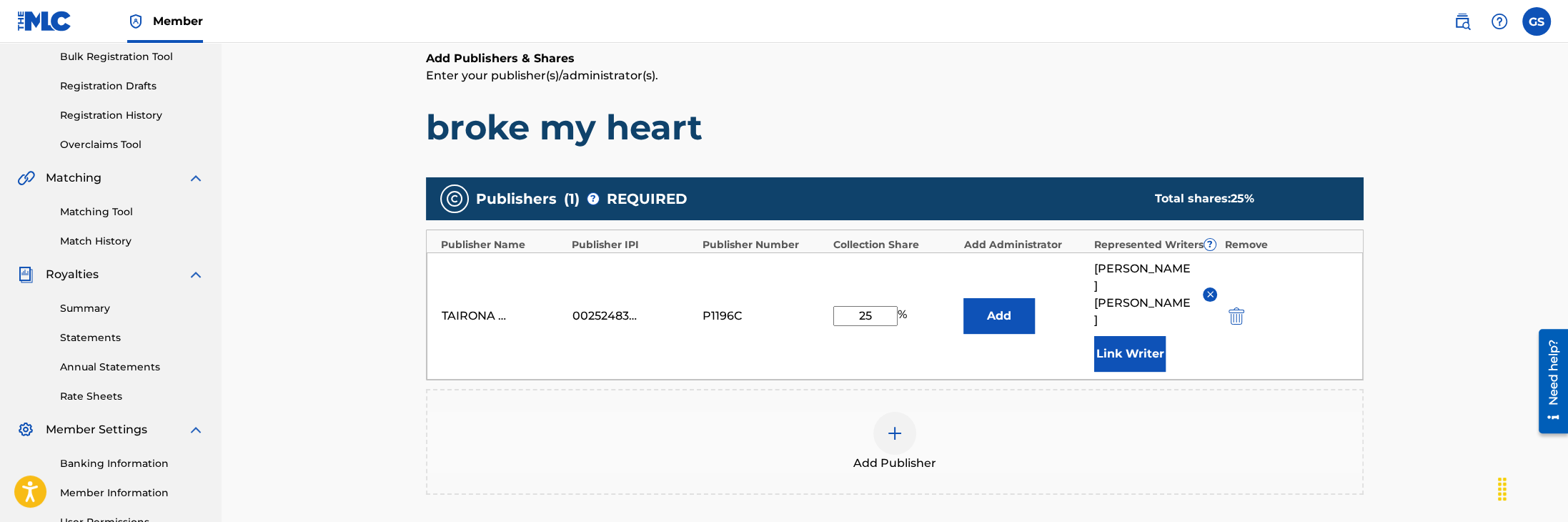
click at [894, 425] on img at bounding box center [895, 433] width 17 height 17
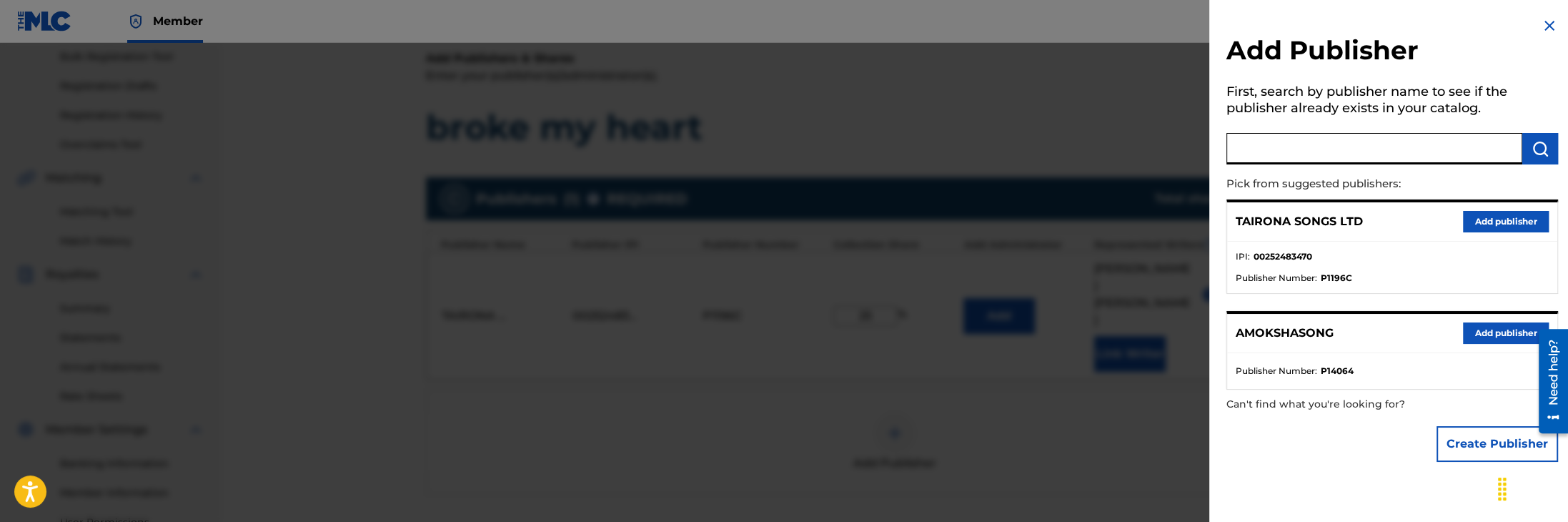
click at [1268, 157] on input "text" at bounding box center [1374, 149] width 296 height 31
type input "Wixen Music UK Ltd"
click at [1531, 150] on img "submit" at bounding box center [1540, 149] width 17 height 17
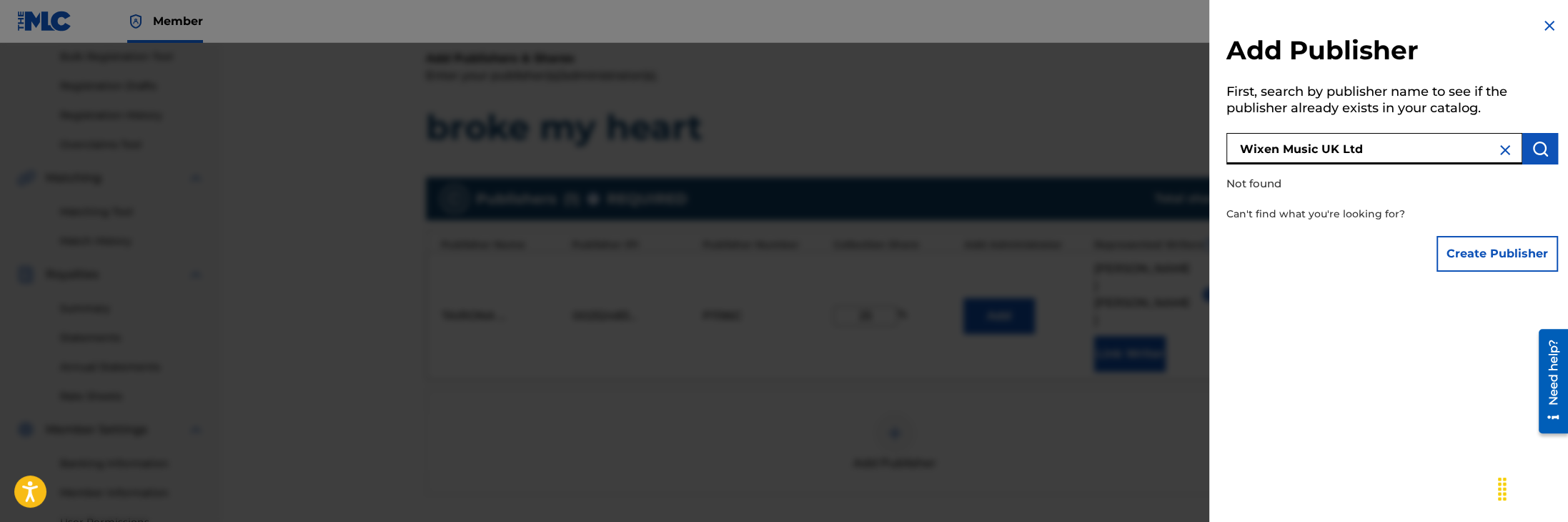
drag, startPoint x: 1380, startPoint y: 150, endPoint x: 1214, endPoint y: 156, distance: 166.1
click at [1226, 156] on input "Wixen Music UK Ltd" at bounding box center [1374, 149] width 296 height 31
click at [749, 475] on div at bounding box center [784, 304] width 1568 height 522
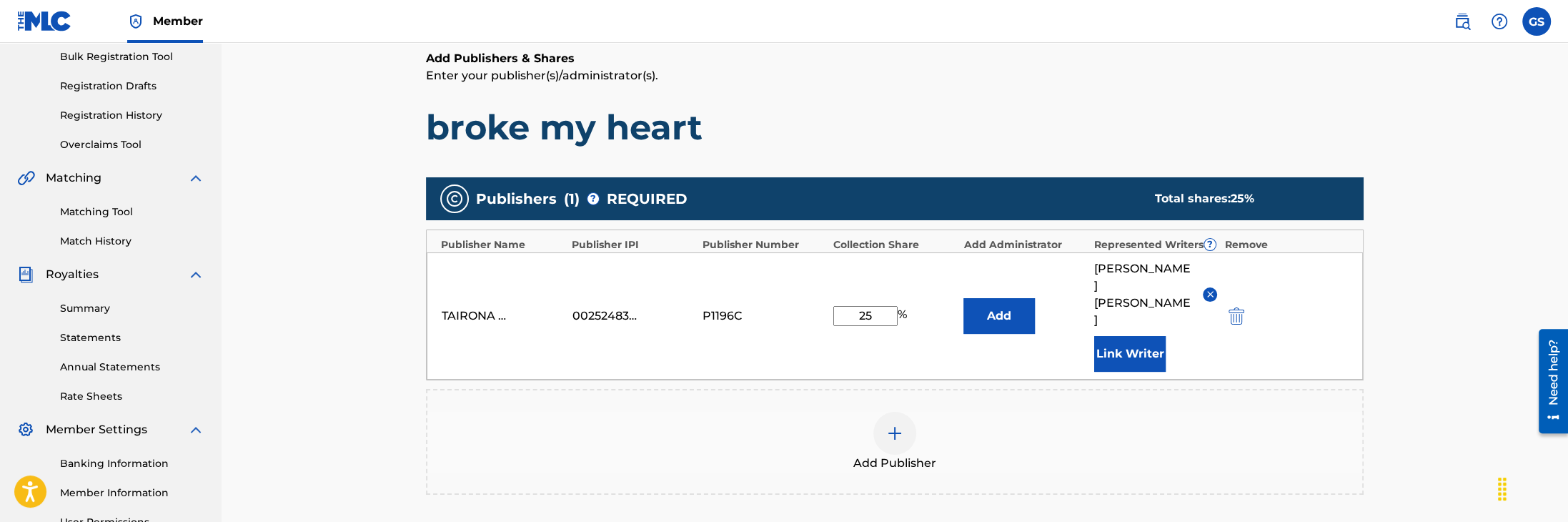
click at [892, 425] on img at bounding box center [895, 433] width 17 height 17
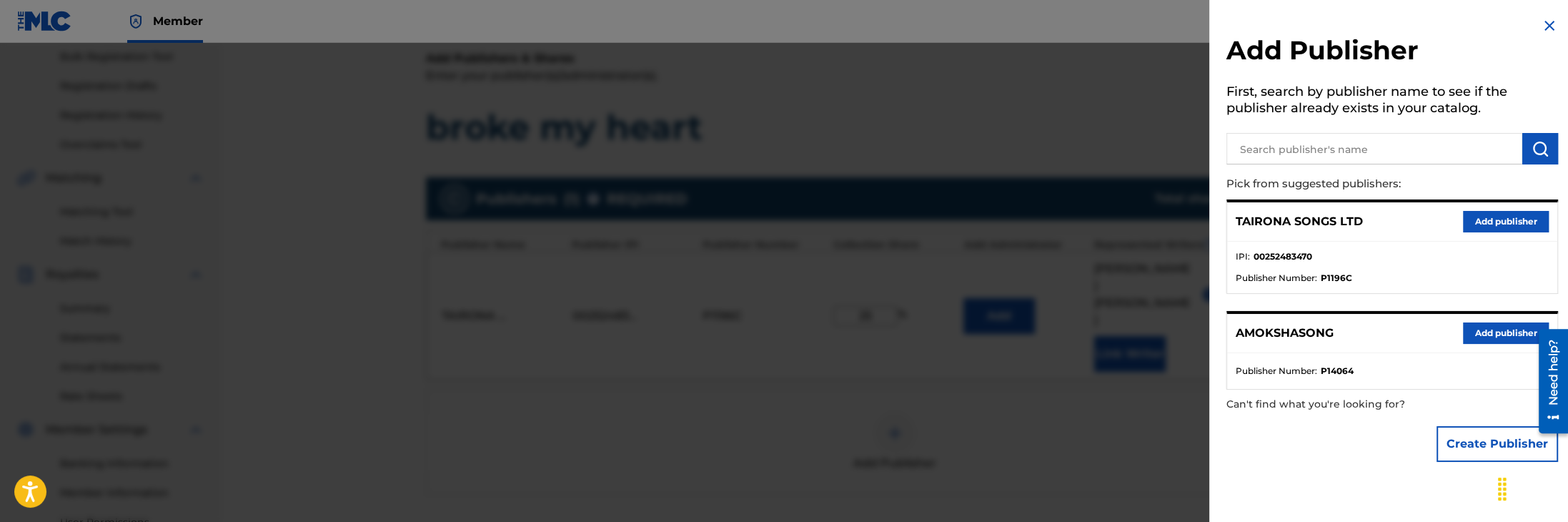
click at [1355, 150] on input "text" at bounding box center [1374, 149] width 296 height 31
paste input "EMI [PERSON_NAME] MUSIC INC"
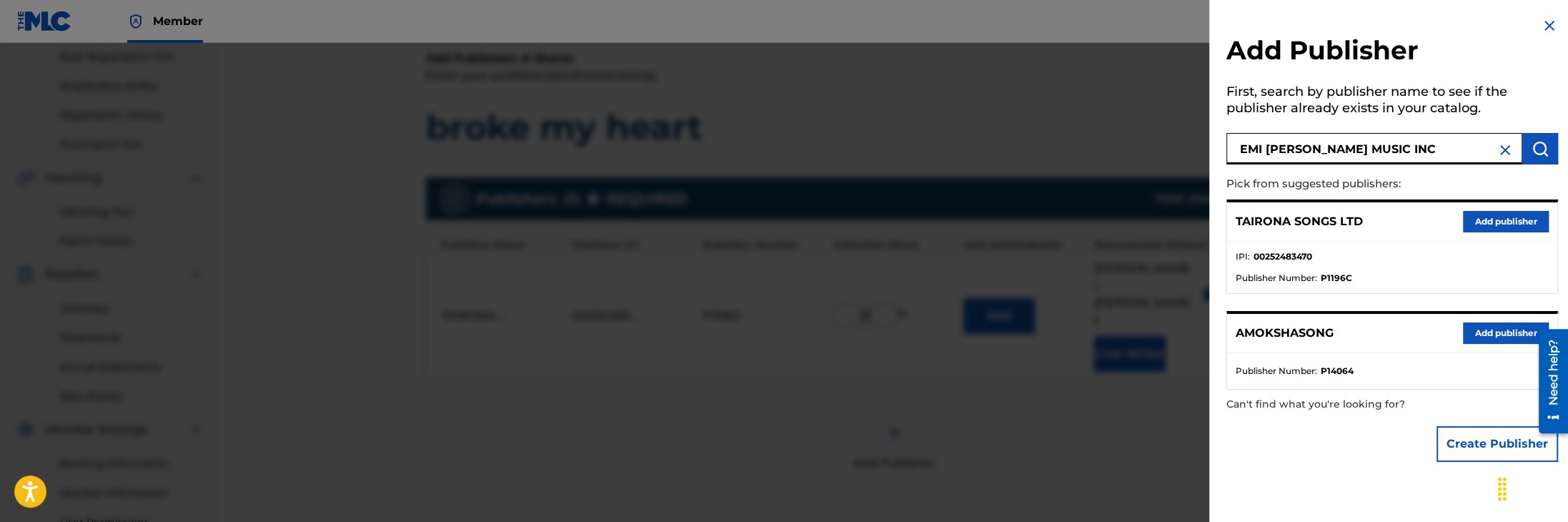
type input "EMI [PERSON_NAME] MUSIC INC"
click at [1531, 153] on img "submit" at bounding box center [1540, 149] width 17 height 17
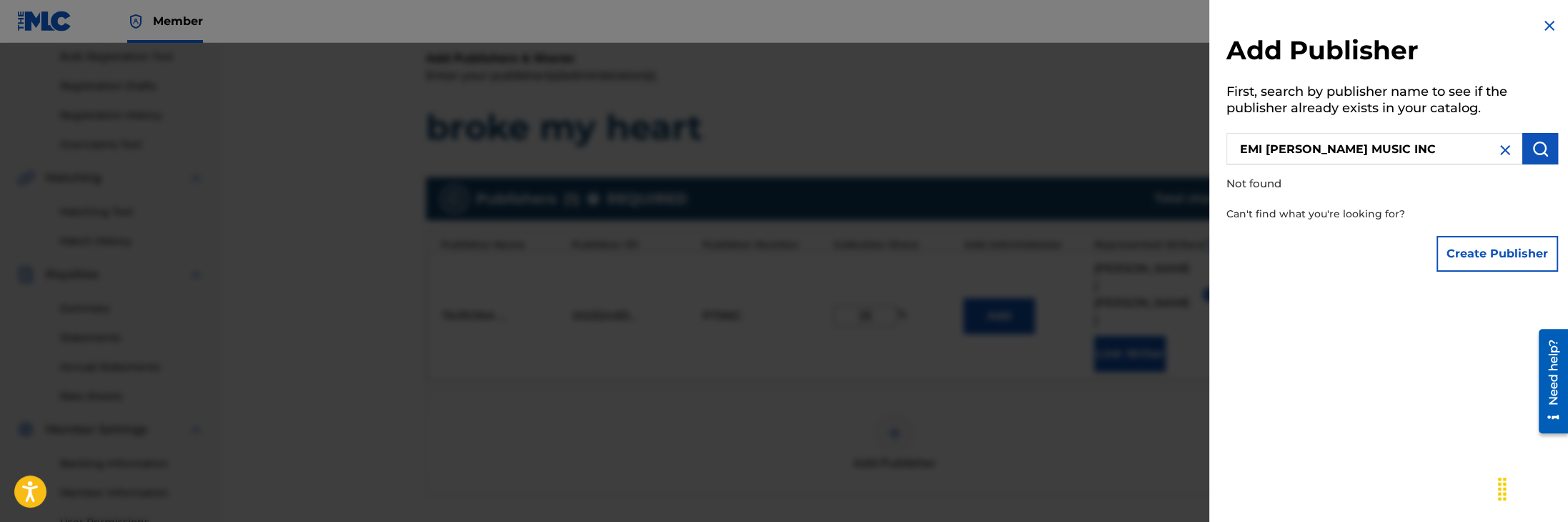
click at [1490, 256] on button "Create Publisher" at bounding box center [1497, 254] width 121 height 36
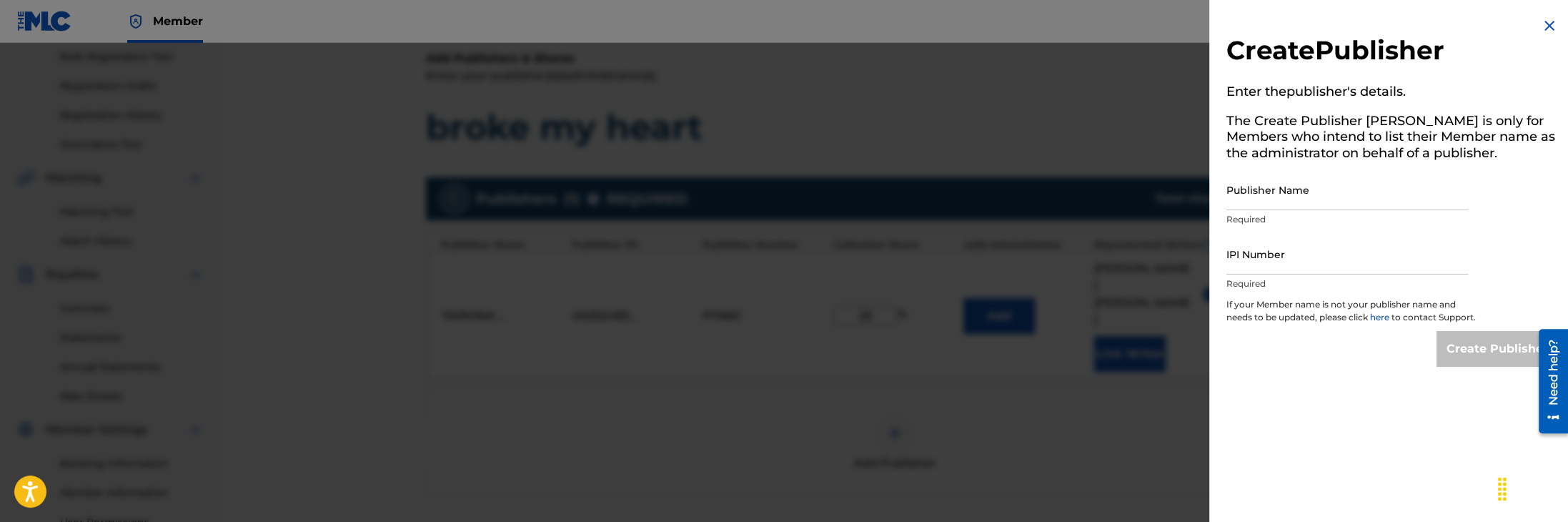
click at [1541, 24] on img at bounding box center [1549, 26] width 17 height 17
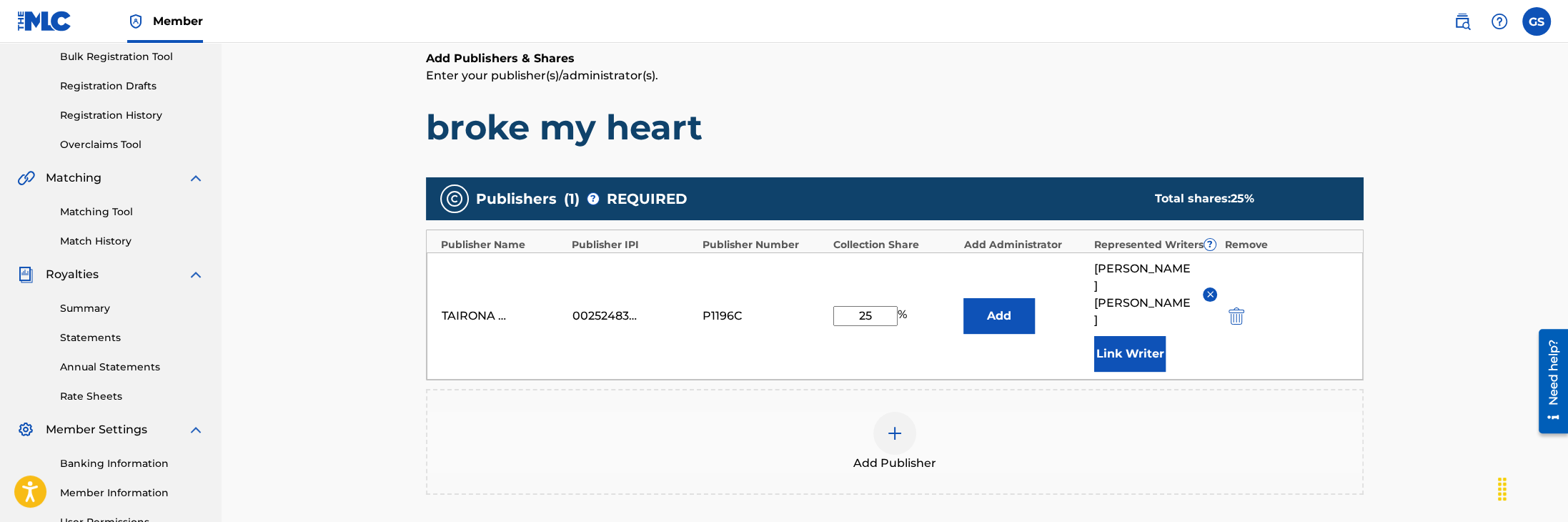
click at [893, 425] on img at bounding box center [895, 433] width 17 height 17
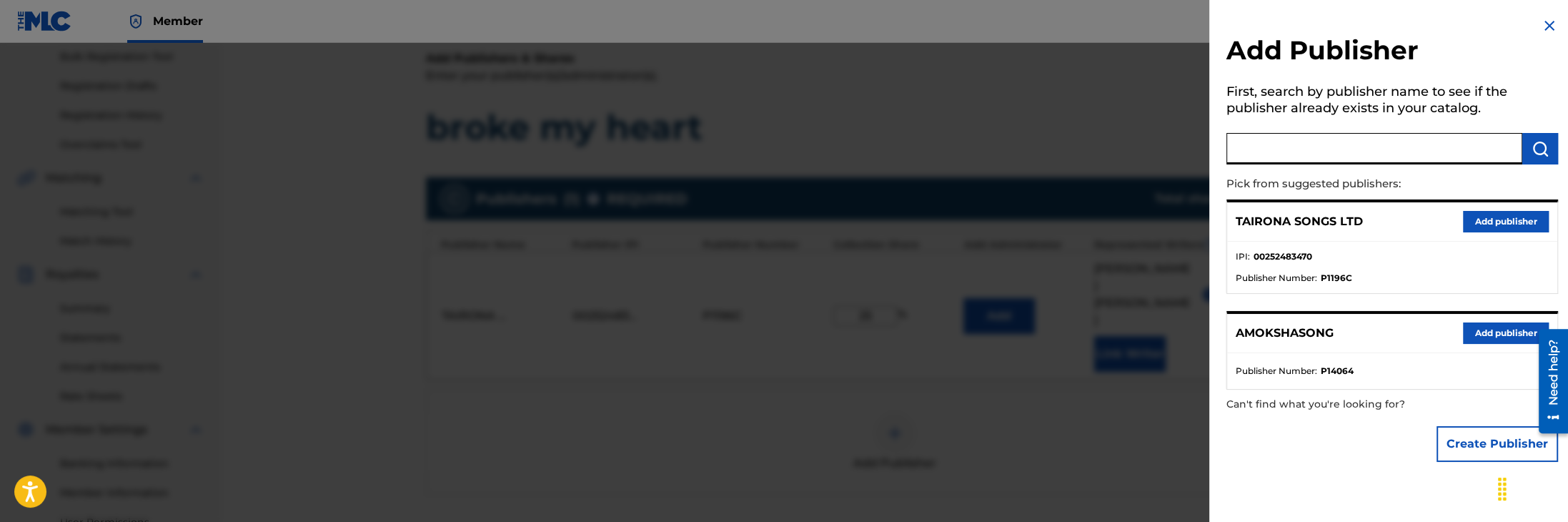
click at [1290, 143] on input "text" at bounding box center [1374, 149] width 296 height 31
click at [1335, 150] on input "text" at bounding box center [1374, 149] width 296 height 31
paste input "Mushroom Music Publishing"
type input "Mushroom Music Publishing"
click at [1532, 147] on img "submit" at bounding box center [1540, 149] width 17 height 17
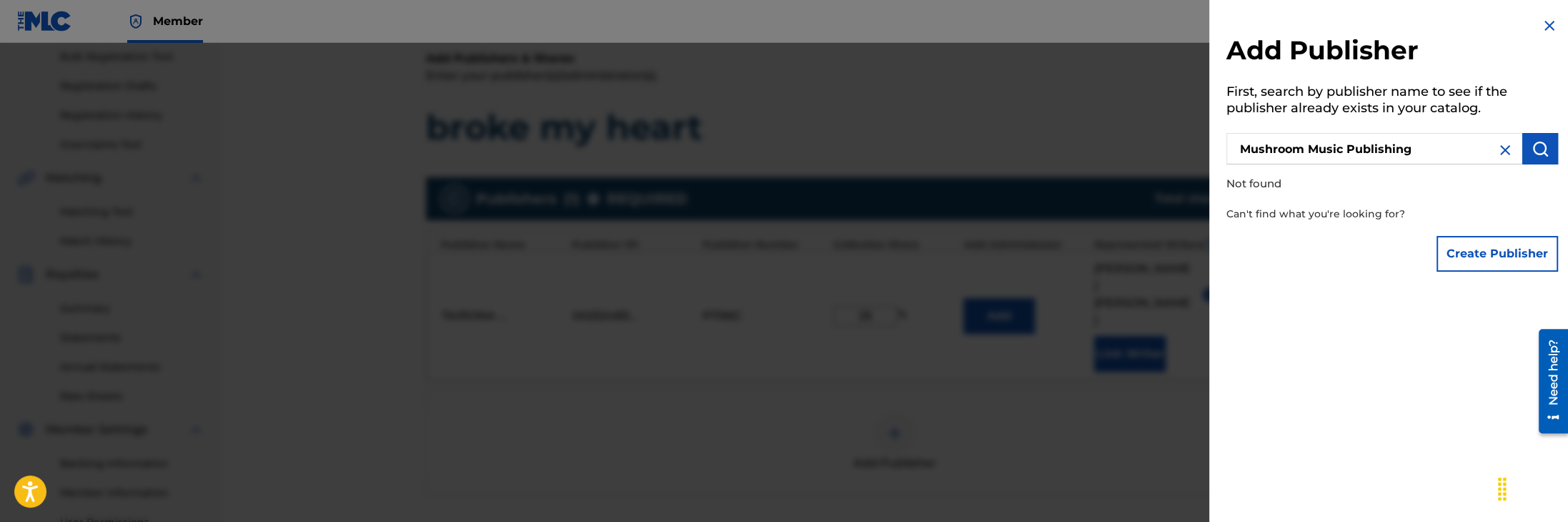
click at [1541, 21] on img at bounding box center [1549, 26] width 17 height 17
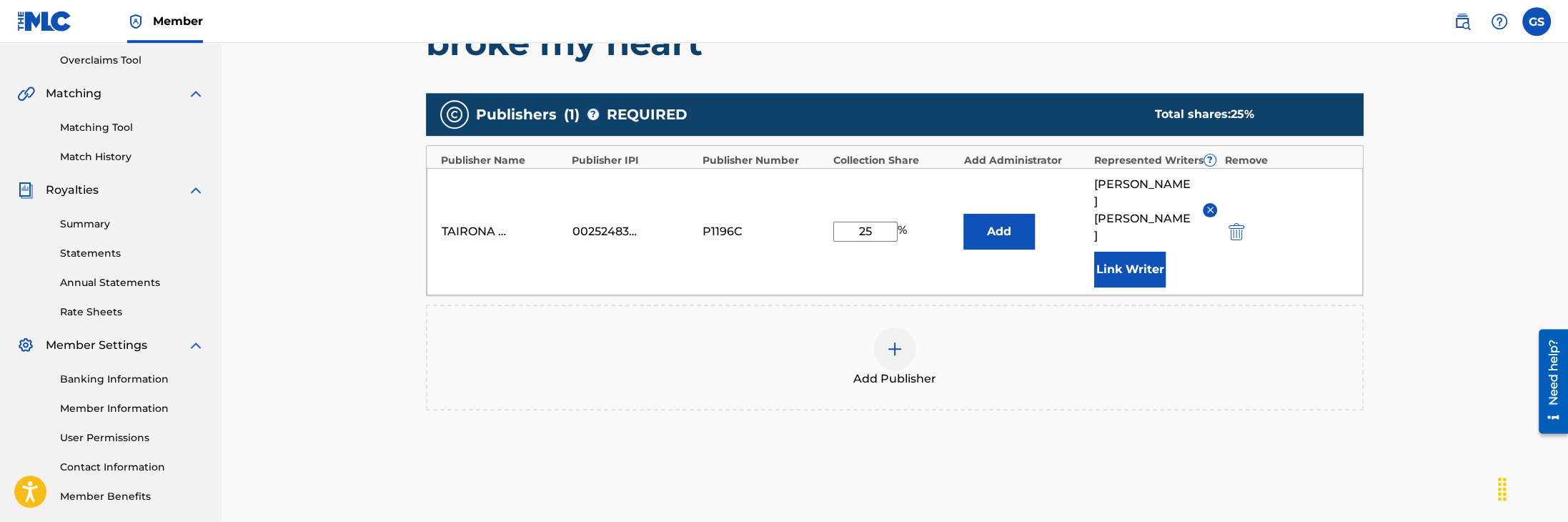
scroll to position [395, 0]
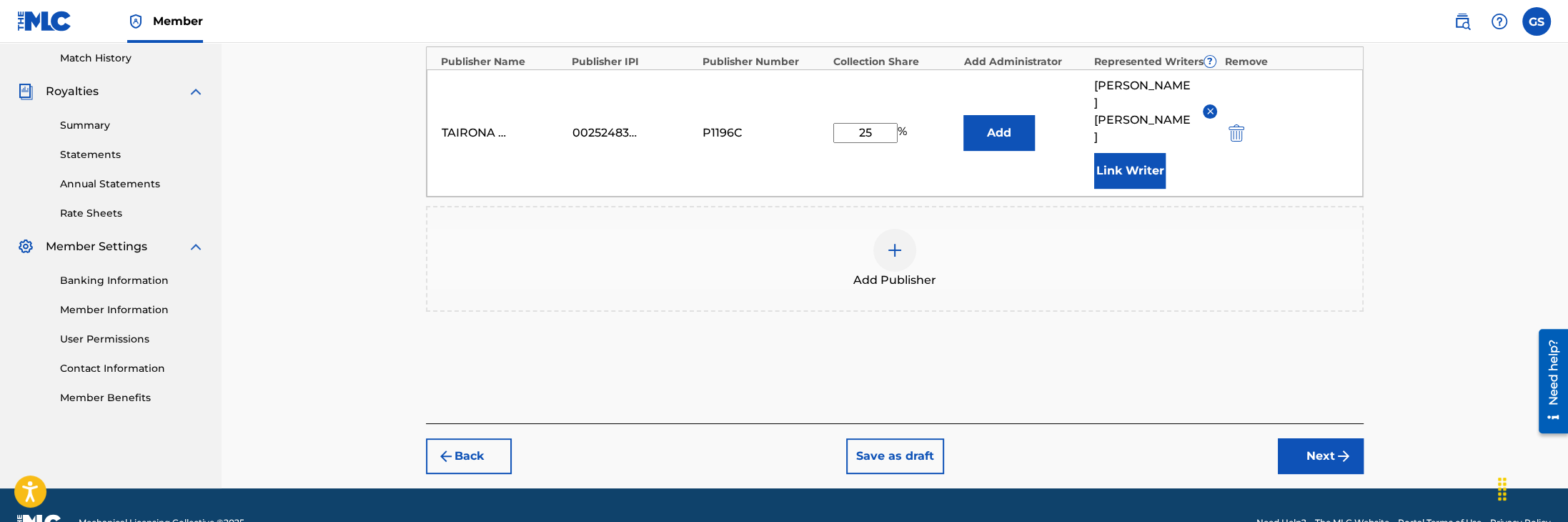
click at [1335, 438] on button "Next" at bounding box center [1320, 456] width 85 height 36
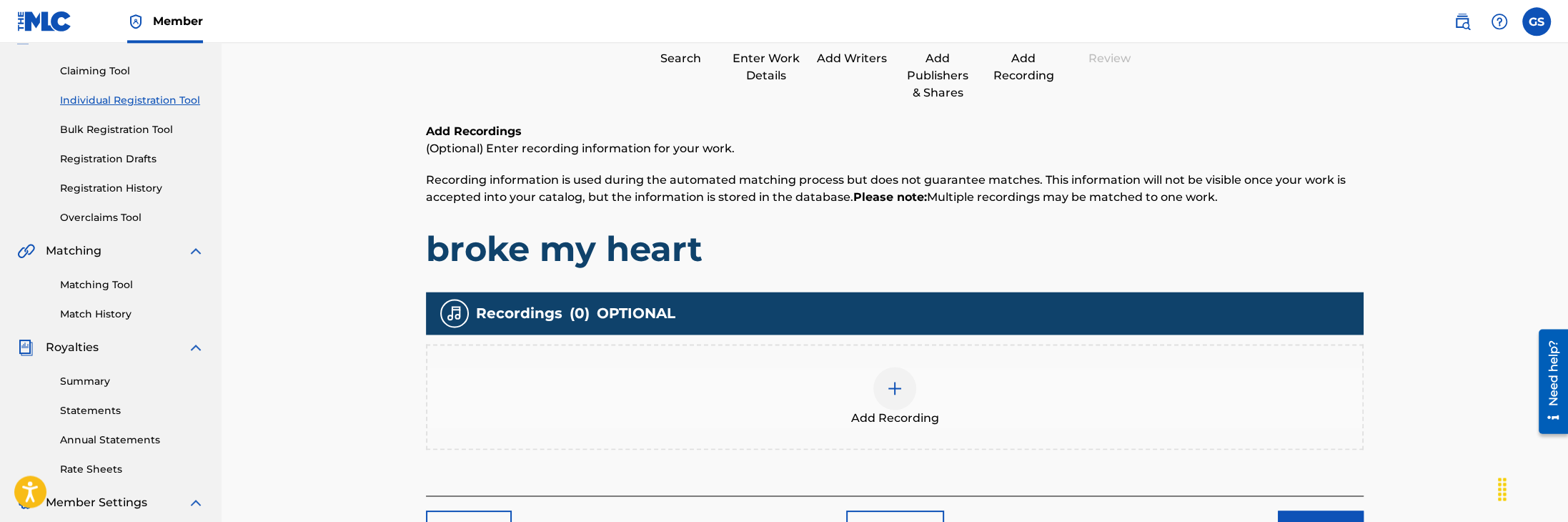
scroll to position [136, 0]
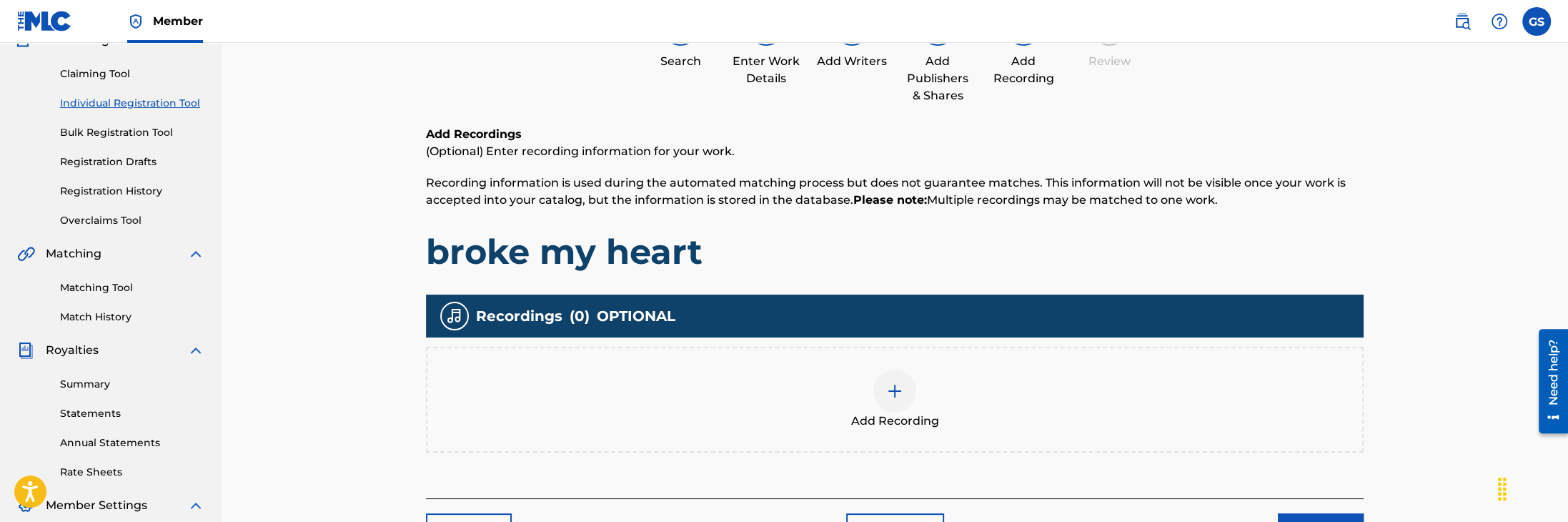
click at [892, 386] on img at bounding box center [895, 391] width 17 height 17
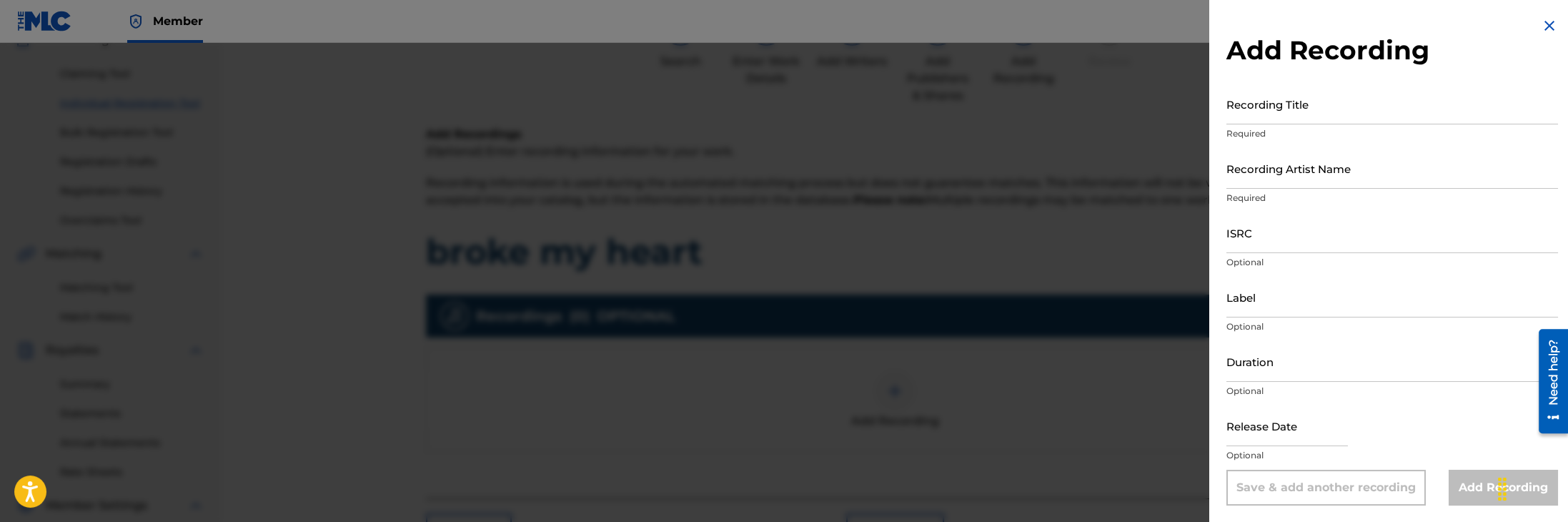
click at [1268, 111] on input "Recording Title" at bounding box center [1392, 104] width 331 height 41
click at [1292, 113] on input "Broke My HEart" at bounding box center [1392, 104] width 331 height 41
type input "Broke My Heart"
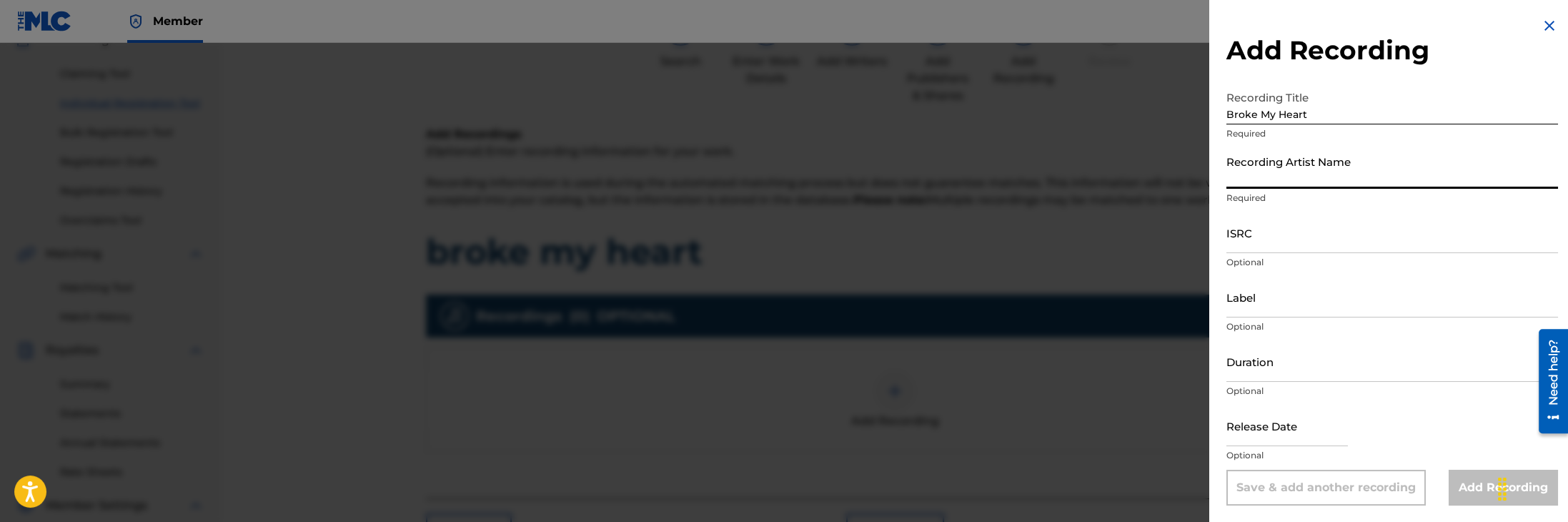
click at [1267, 181] on input "Recording Artist Name" at bounding box center [1392, 169] width 331 height 41
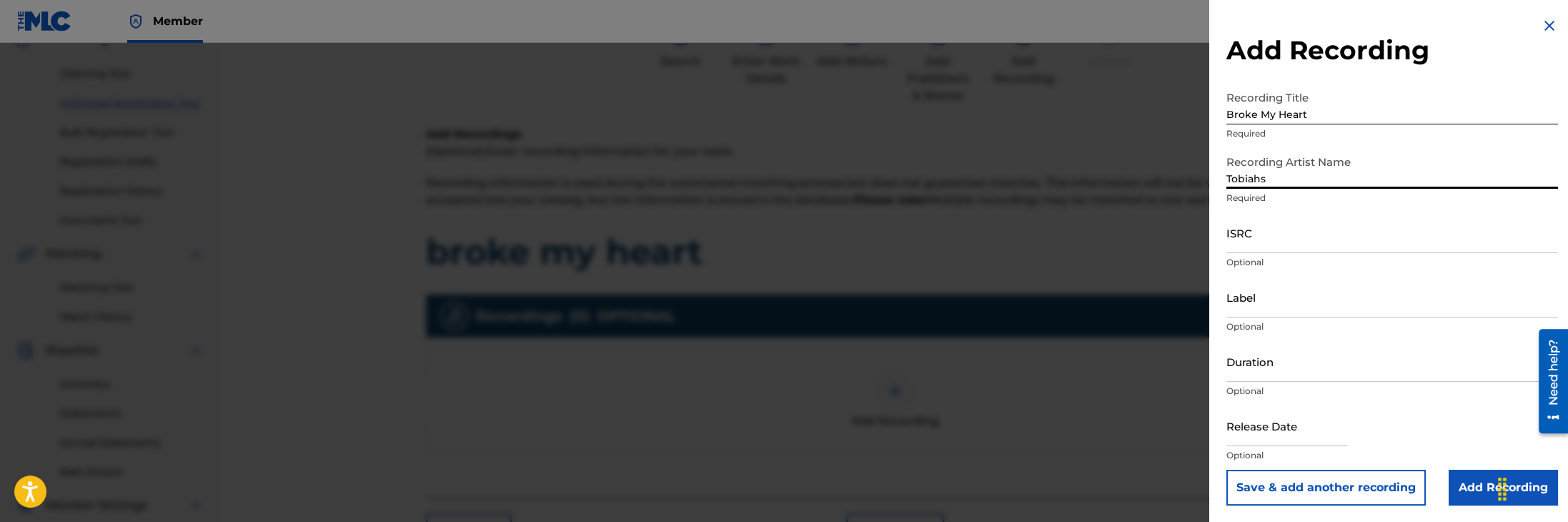
type input "Tobiahs"
click at [1465, 489] on input "Add Recording" at bounding box center [1504, 488] width 110 height 36
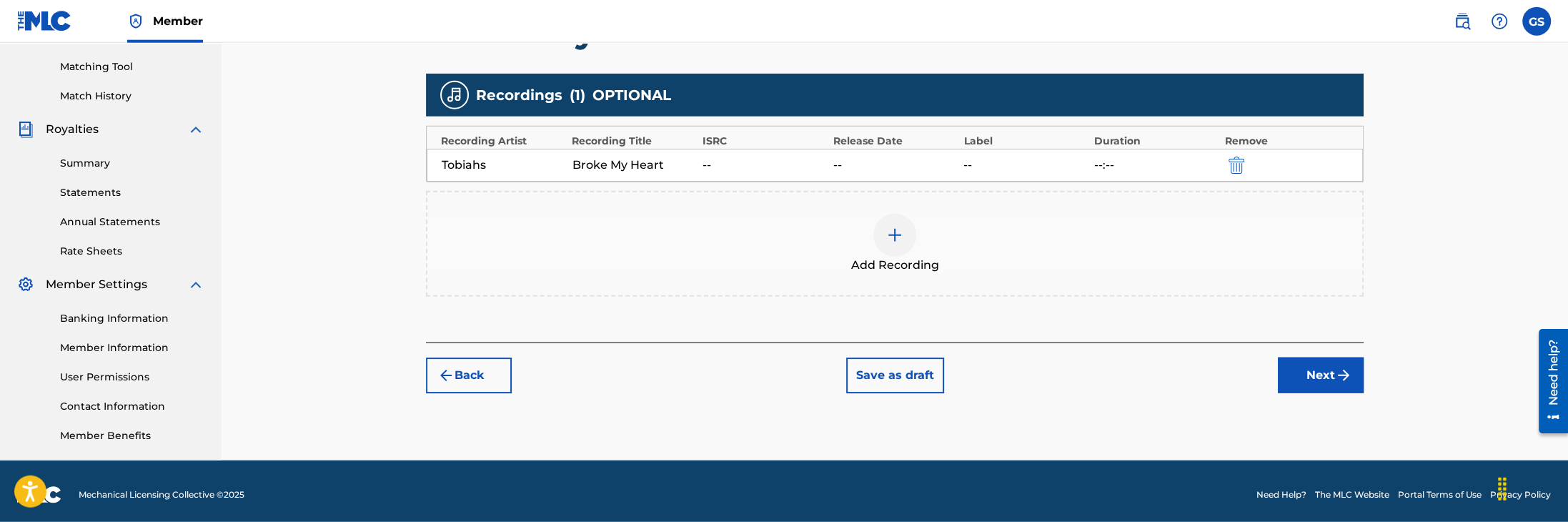
scroll to position [364, 0]
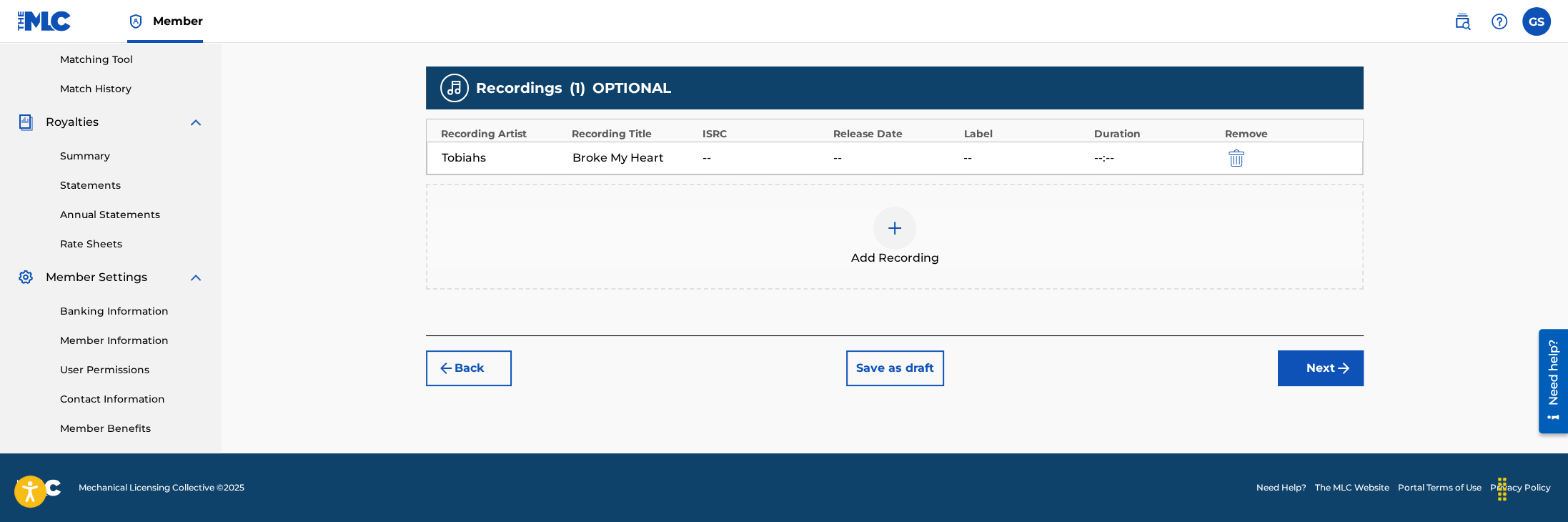
click at [1312, 368] on button "Next" at bounding box center [1320, 368] width 85 height 36
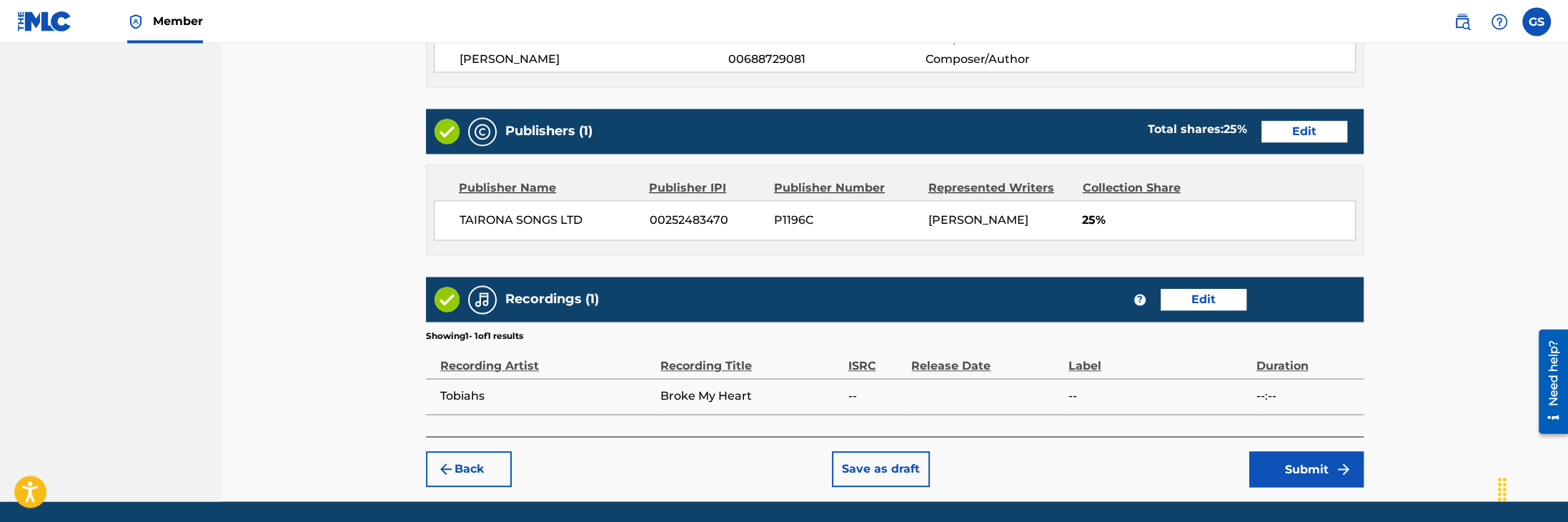
scroll to position [887, 0]
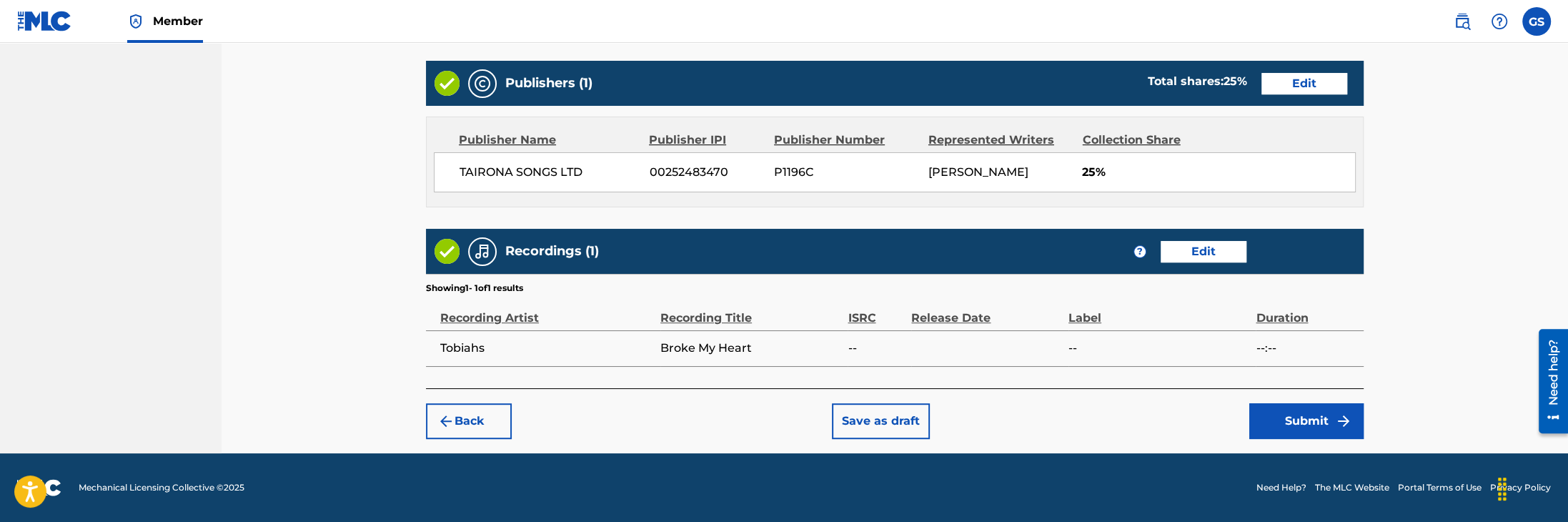
click at [1311, 422] on button "Submit" at bounding box center [1306, 421] width 114 height 36
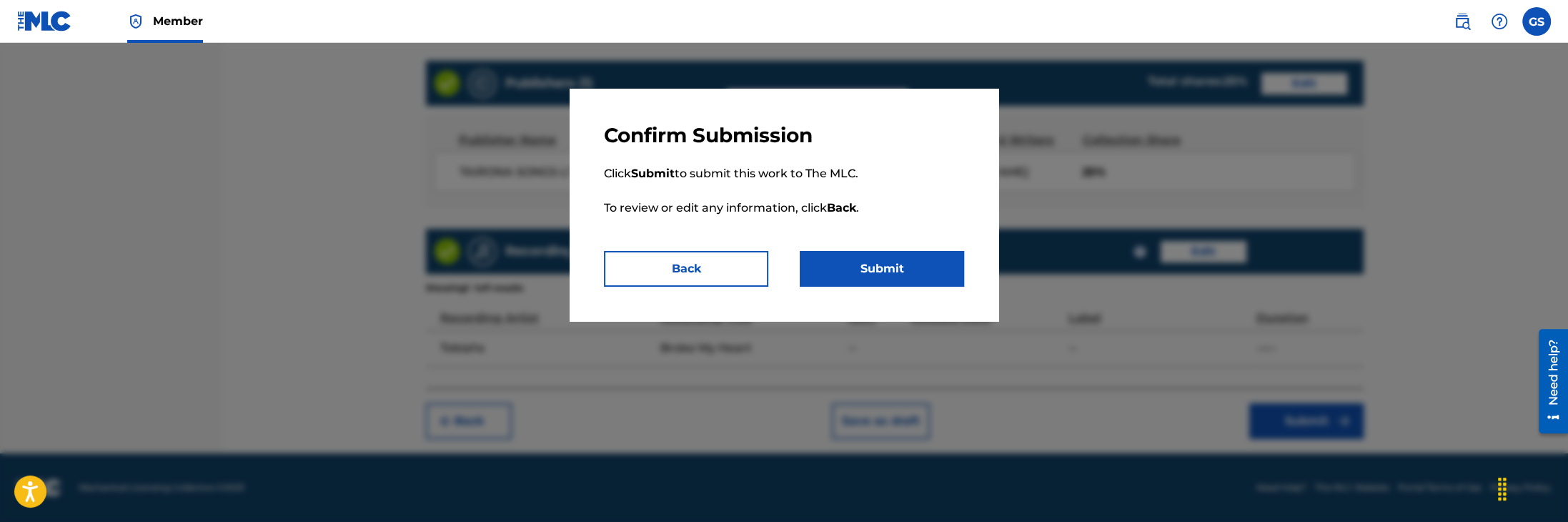
click at [889, 266] on button "Submit" at bounding box center [882, 269] width 165 height 36
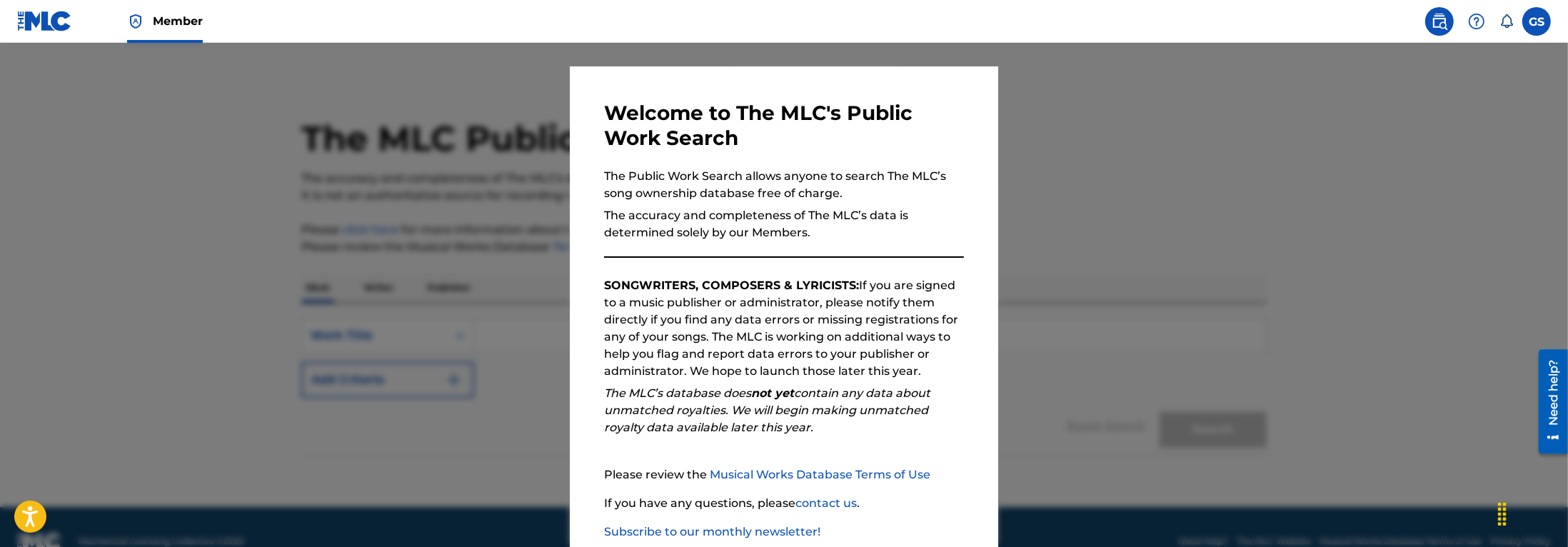
scroll to position [107, 0]
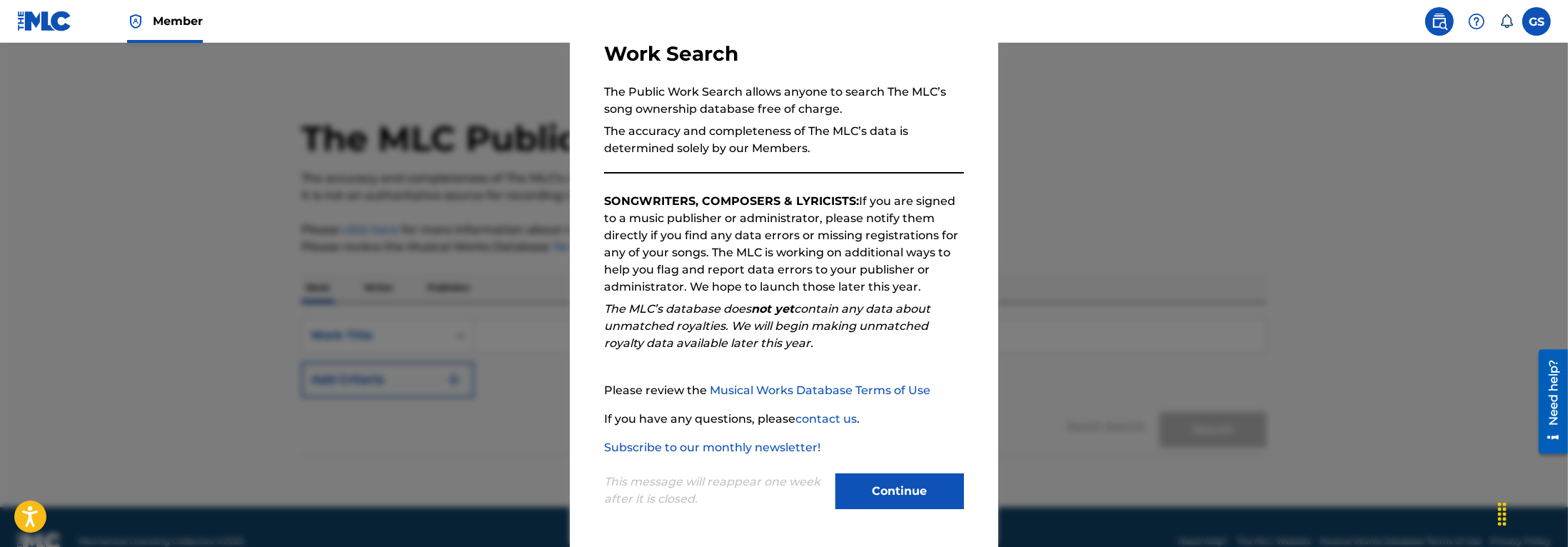
click at [895, 488] on button "Continue" at bounding box center [899, 491] width 128 height 36
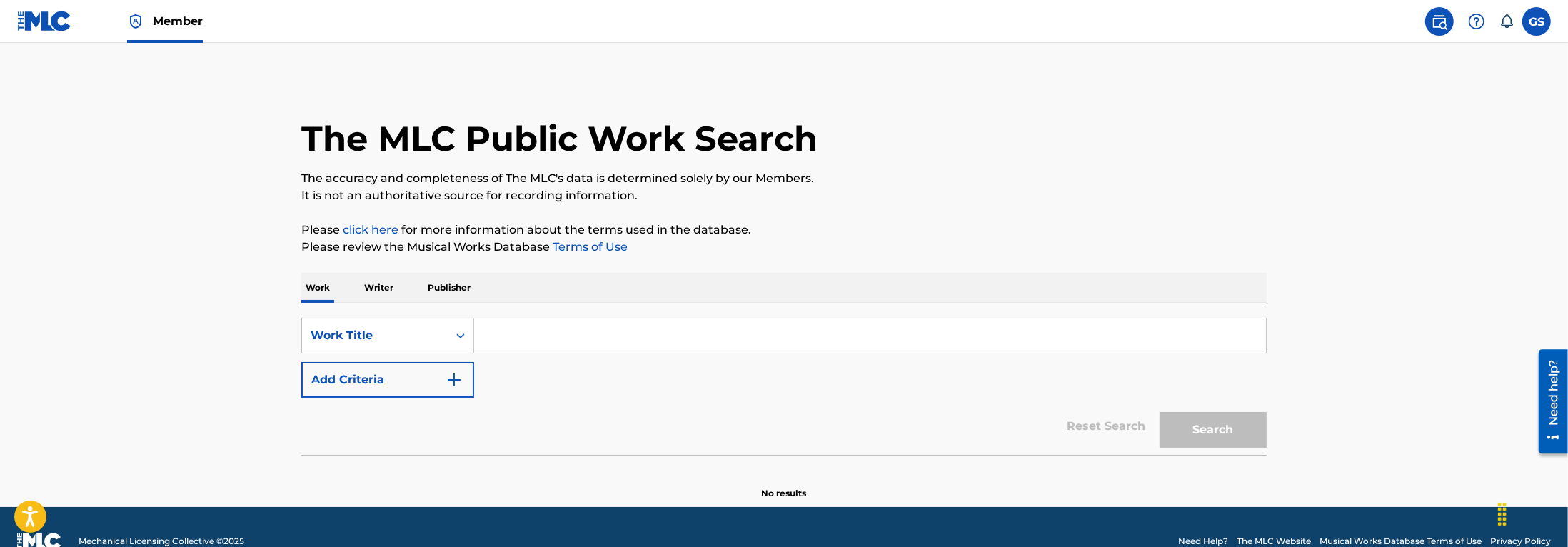
click at [365, 282] on p "Writer" at bounding box center [379, 287] width 38 height 30
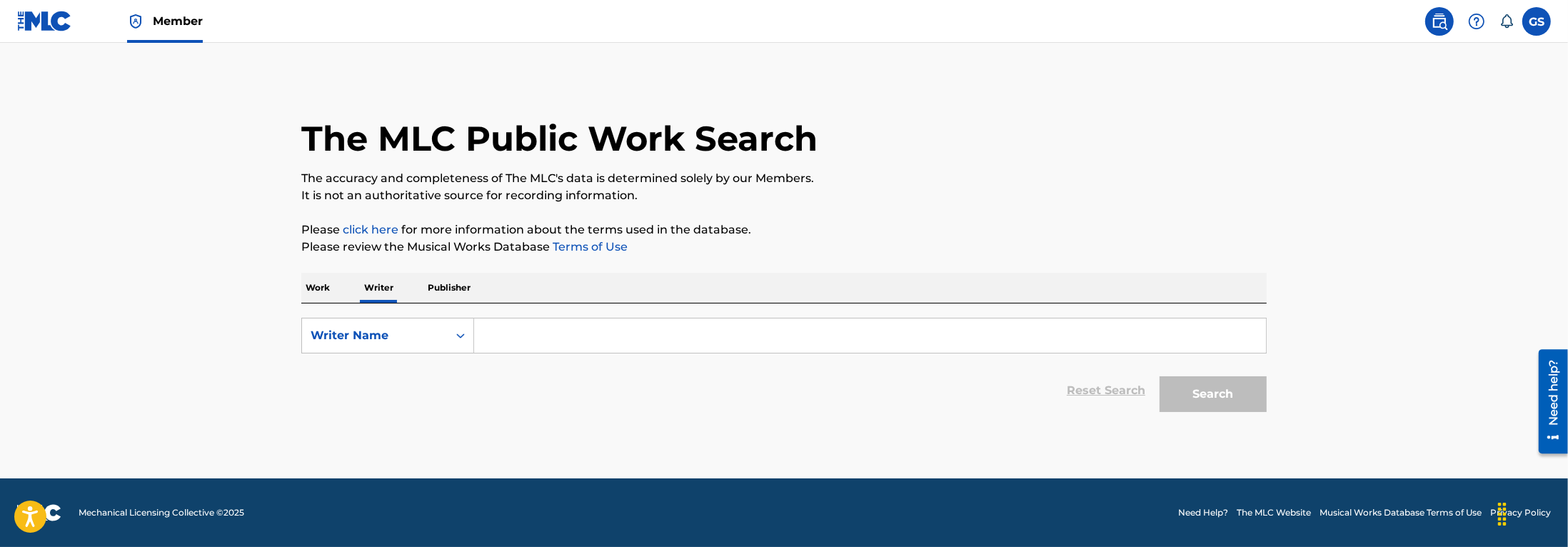
click at [547, 334] on input "Search Form" at bounding box center [870, 336] width 791 height 34
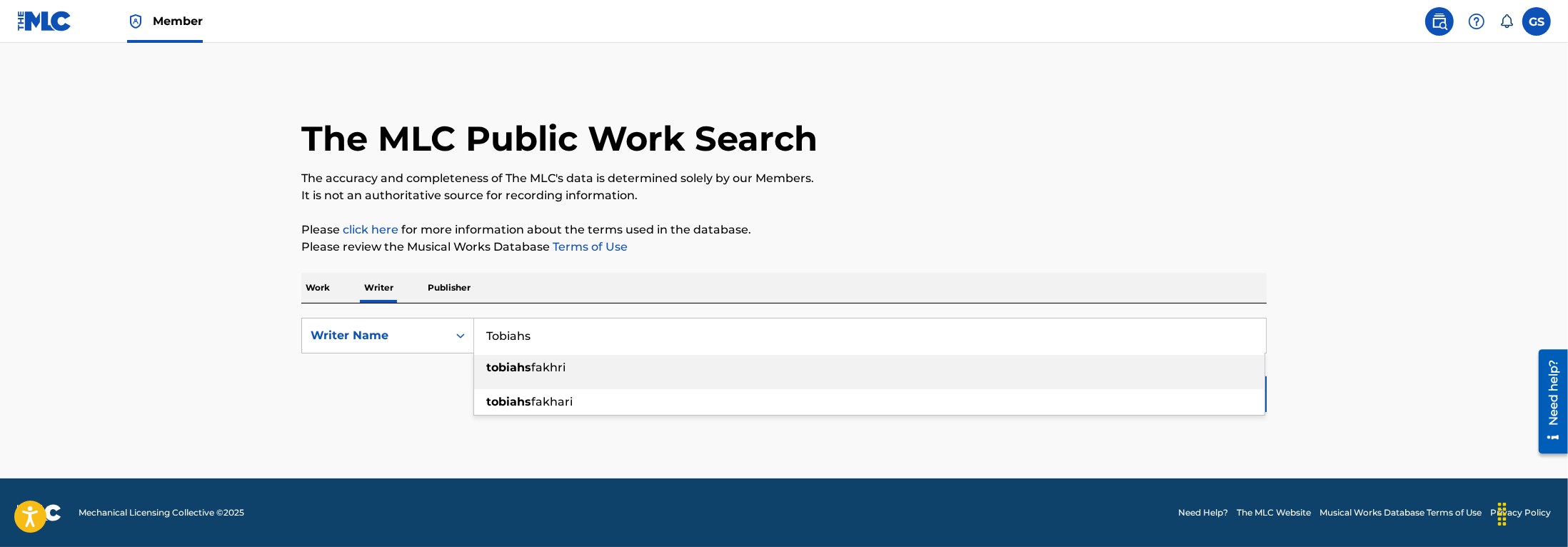
click at [570, 368] on div "tobiahs fakhri" at bounding box center [870, 367] width 791 height 26
type input "tobiahs fakhri"
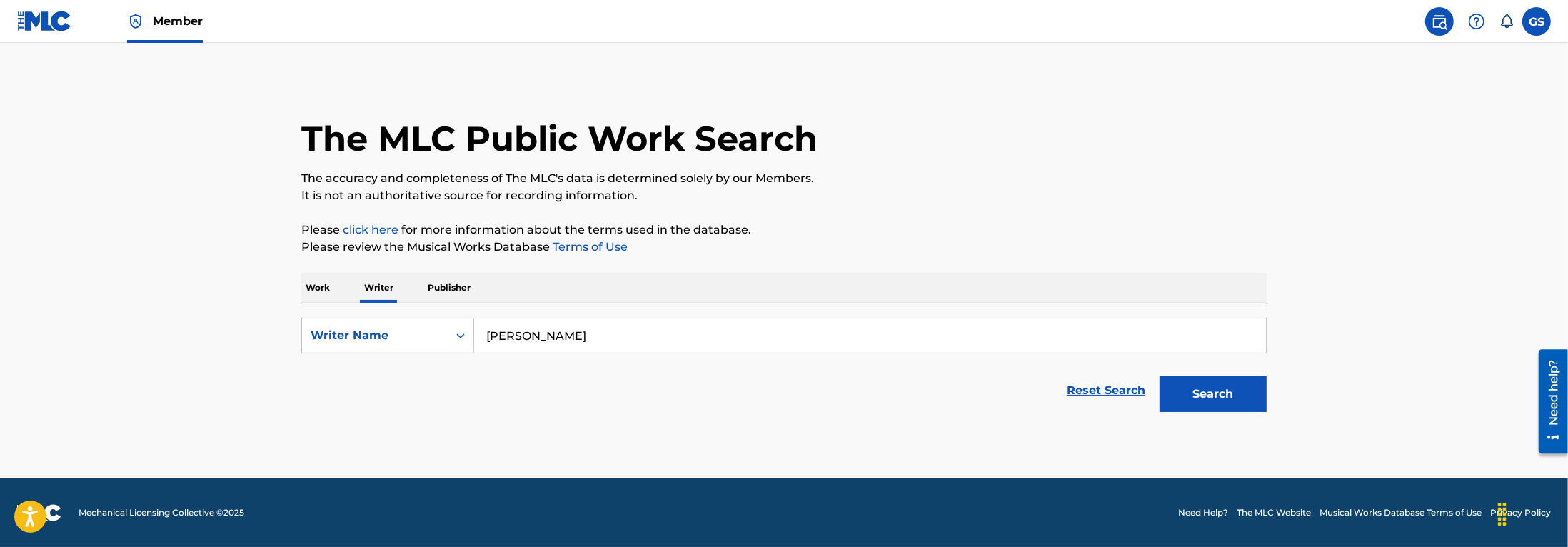
click at [1210, 397] on button "Search" at bounding box center [1213, 394] width 107 height 36
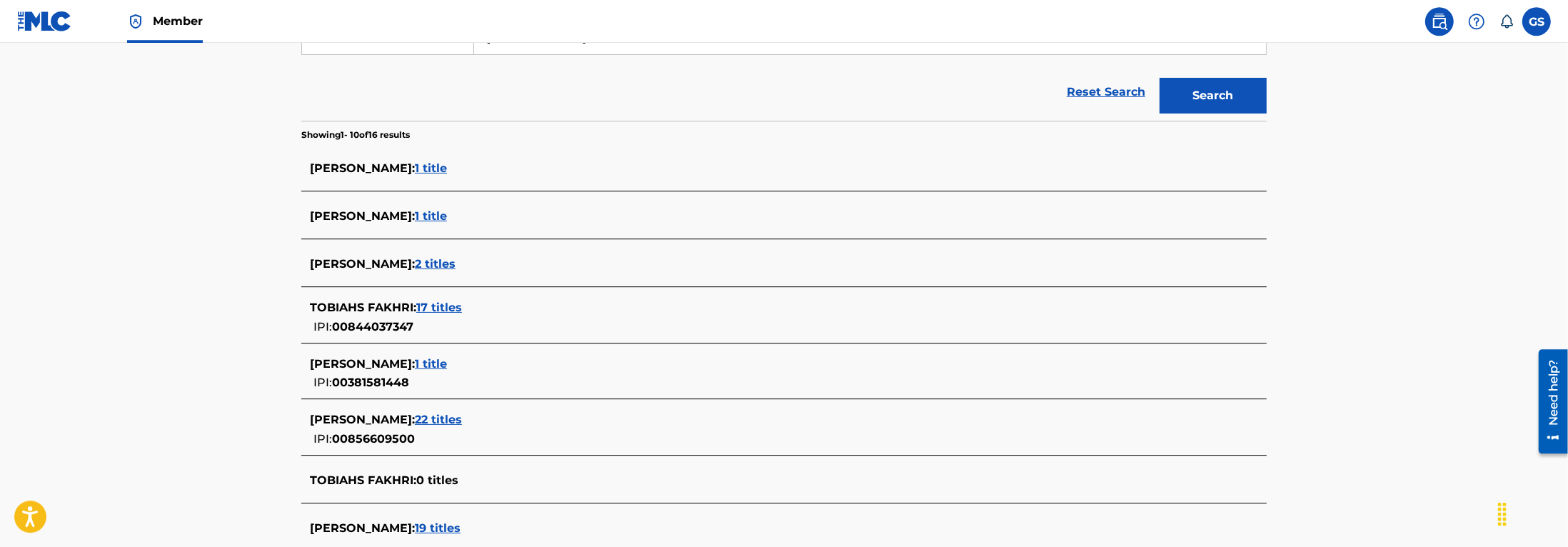
scroll to position [304, 0]
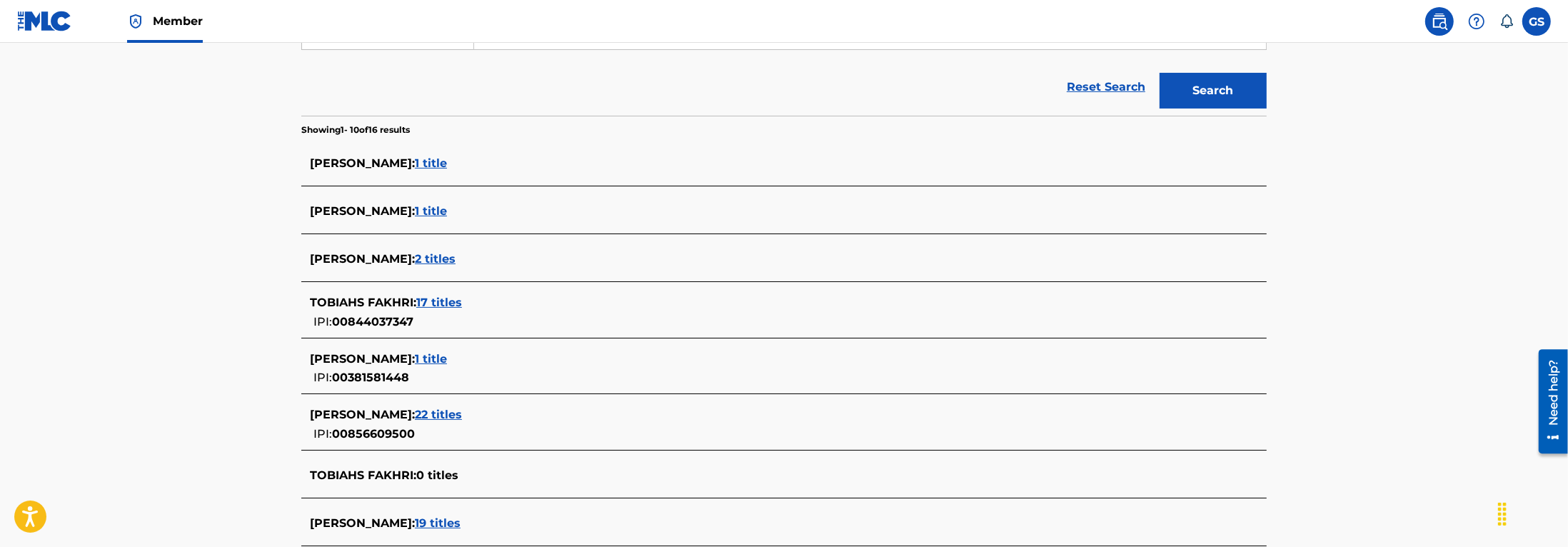
click at [449, 302] on span "17 titles" at bounding box center [439, 302] width 45 height 13
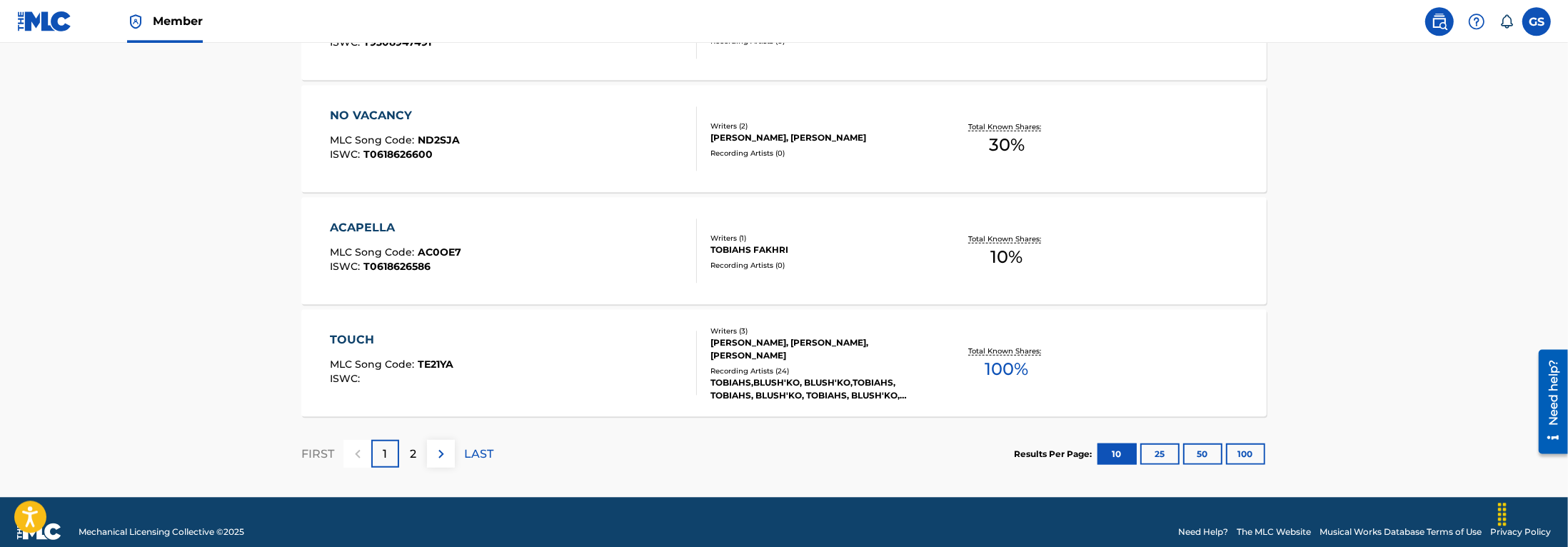
scroll to position [1200, 0]
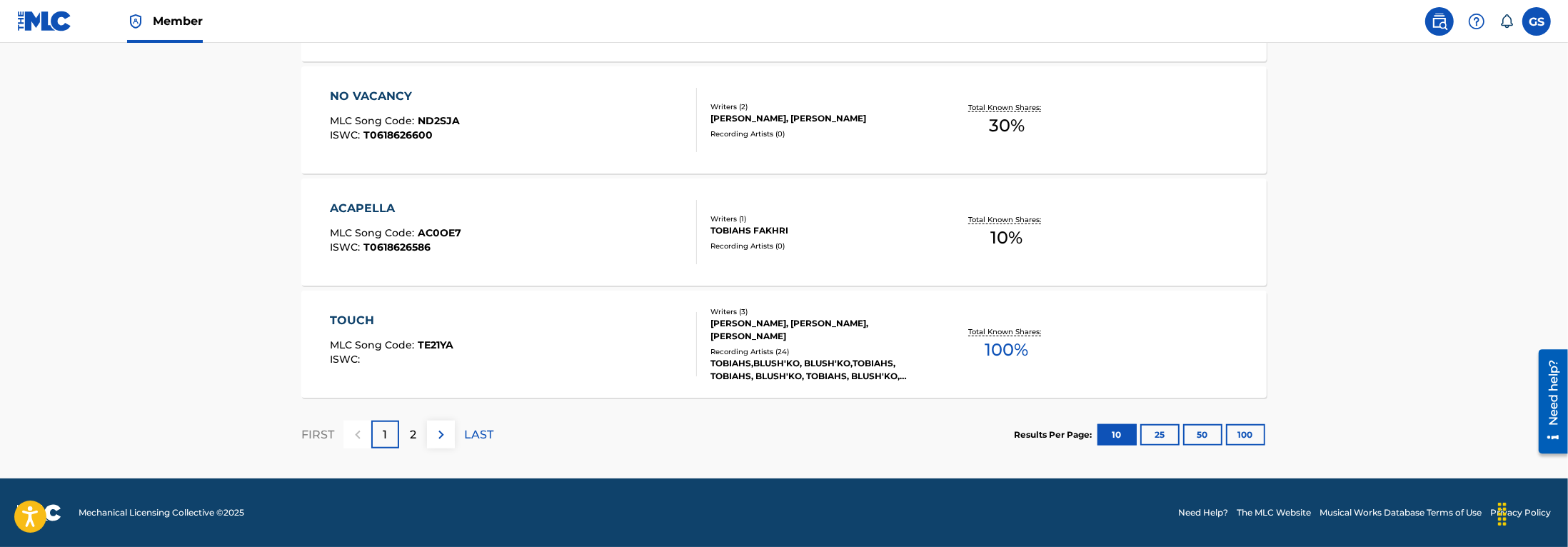
click at [439, 437] on img at bounding box center [442, 434] width 17 height 17
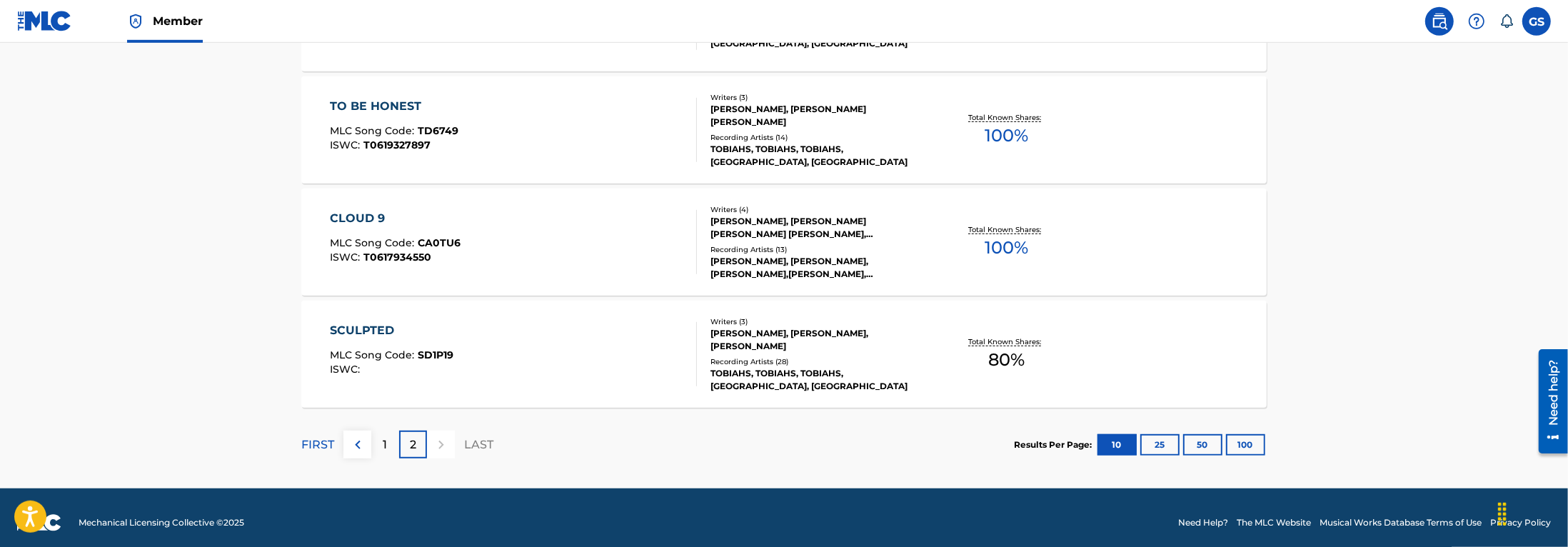
scroll to position [864, 0]
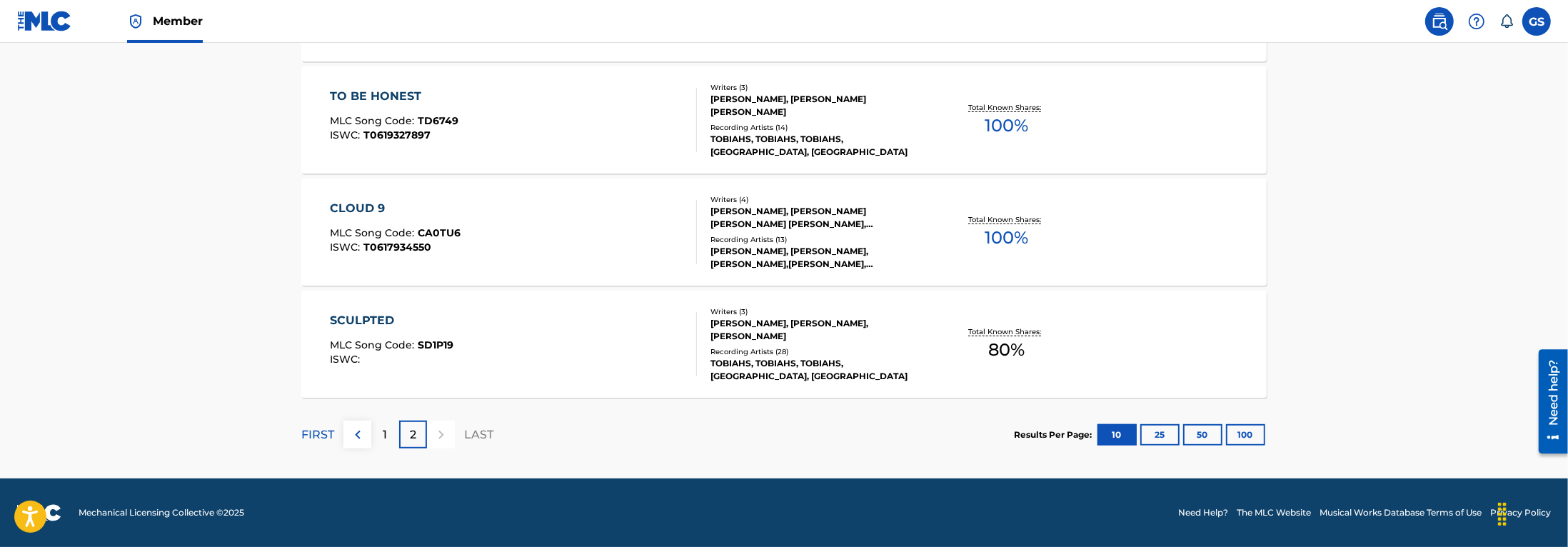
click at [369, 321] on div "SCULPTED" at bounding box center [392, 321] width 124 height 17
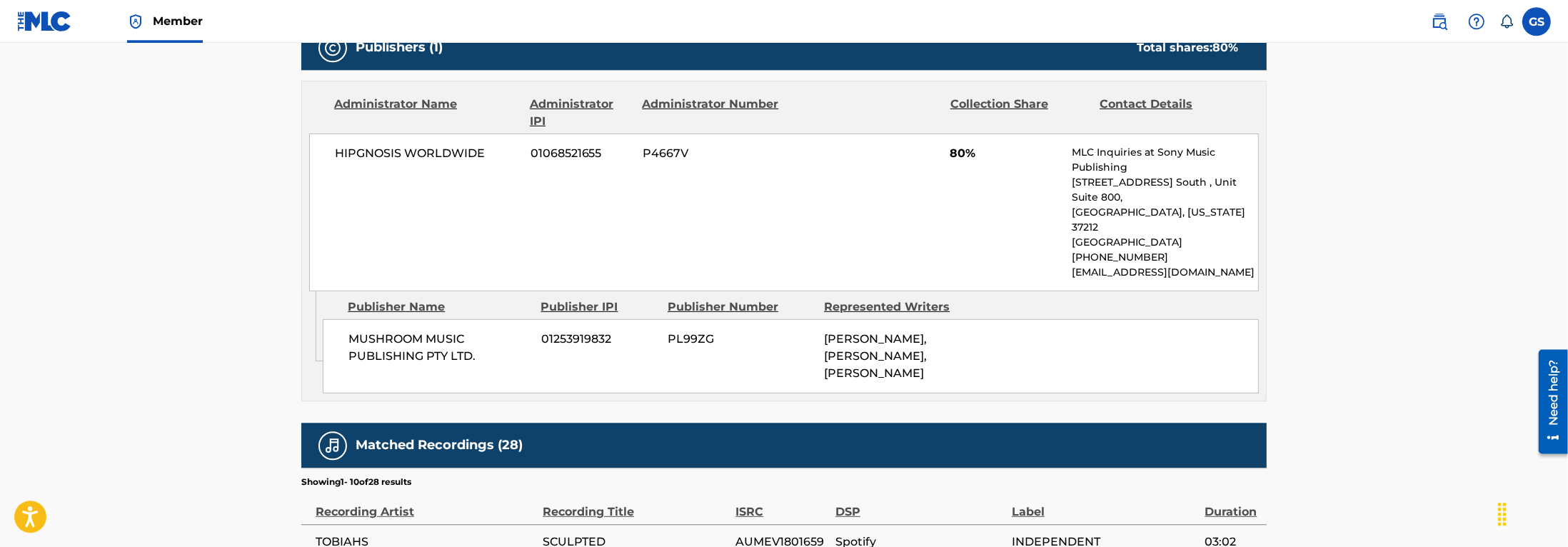
scroll to position [697, 0]
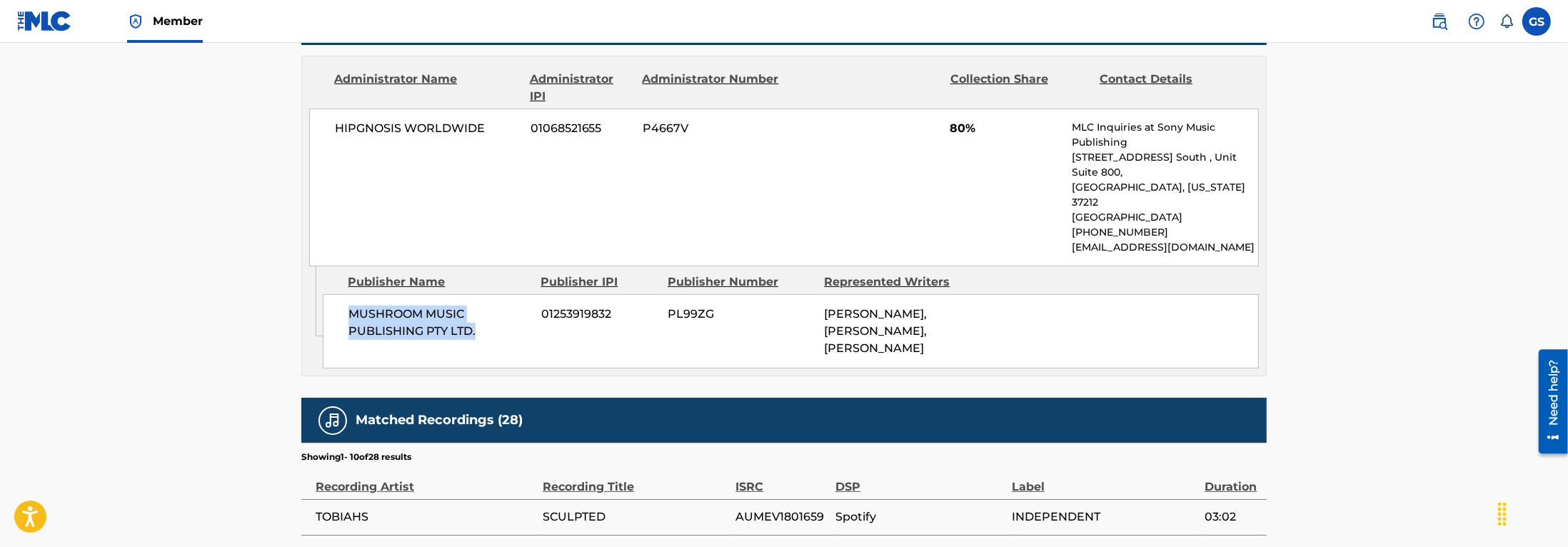
drag, startPoint x: 482, startPoint y: 307, endPoint x: 341, endPoint y: 290, distance: 142.0
click at [341, 294] on div "MUSHROOM MUSIC PUBLISHING PTY LTD. 01253919832 PL99ZG JEROME HAMILTON FARAH, SH…" at bounding box center [791, 331] width 936 height 74
copy span "MUSHROOM MUSIC PUBLISHING PTY LTD."
drag, startPoint x: 614, startPoint y: 286, endPoint x: 542, endPoint y: 288, distance: 72.0
click at [542, 305] on span "01253919832" at bounding box center [599, 314] width 116 height 17
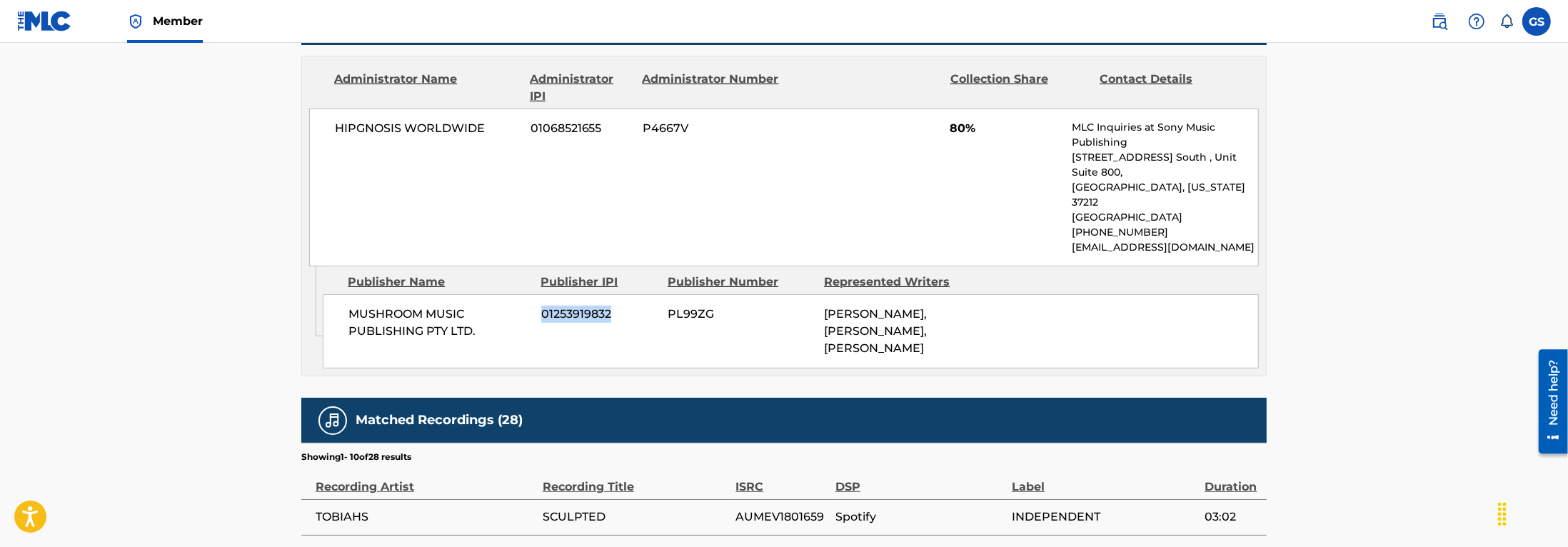
copy span "01253919832"
drag, startPoint x: 726, startPoint y: 288, endPoint x: 665, endPoint y: 286, distance: 61.0
click at [665, 294] on div "MUSHROOM MUSIC PUBLISHING PTY LTD. 01253919832 PL99ZG JEROME HAMILTON FARAH, SH…" at bounding box center [791, 331] width 936 height 74
copy span "PL99ZG"
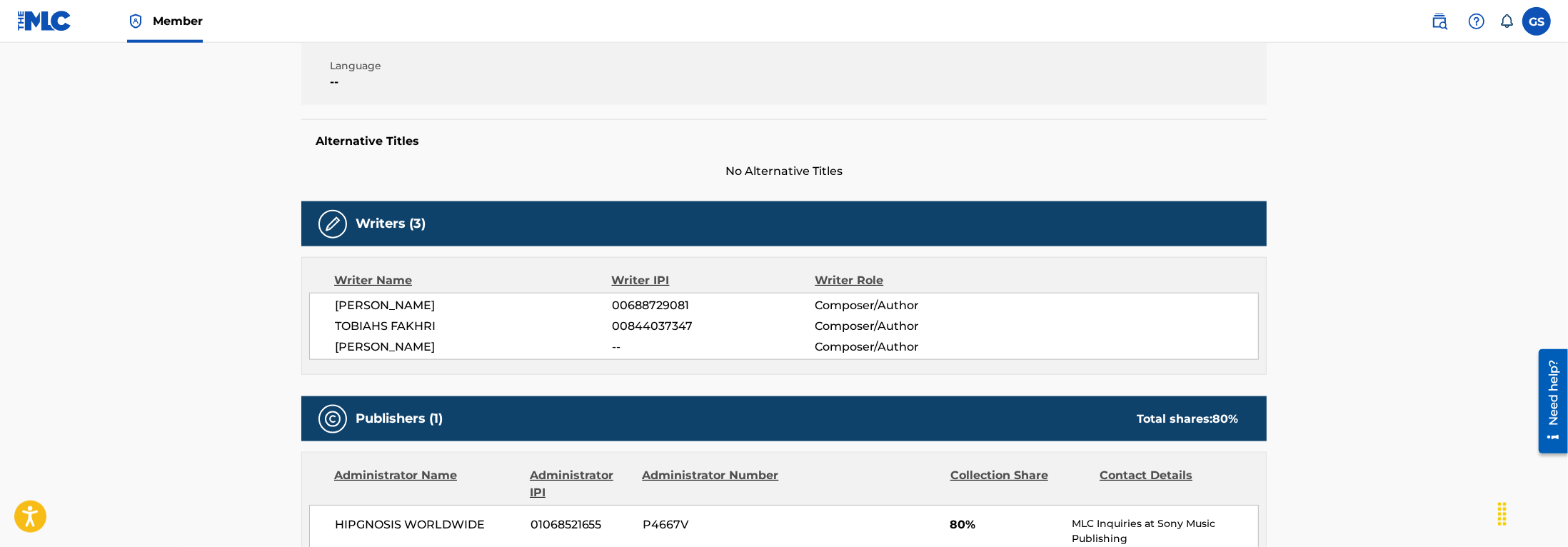
scroll to position [257, 0]
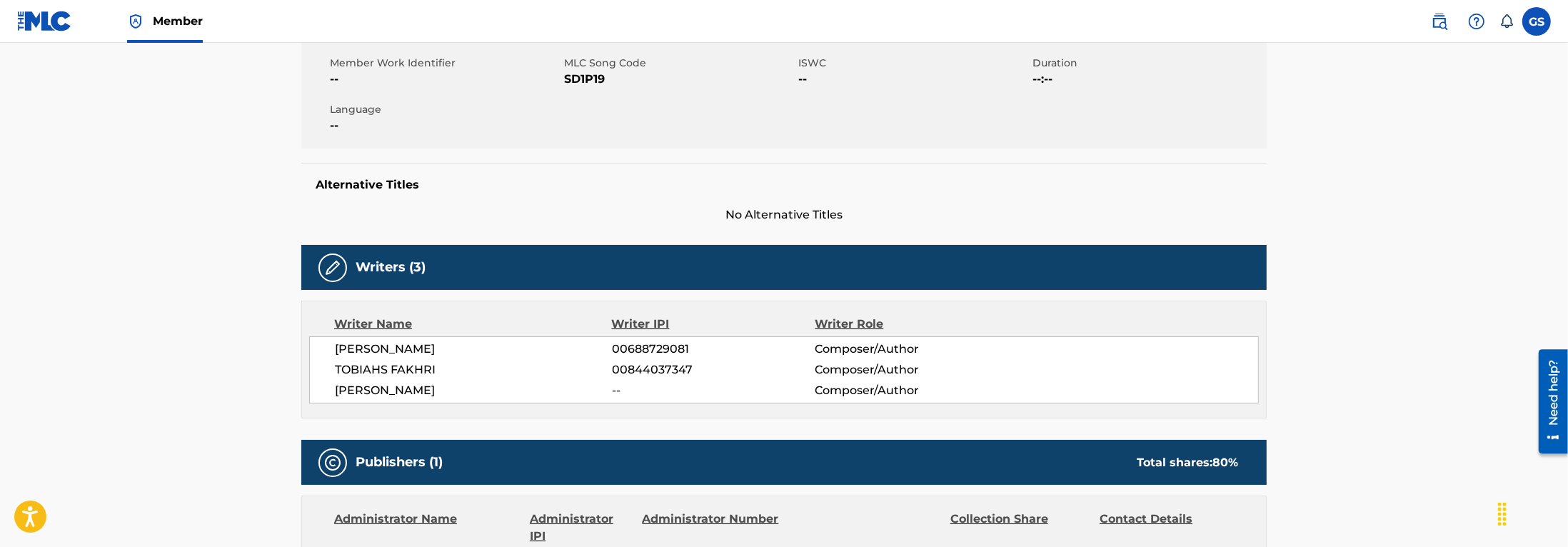
drag, startPoint x: 696, startPoint y: 352, endPoint x: 611, endPoint y: 349, distance: 85.1
click at [611, 349] on div "JEROME HAMILTON FARAH 00688729081 Composer/Author" at bounding box center [796, 349] width 923 height 17
copy div "00688729081"
drag, startPoint x: 699, startPoint y: 369, endPoint x: 604, endPoint y: 367, distance: 95.0
click at [604, 367] on div "TOBIAHS FAKHRI 00844037347 Composer/Author" at bounding box center [796, 369] width 923 height 17
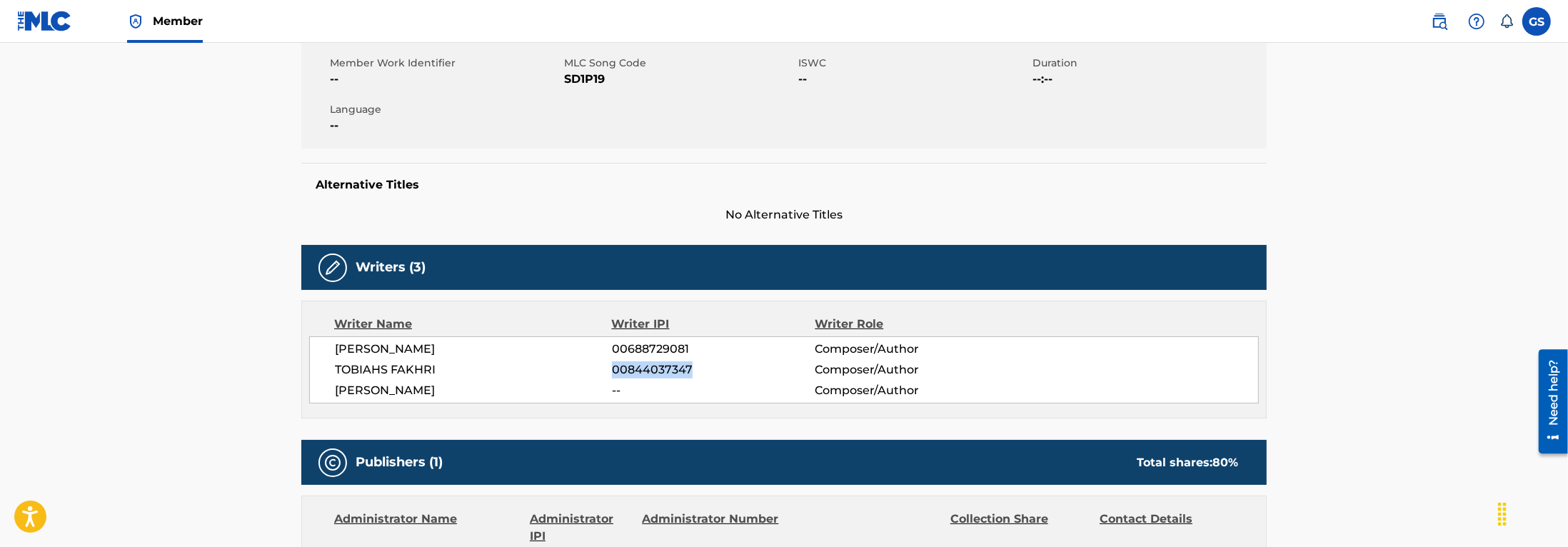
copy div "00844037347"
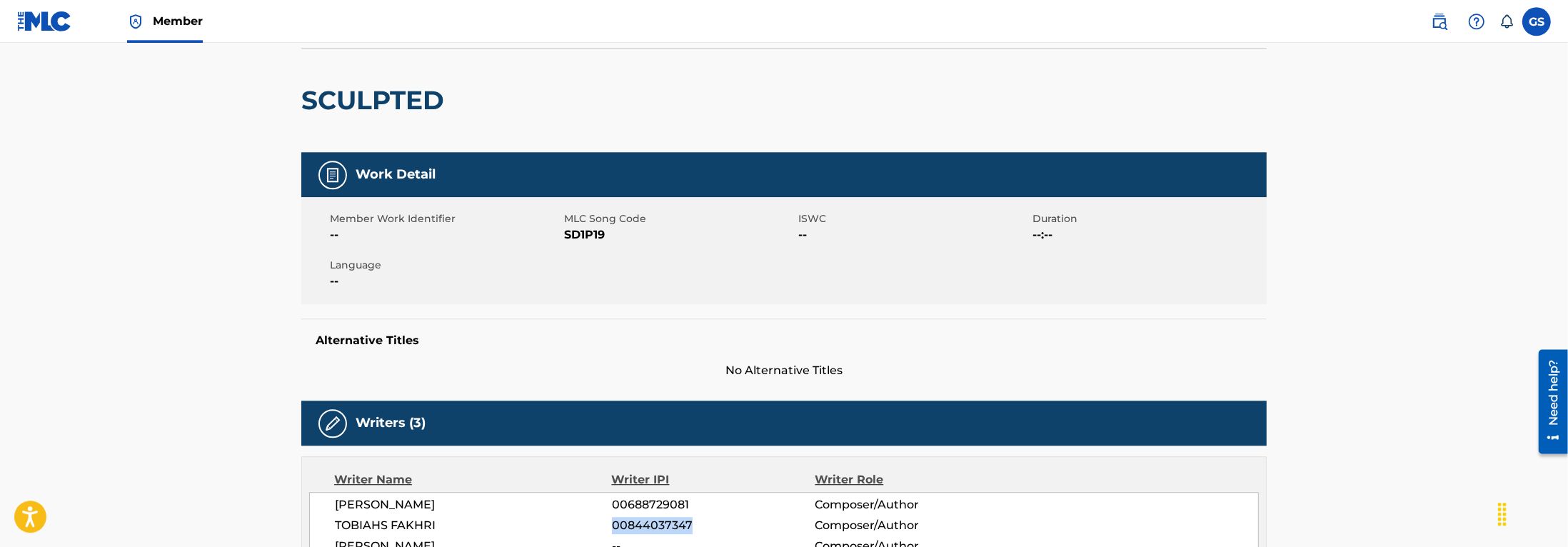
scroll to position [0, 0]
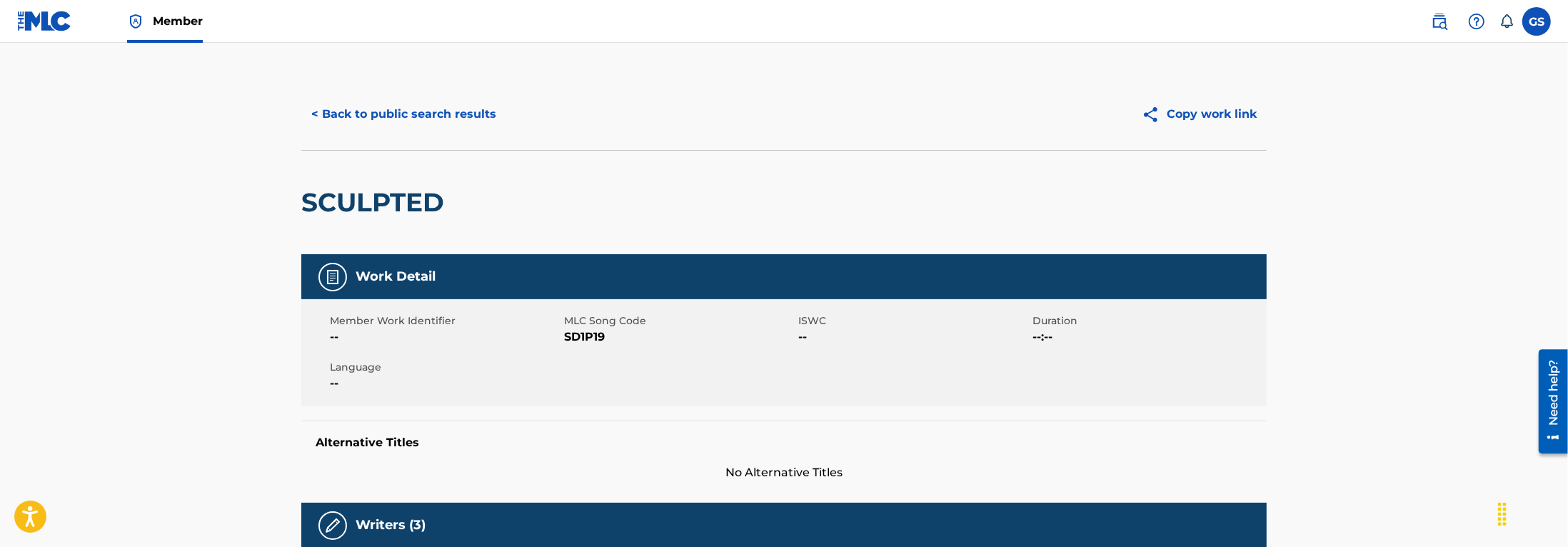
click at [424, 117] on button "< Back to public search results" at bounding box center [404, 114] width 205 height 36
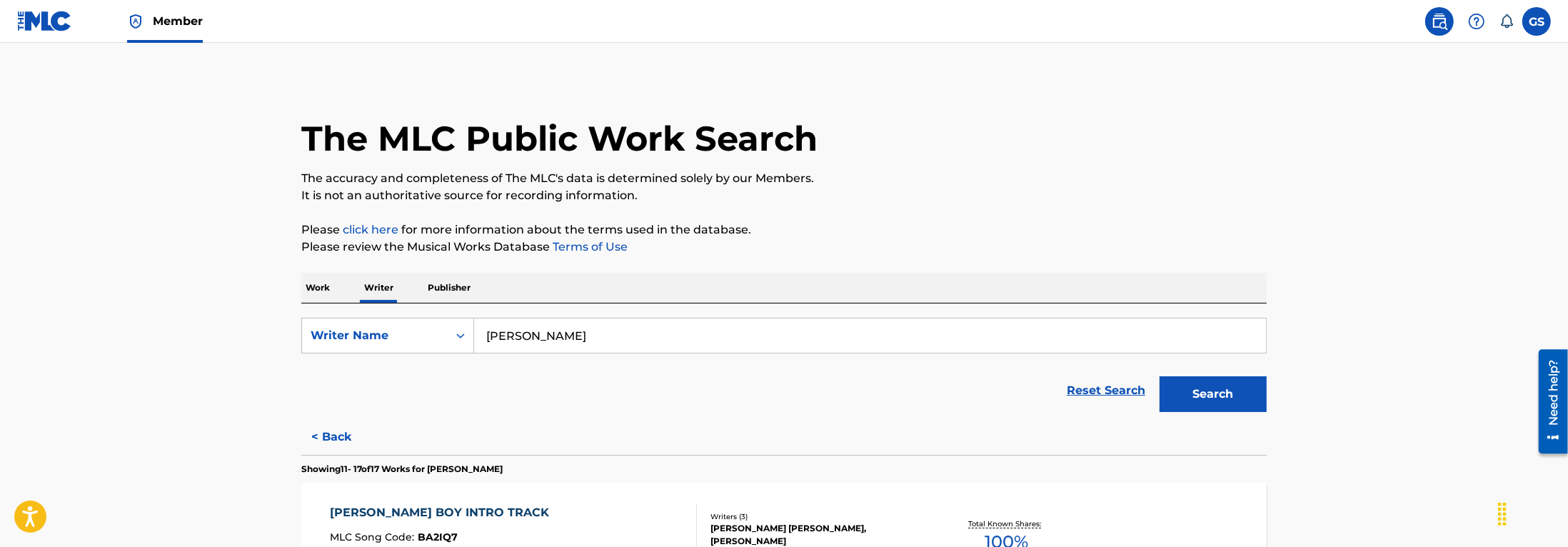
click at [336, 441] on button "< Back" at bounding box center [344, 437] width 85 height 36
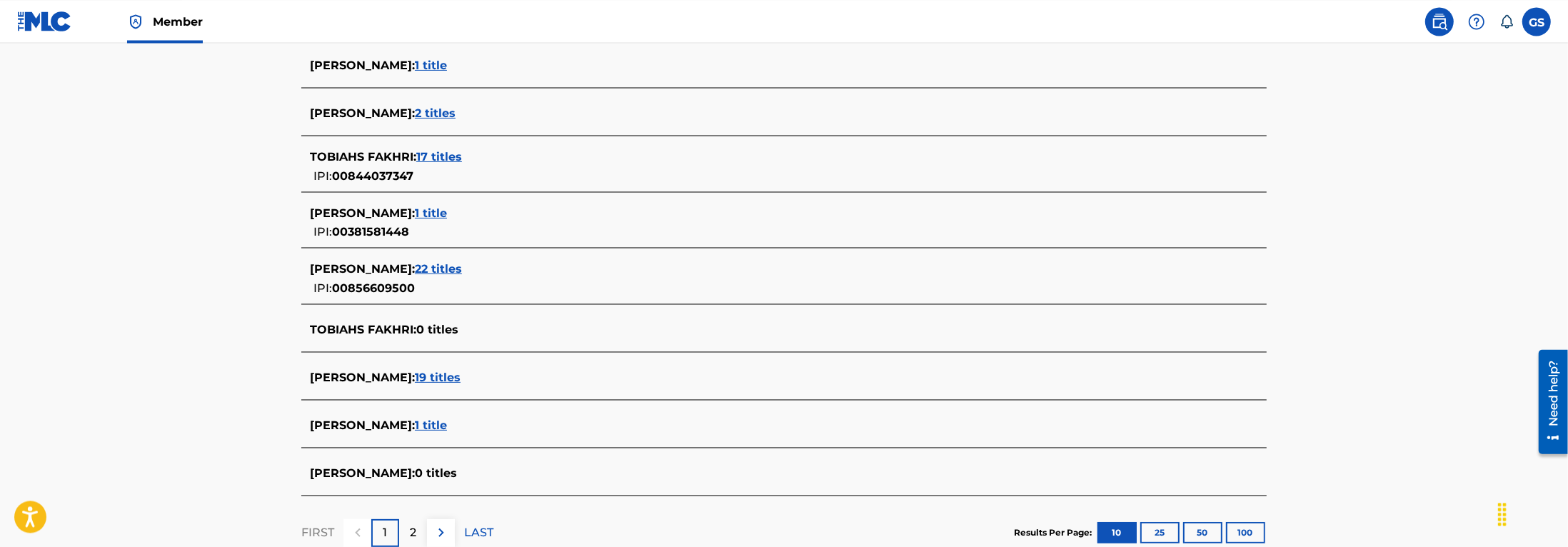
scroll to position [455, 0]
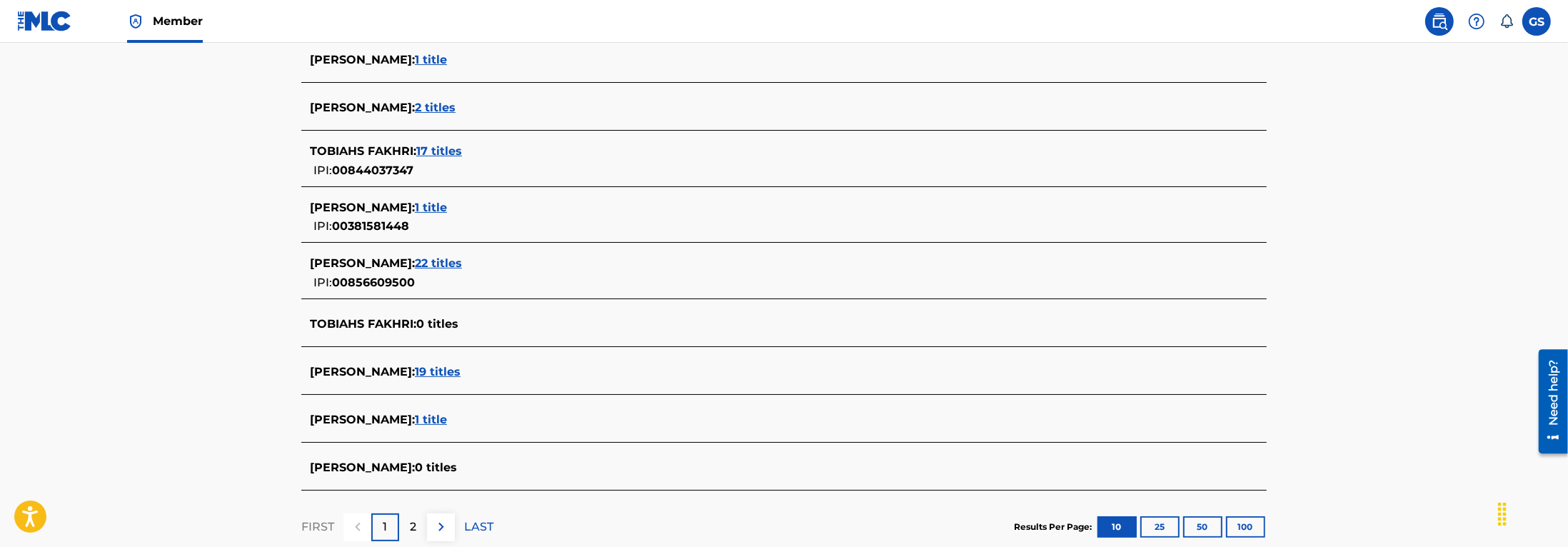
click at [442, 106] on span "2 titles" at bounding box center [435, 107] width 41 height 13
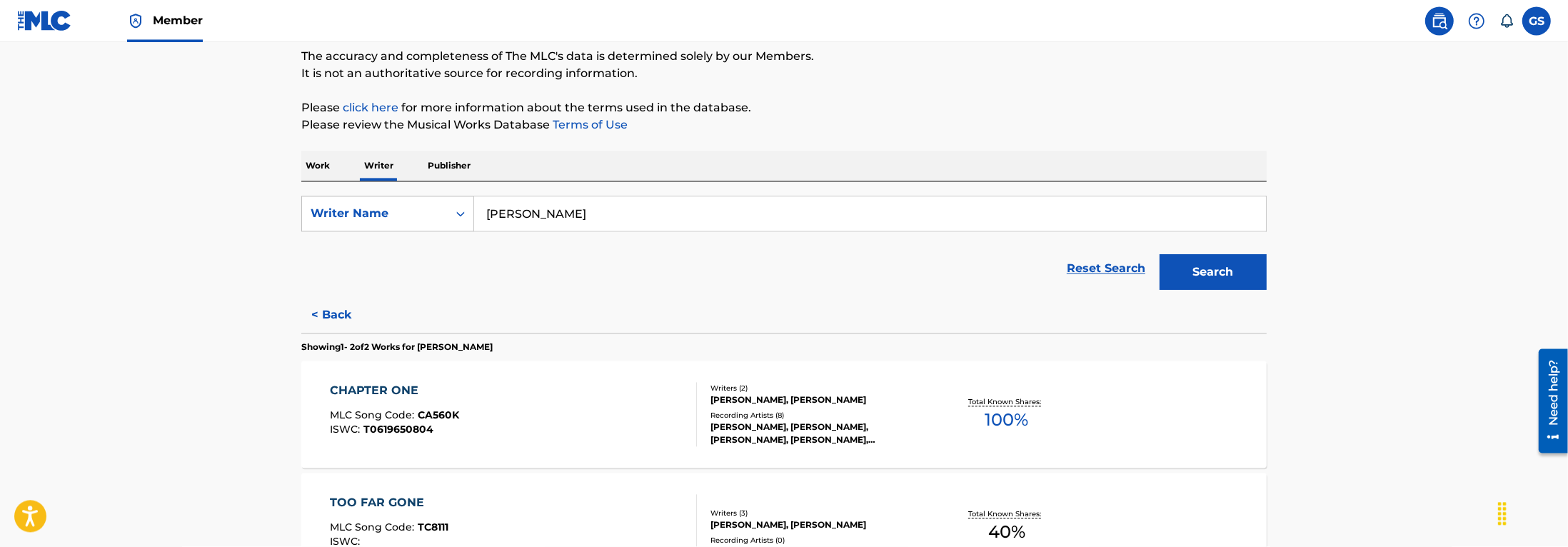
scroll to position [116, 0]
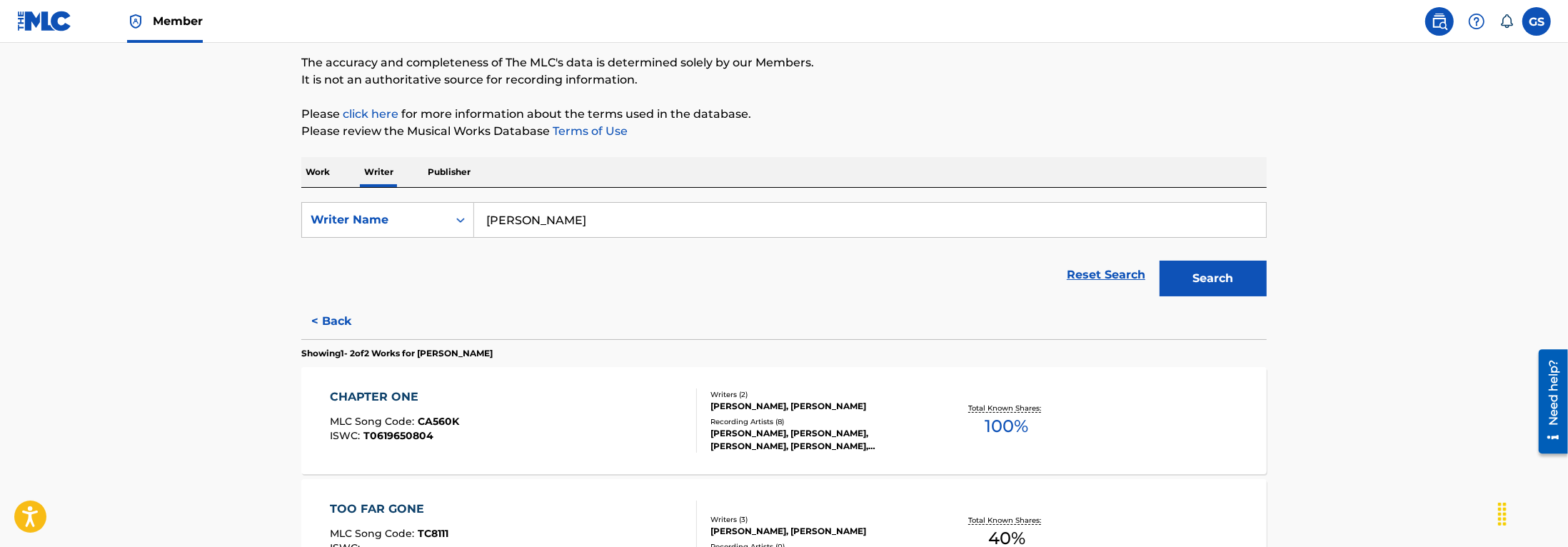
click at [338, 321] on button "< Back" at bounding box center [344, 322] width 85 height 36
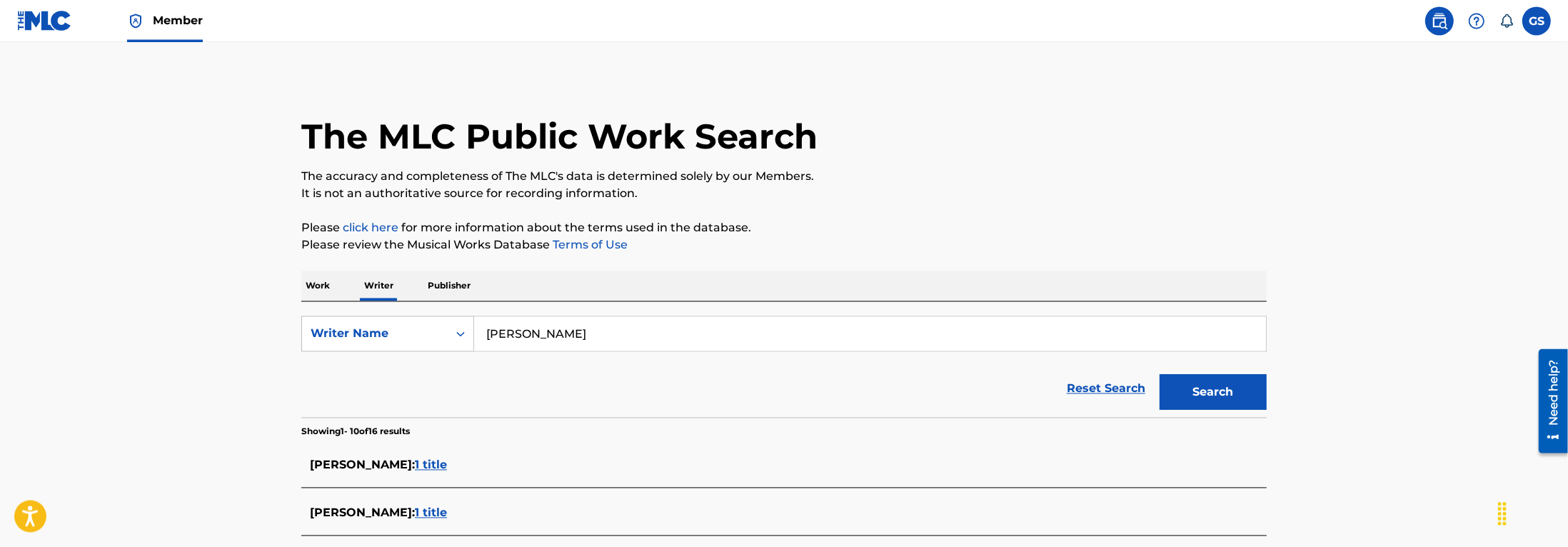
scroll to position [0, 0]
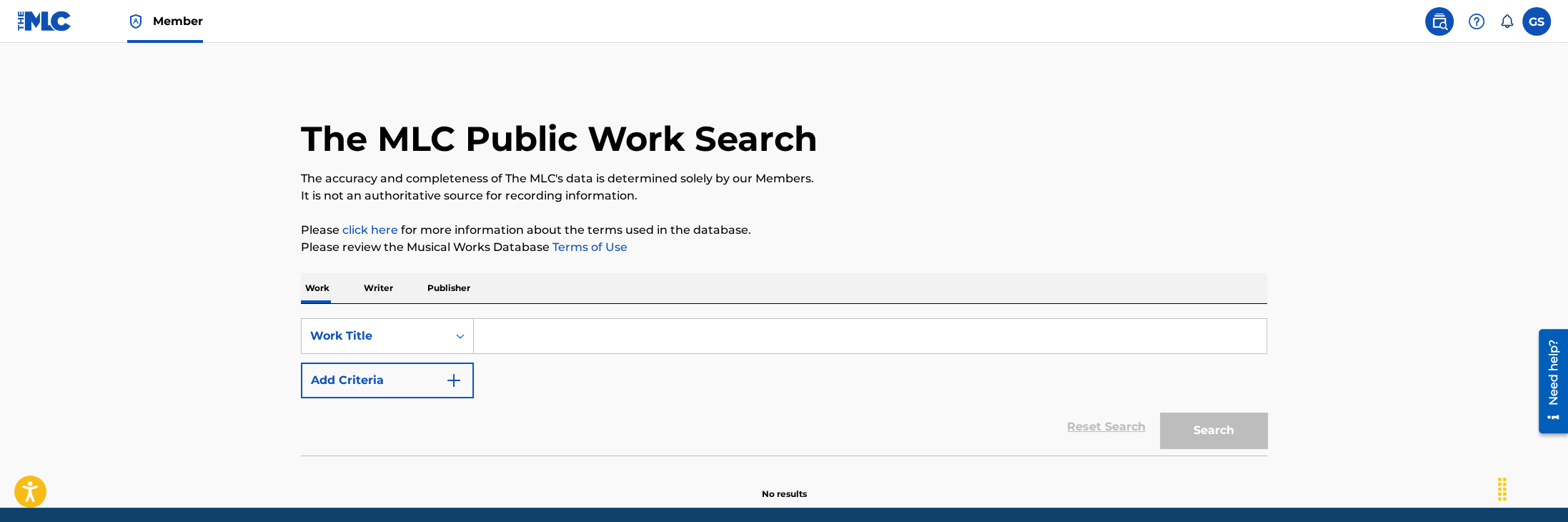
click at [537, 336] on input "Search Form" at bounding box center [870, 336] width 792 height 34
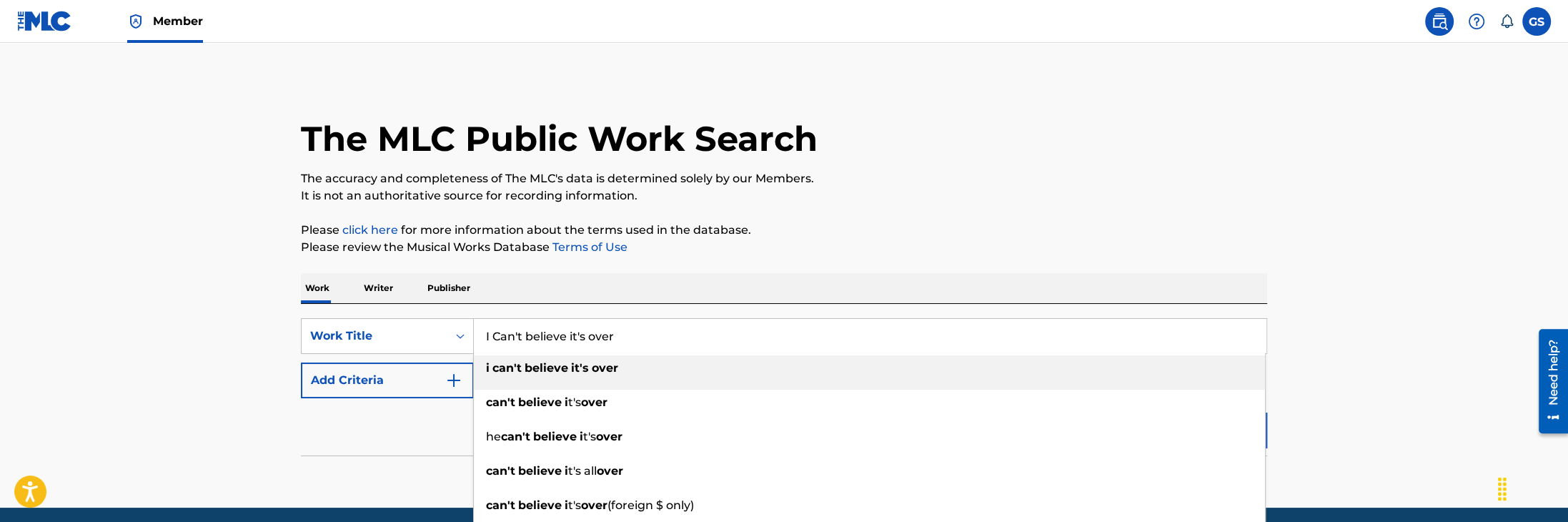
click at [624, 368] on div "i can't believe it's over" at bounding box center [870, 368] width 791 height 26
type input "i can't believe it's over"
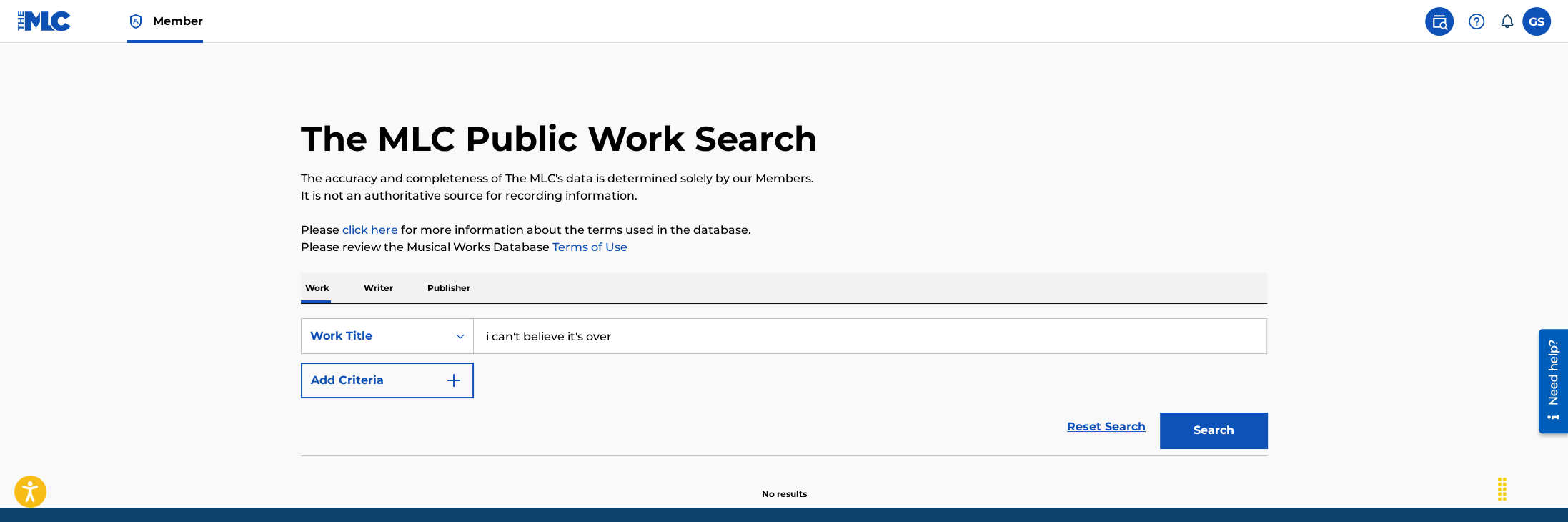
click at [451, 381] on img "Search Form" at bounding box center [454, 380] width 17 height 17
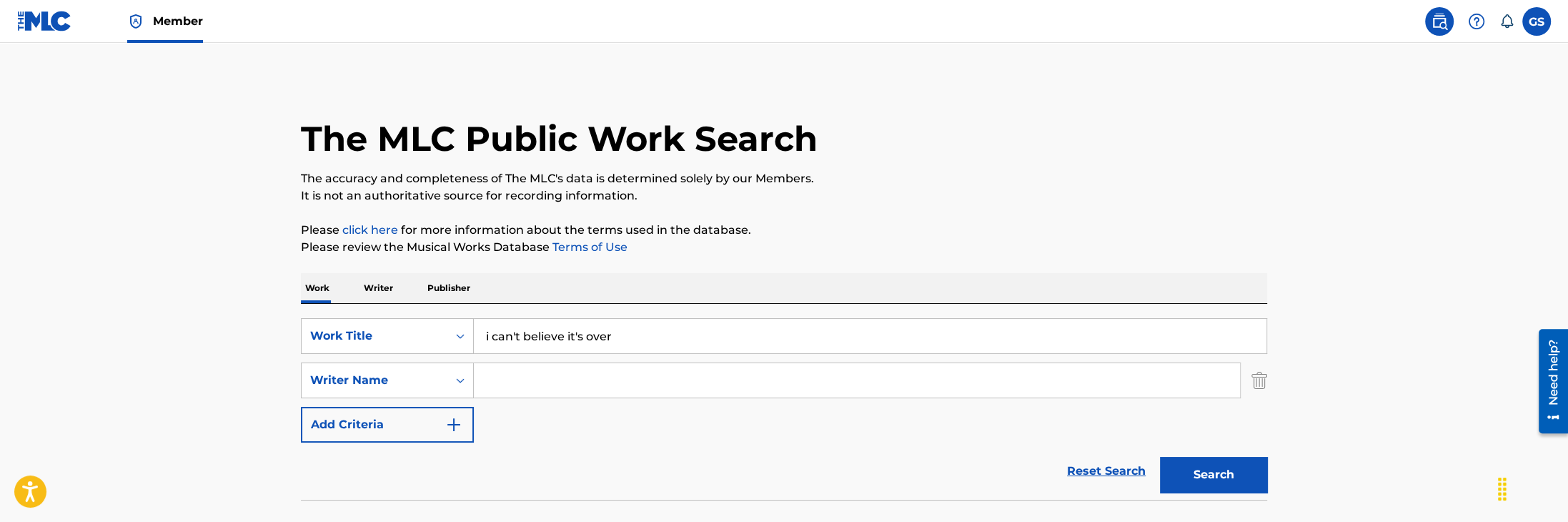
click at [537, 383] on input "Search Form" at bounding box center [857, 380] width 766 height 34
type input "powell"
click at [1226, 474] on button "Search" at bounding box center [1213, 475] width 107 height 36
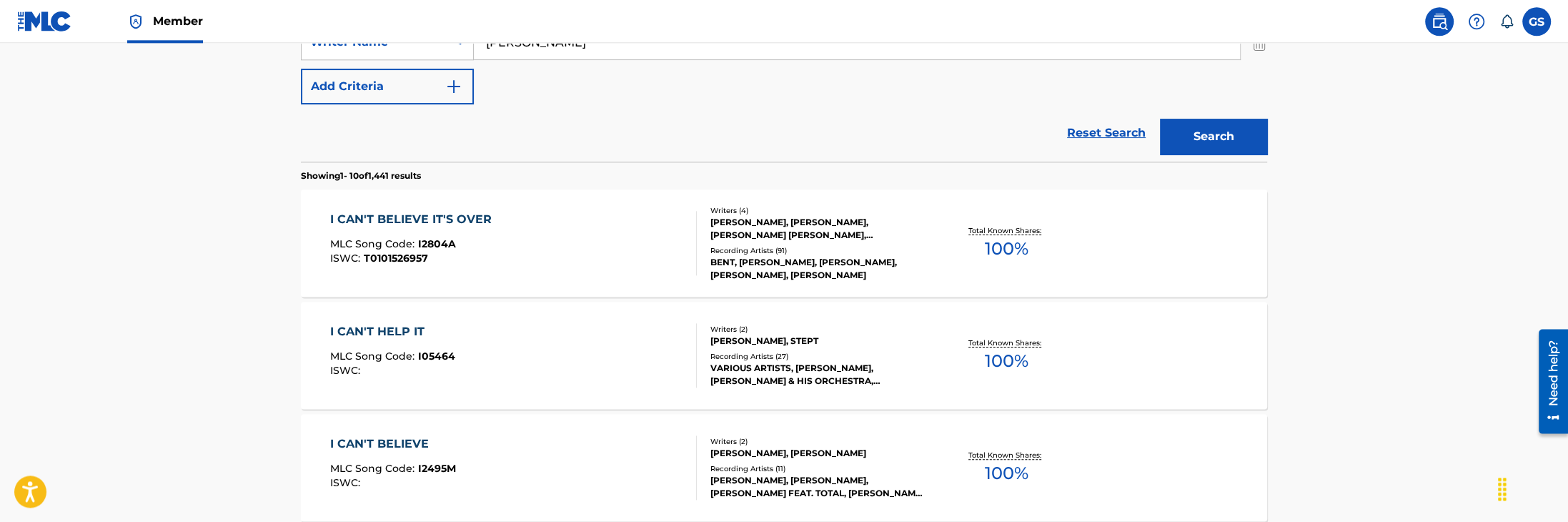
scroll to position [349, 0]
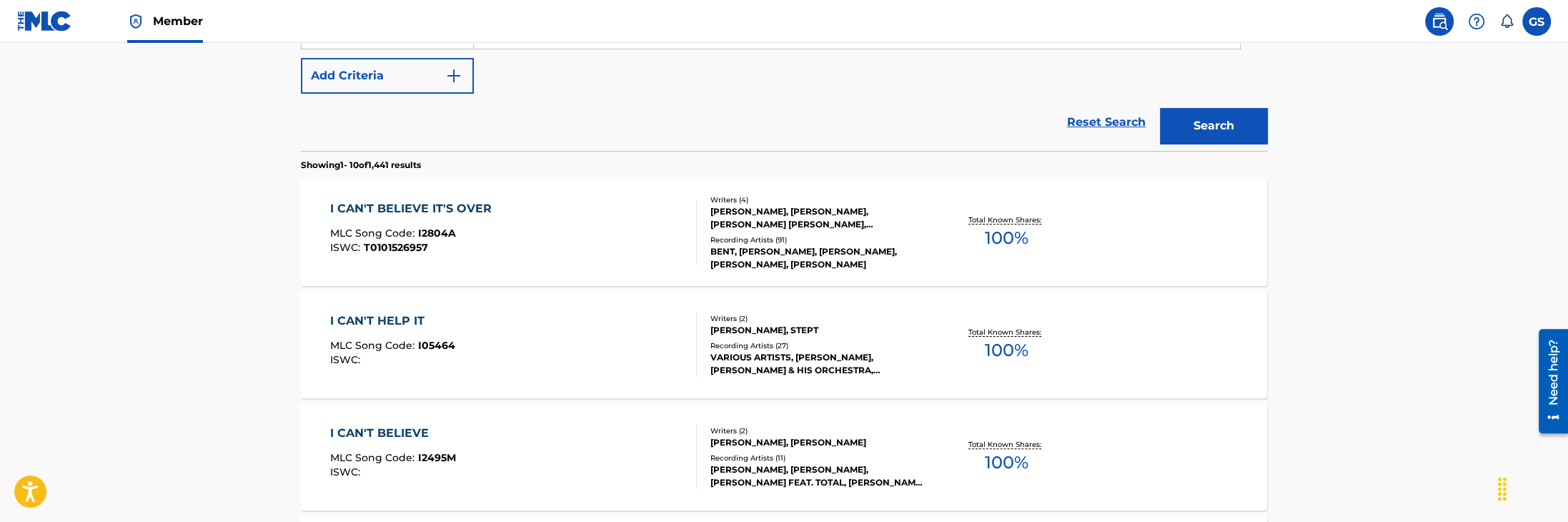
click at [392, 207] on div "I CAN'T BELIEVE IT'S OVER" at bounding box center [414, 208] width 168 height 17
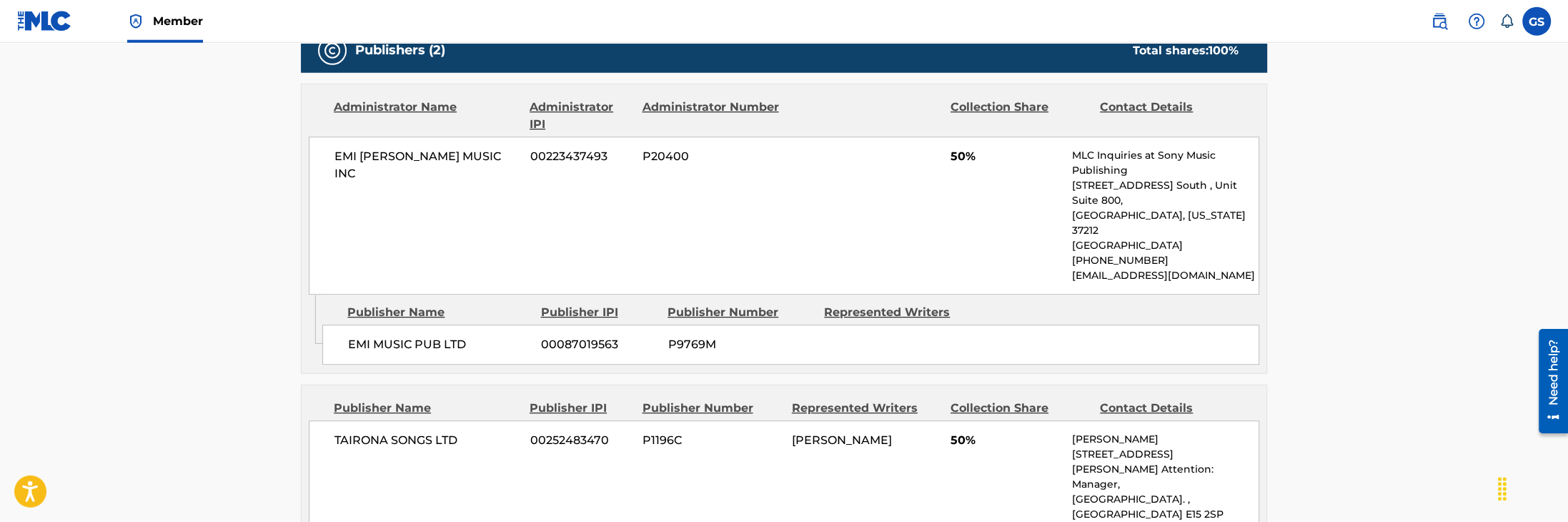
scroll to position [881, 0]
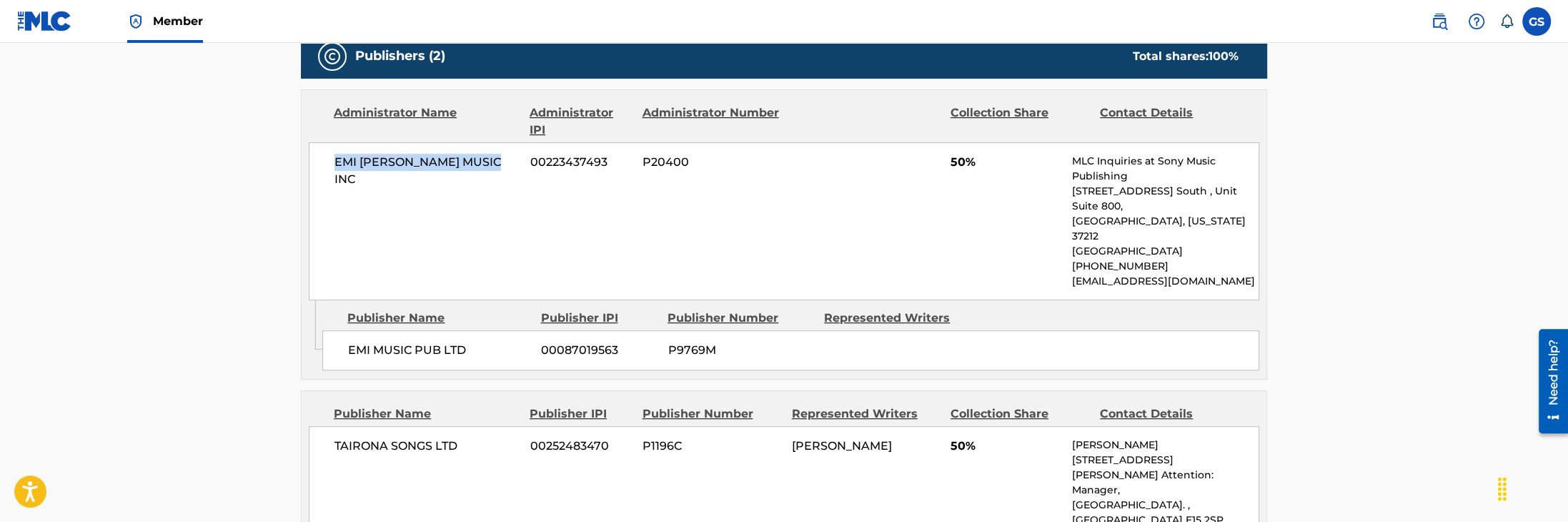
drag, startPoint x: 514, startPoint y: 165, endPoint x: 331, endPoint y: 165, distance: 183.0
click at [331, 165] on div "EMI BLACKWOOD MUSIC INC 00223437493 P20400 50% MLC Inquiries at Sony Music Publ…" at bounding box center [784, 221] width 951 height 158
copy span "EMI BLACKWOOD MUSIC INC"
